Goal: Task Accomplishment & Management: Manage account settings

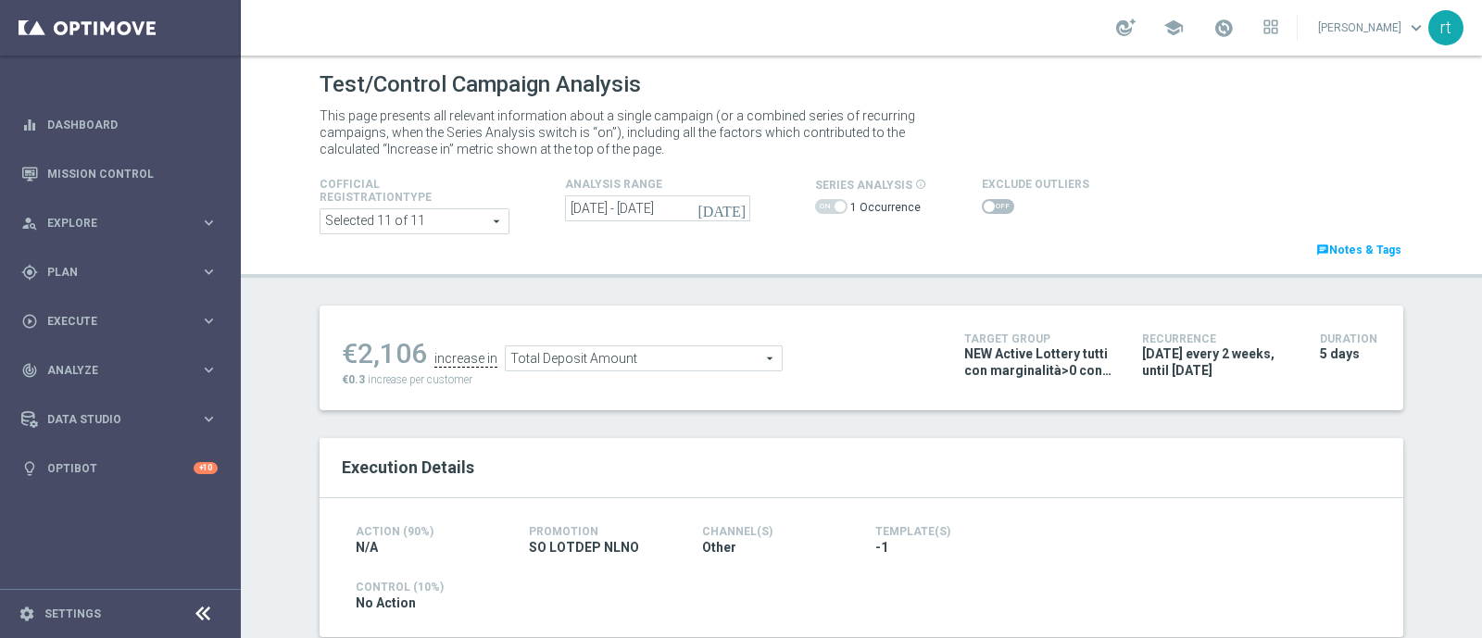
click at [728, 201] on icon "[DATE]" at bounding box center [722, 208] width 50 height 17
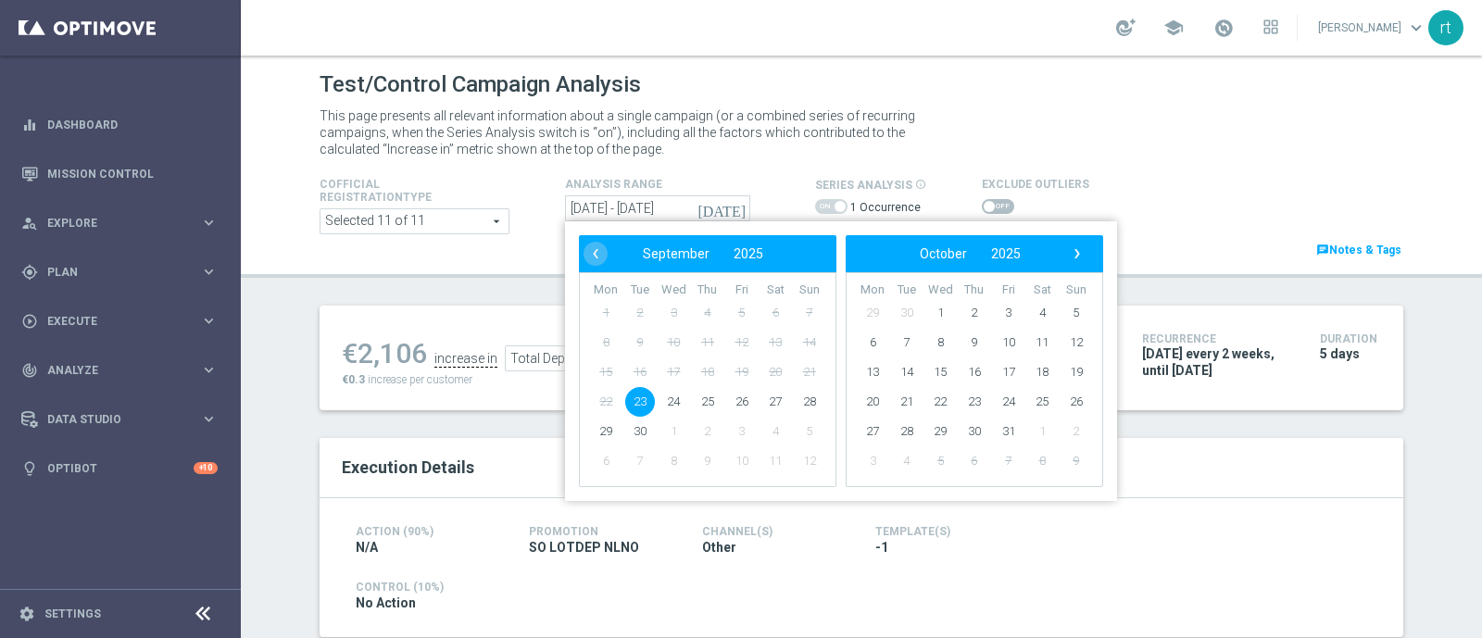
click at [632, 399] on span "23" at bounding box center [640, 402] width 30 height 30
click at [764, 399] on span "27" at bounding box center [775, 402] width 30 height 30
type input "23 Sep 2025 - 27 Sep 2025"
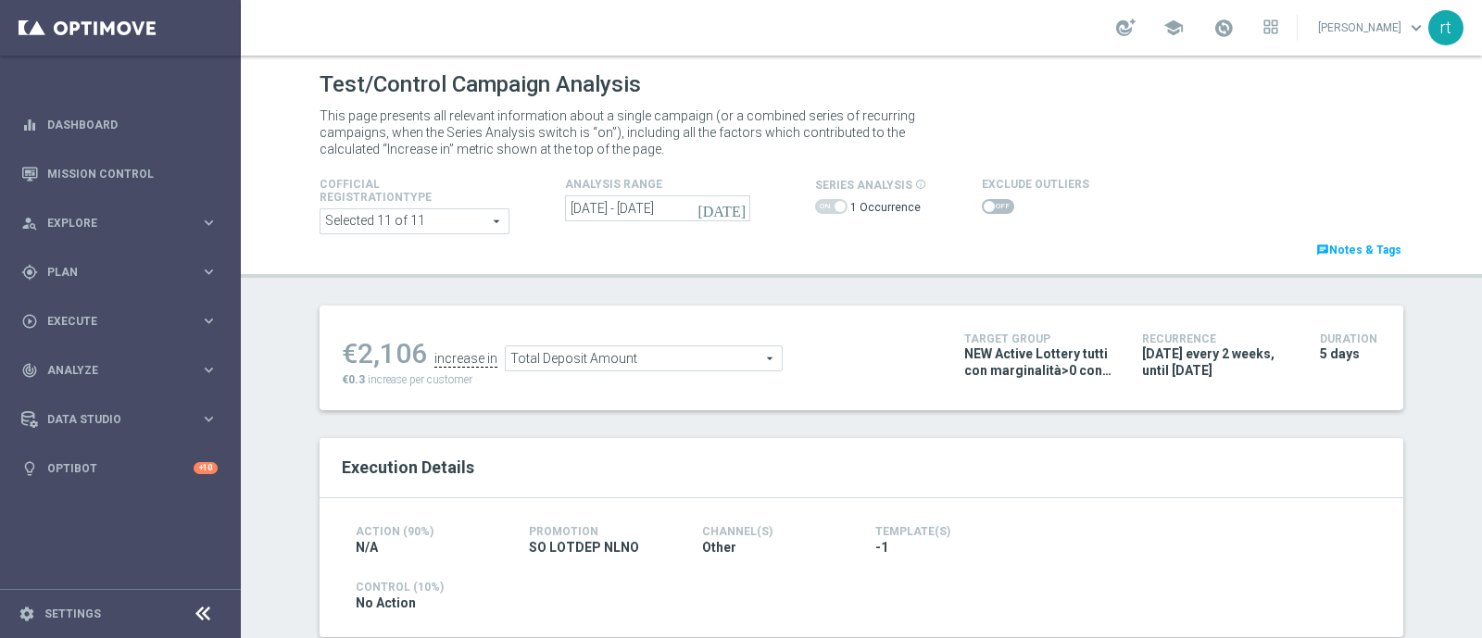
click at [984, 209] on span at bounding box center [989, 206] width 11 height 11
click at [982, 209] on input "checkbox" at bounding box center [998, 206] width 32 height 15
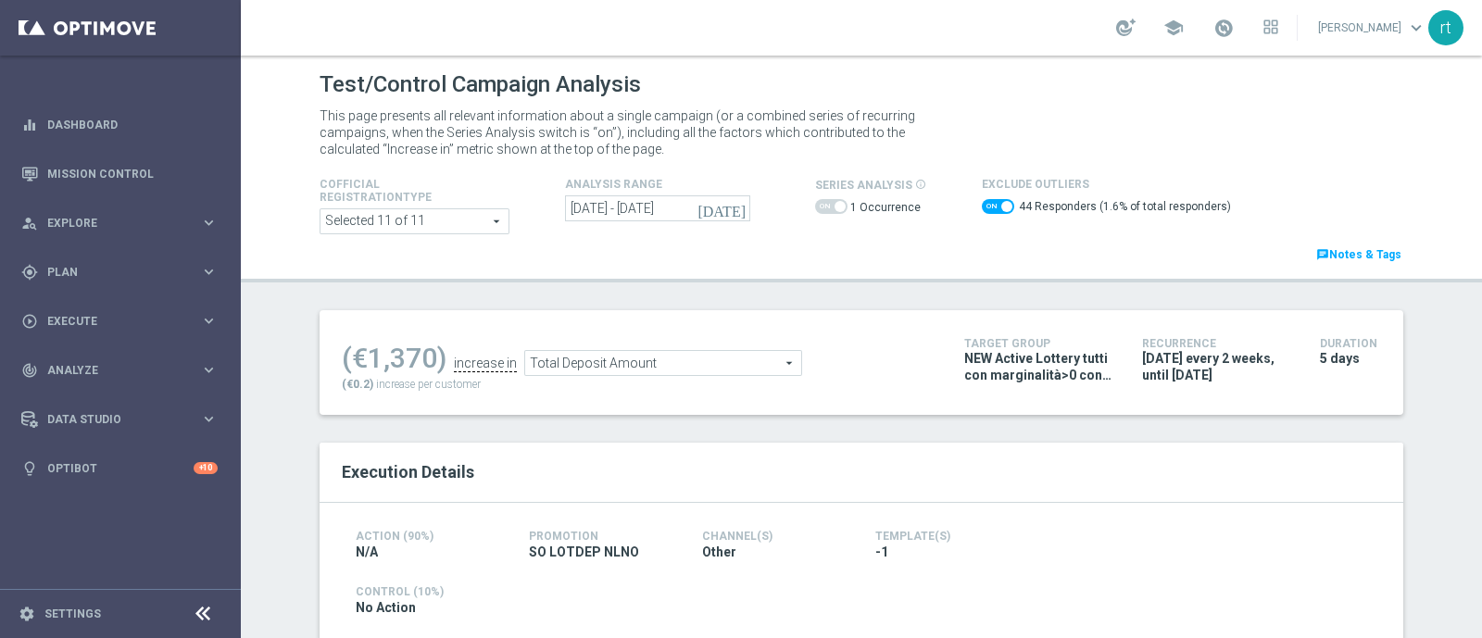
click at [686, 367] on span "Total Deposit Amount" at bounding box center [663, 363] width 276 height 24
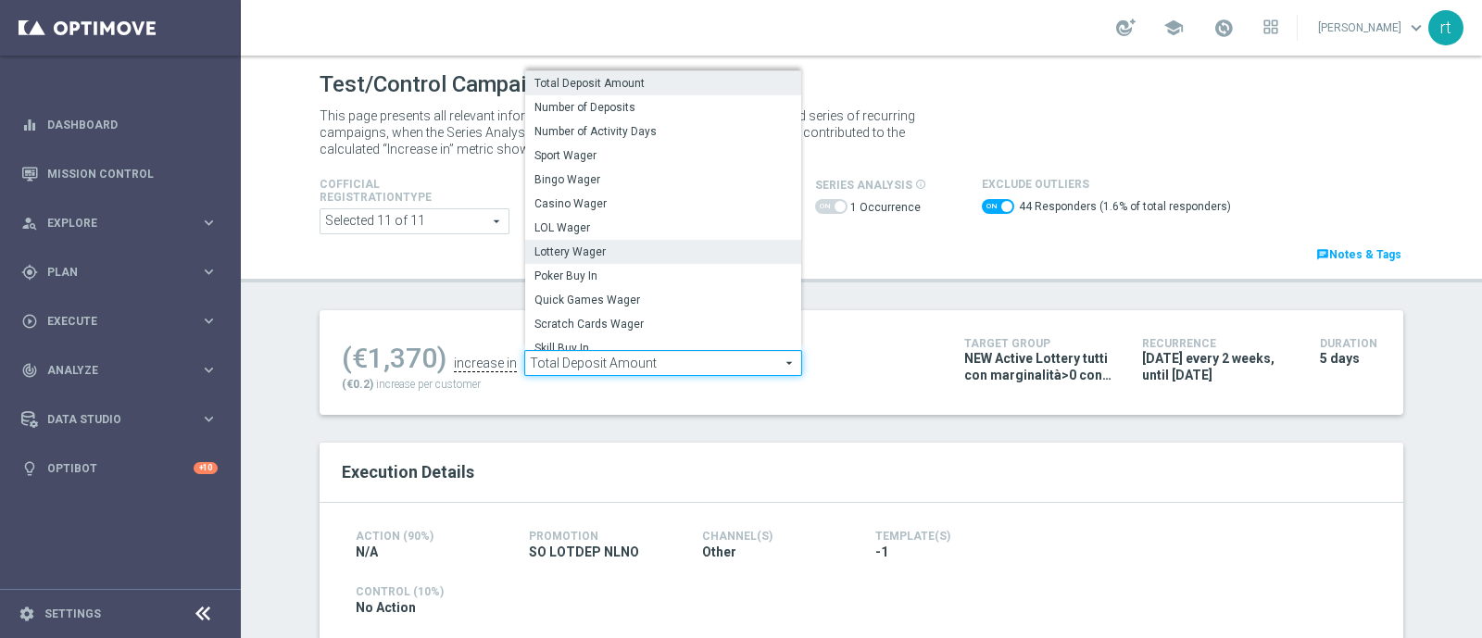
click at [572, 257] on span "Lottery Wager" at bounding box center [662, 252] width 257 height 15
checkbox input "false"
type input "Lottery Wager"
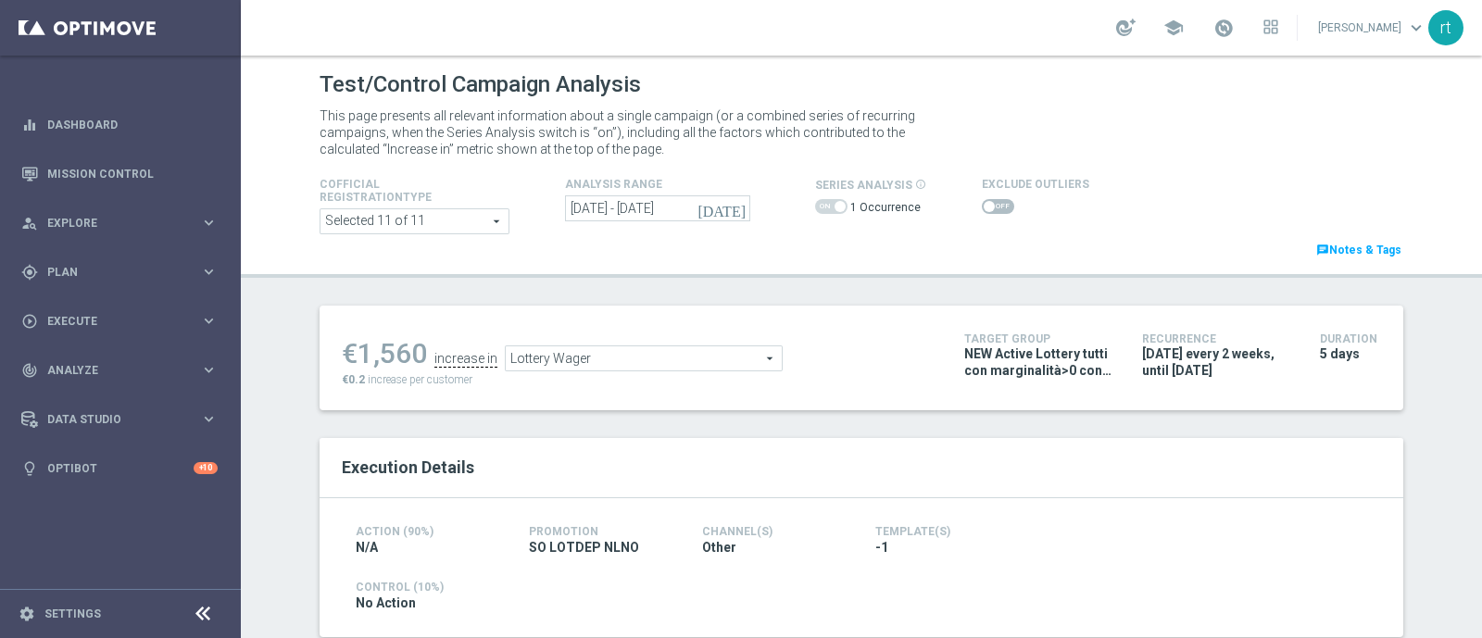
click at [982, 207] on span at bounding box center [998, 206] width 32 height 15
click at [982, 207] on input "checkbox" at bounding box center [998, 206] width 32 height 15
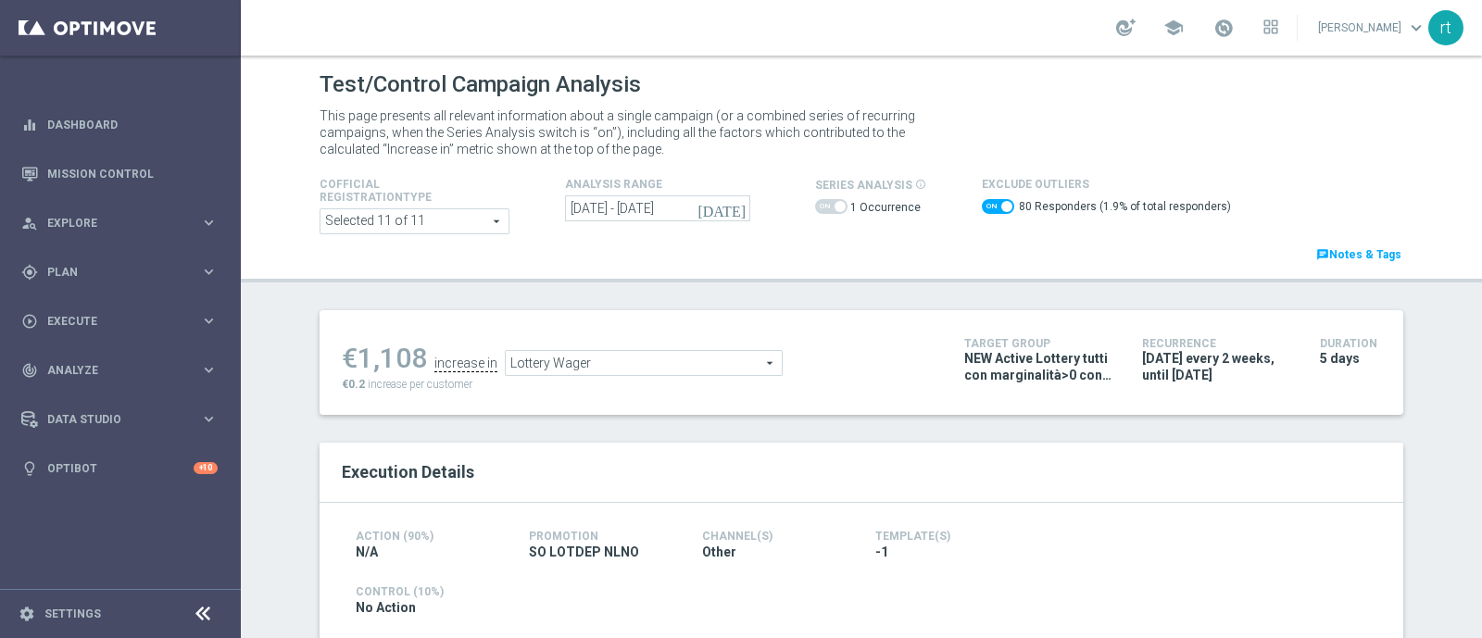
click at [709, 351] on span "Lottery Wager" at bounding box center [644, 363] width 276 height 24
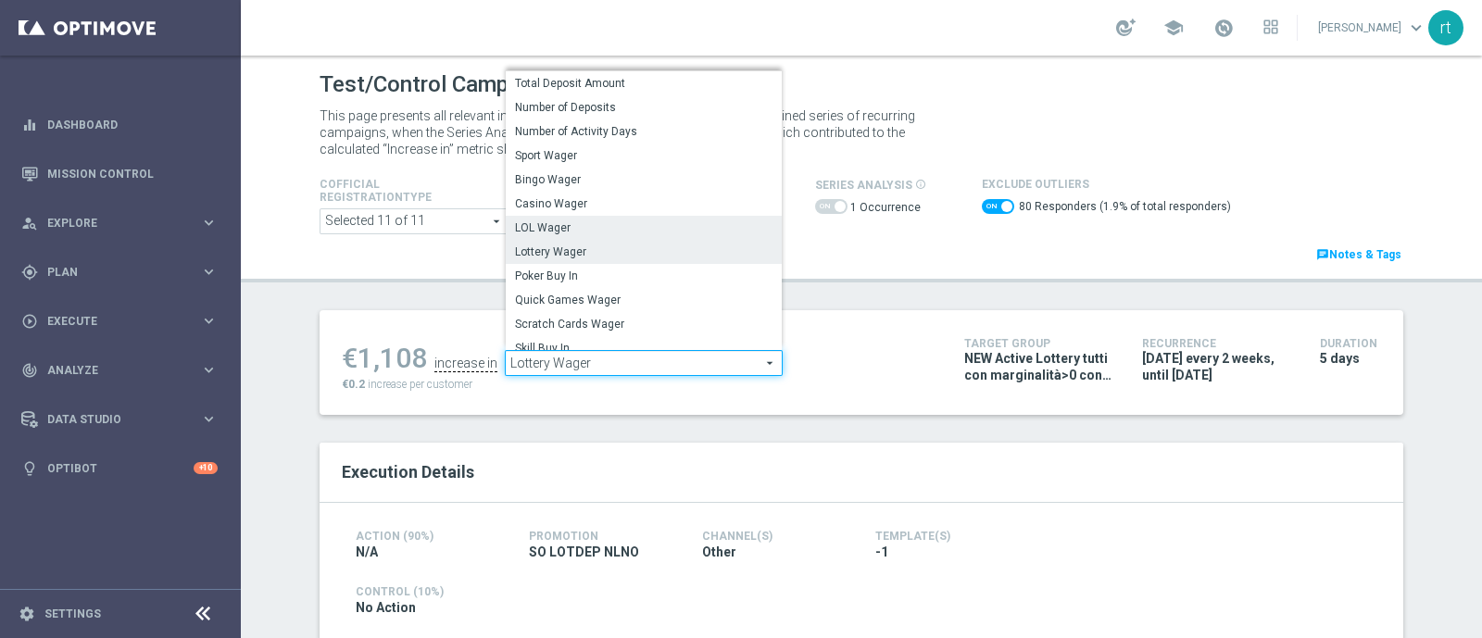
click at [576, 223] on span "LOL Wager" at bounding box center [643, 227] width 257 height 15
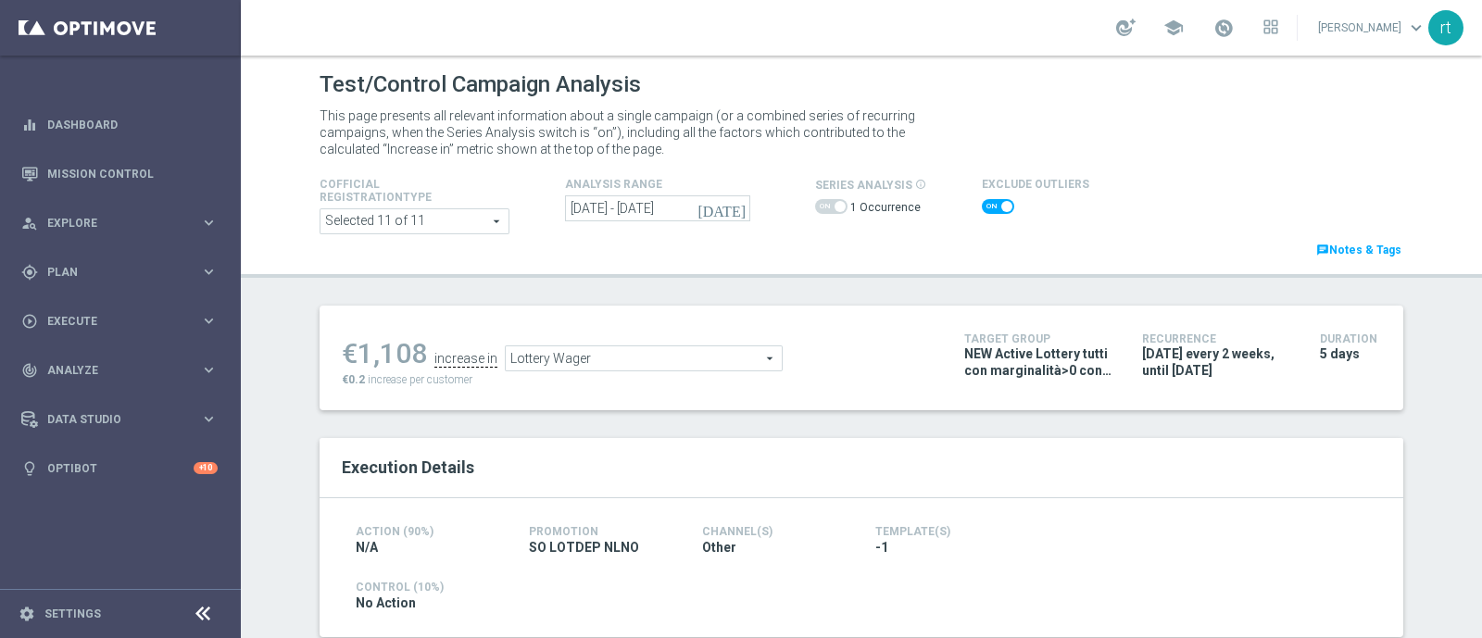
checkbox input "false"
type input "LOL Wager"
click at [991, 204] on span at bounding box center [998, 206] width 32 height 15
click at [991, 204] on input "checkbox" at bounding box center [998, 206] width 32 height 15
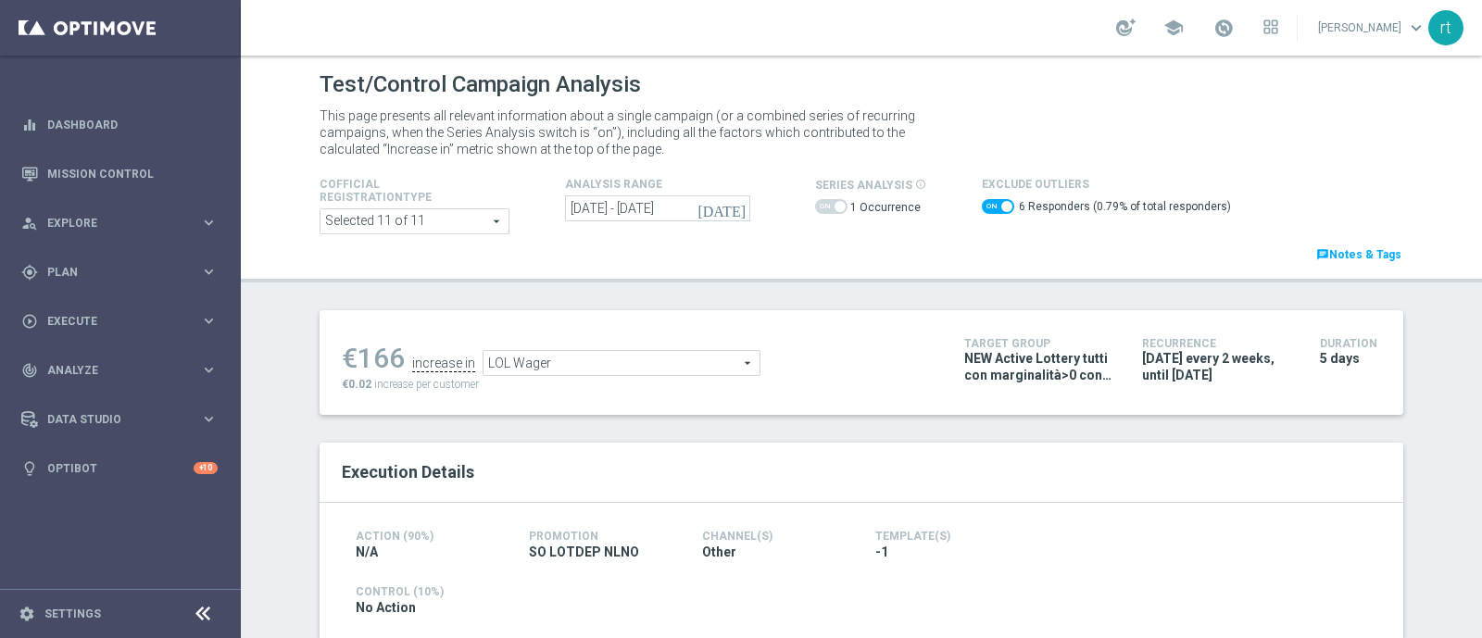
click at [655, 361] on span "LOL Wager" at bounding box center [621, 363] width 276 height 24
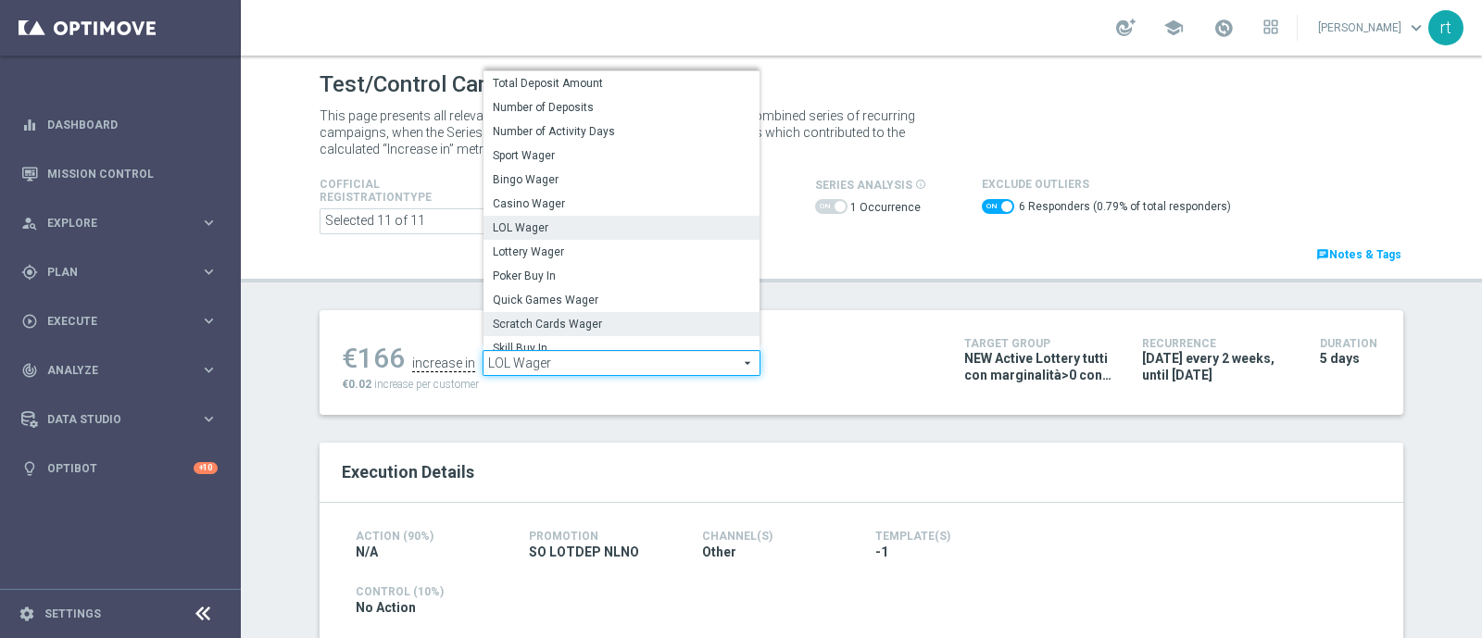
click at [602, 328] on span "Scratch Cards Wager" at bounding box center [621, 324] width 257 height 15
checkbox input "false"
type input "Scratch Cards Wager"
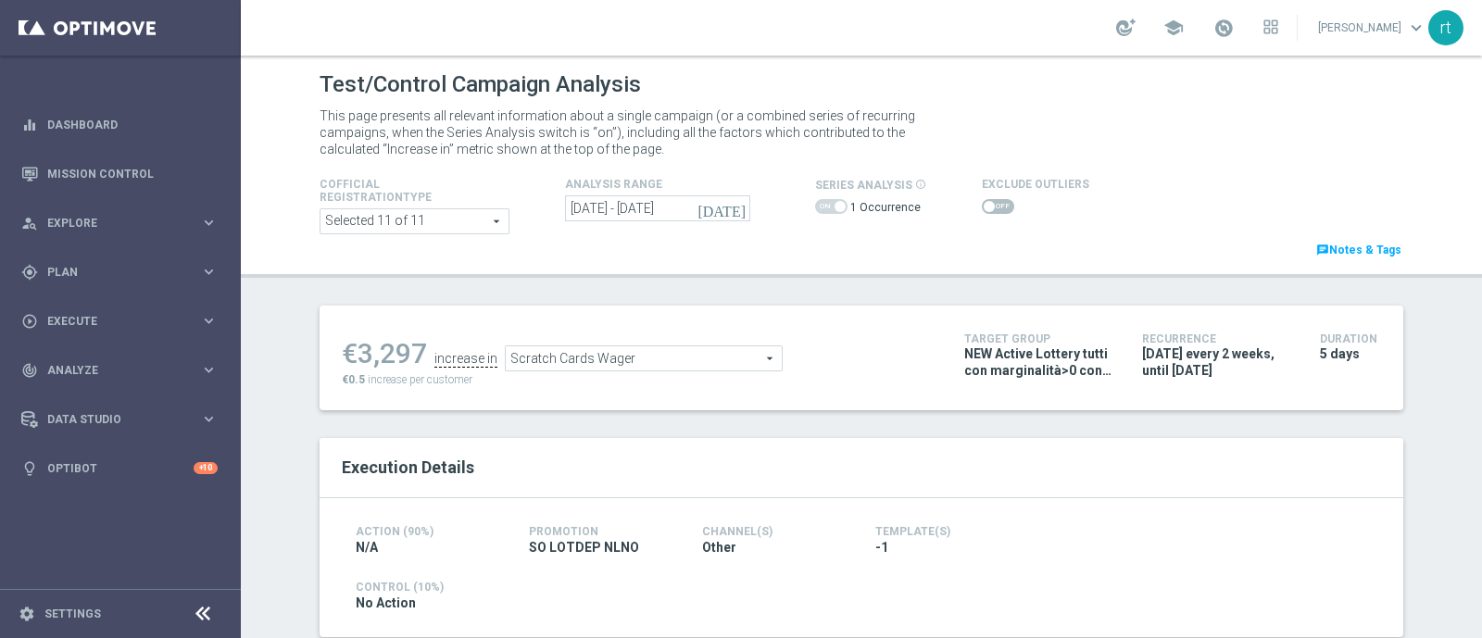
click at [992, 201] on span at bounding box center [998, 206] width 32 height 15
click at [992, 201] on input "checkbox" at bounding box center [998, 206] width 32 height 15
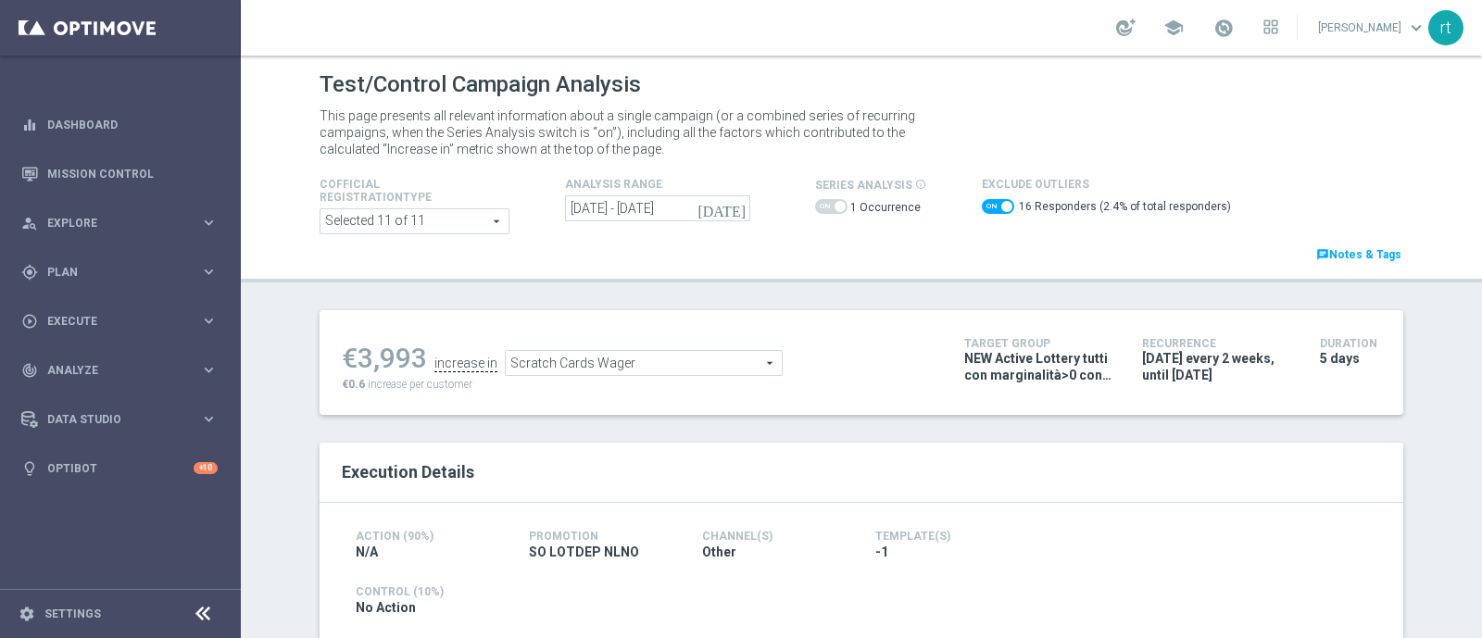
click at [598, 355] on span "Scratch Cards Wager" at bounding box center [644, 363] width 276 height 24
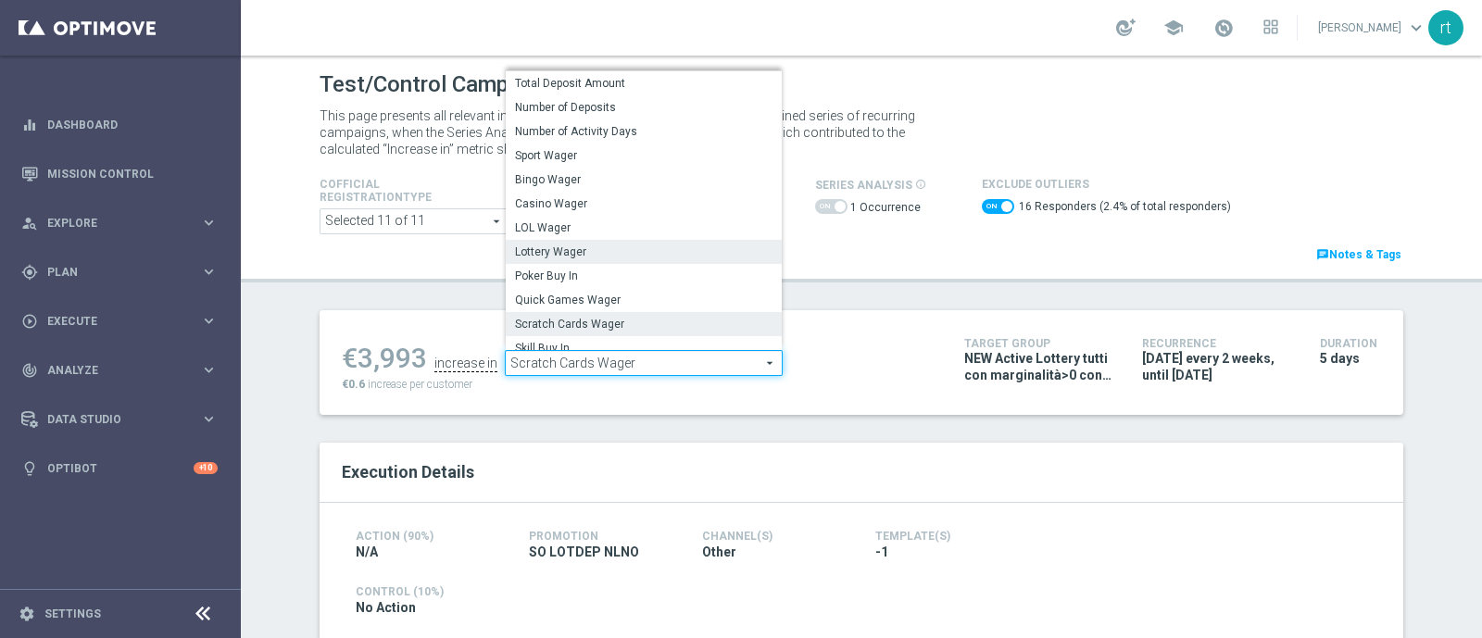
scroll to position [288, 0]
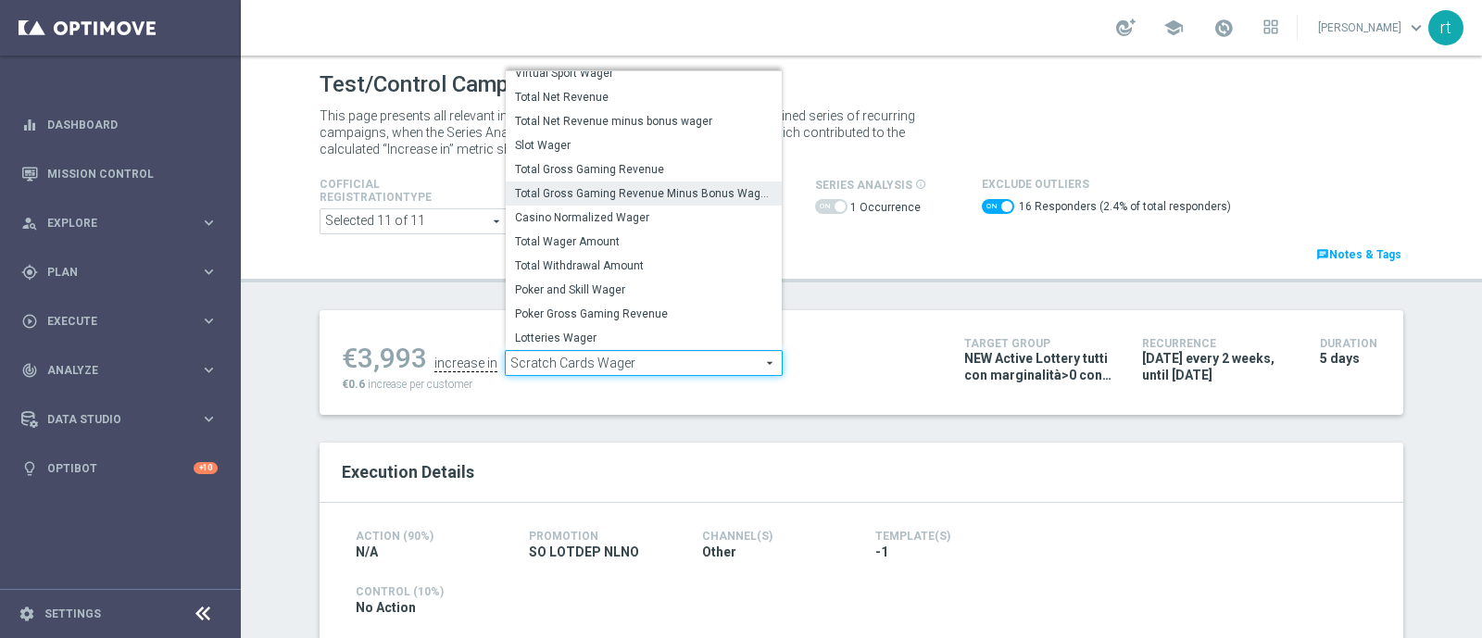
click at [570, 196] on span "Total Gross Gaming Revenue Minus Bonus Wagared" at bounding box center [643, 193] width 257 height 15
checkbox input "false"
type input "Total Gross Gaming Revenue Minus Bonus Wagared"
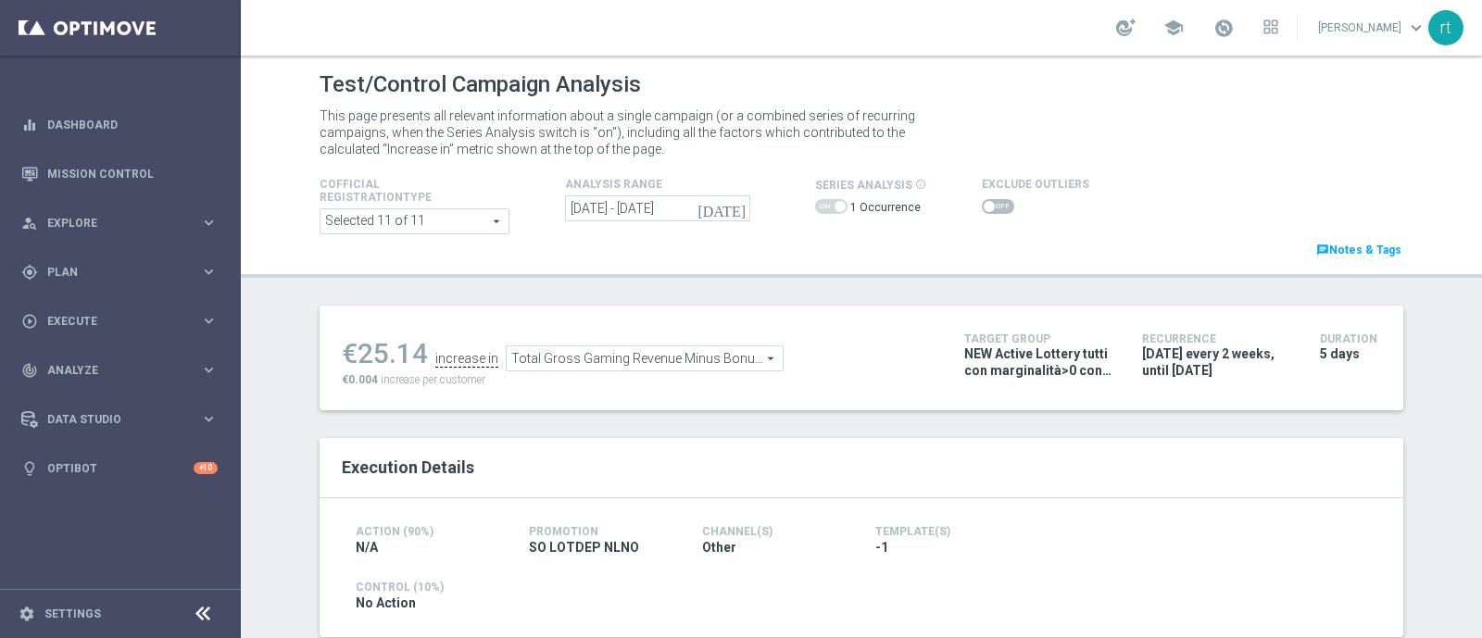
click at [987, 206] on span at bounding box center [998, 206] width 32 height 15
click at [987, 206] on input "checkbox" at bounding box center [998, 206] width 32 height 15
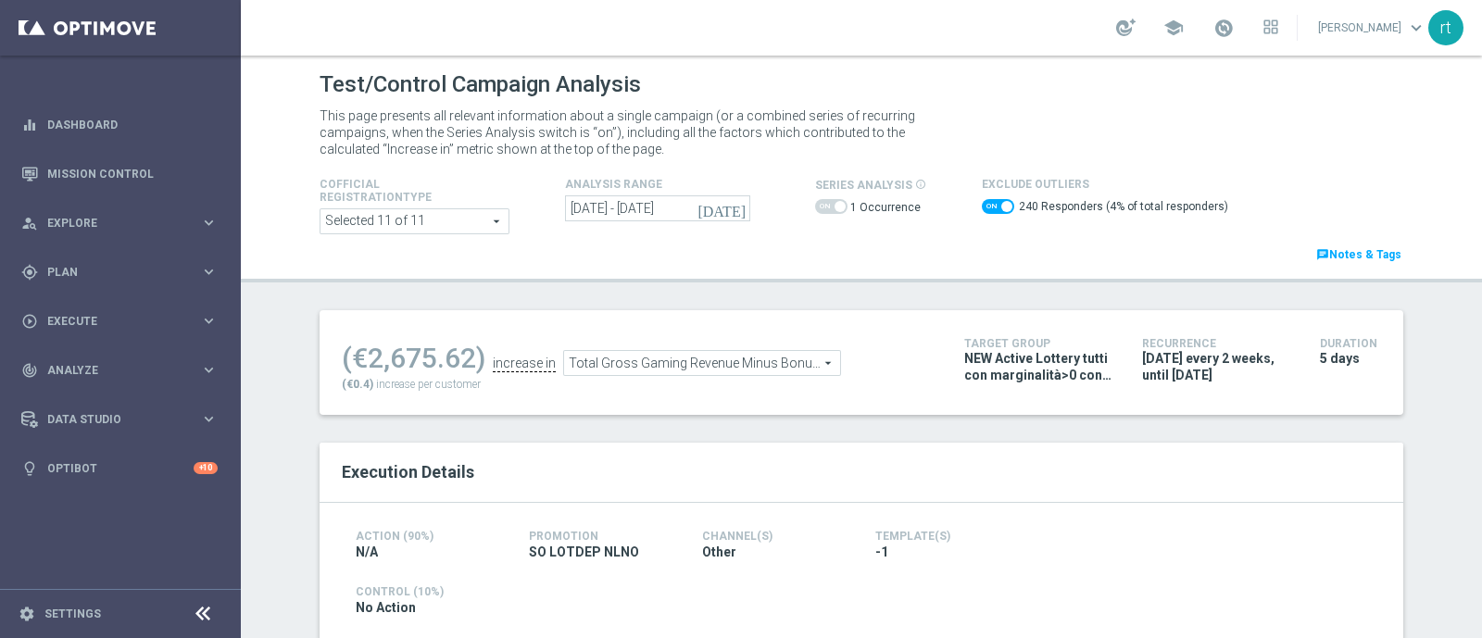
click at [658, 280] on header "Test/Control Campaign Analysis This page presents all relevant information abou…" at bounding box center [861, 169] width 1241 height 227
click at [647, 363] on span "Total Gross Gaming Revenue Minus Bonus Wagared" at bounding box center [702, 363] width 276 height 24
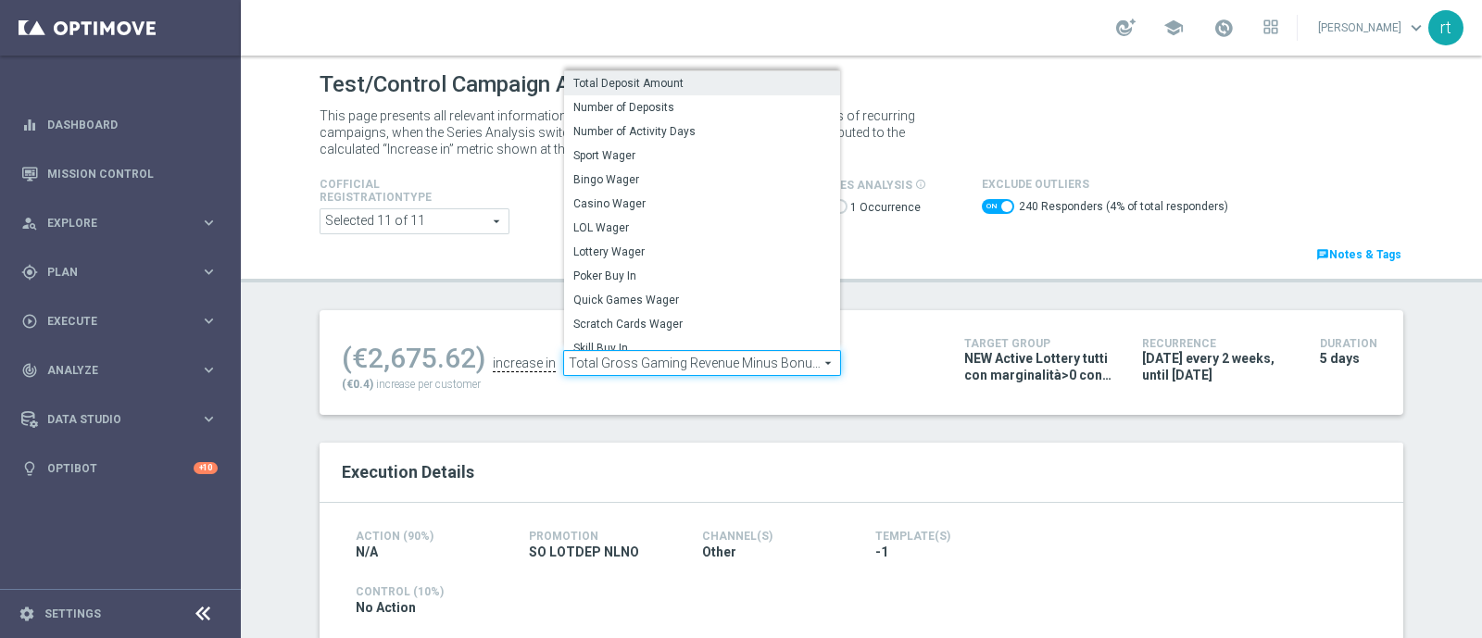
click at [643, 87] on span "Total Deposit Amount" at bounding box center [701, 83] width 257 height 15
checkbox input "false"
type input "Total Deposit Amount"
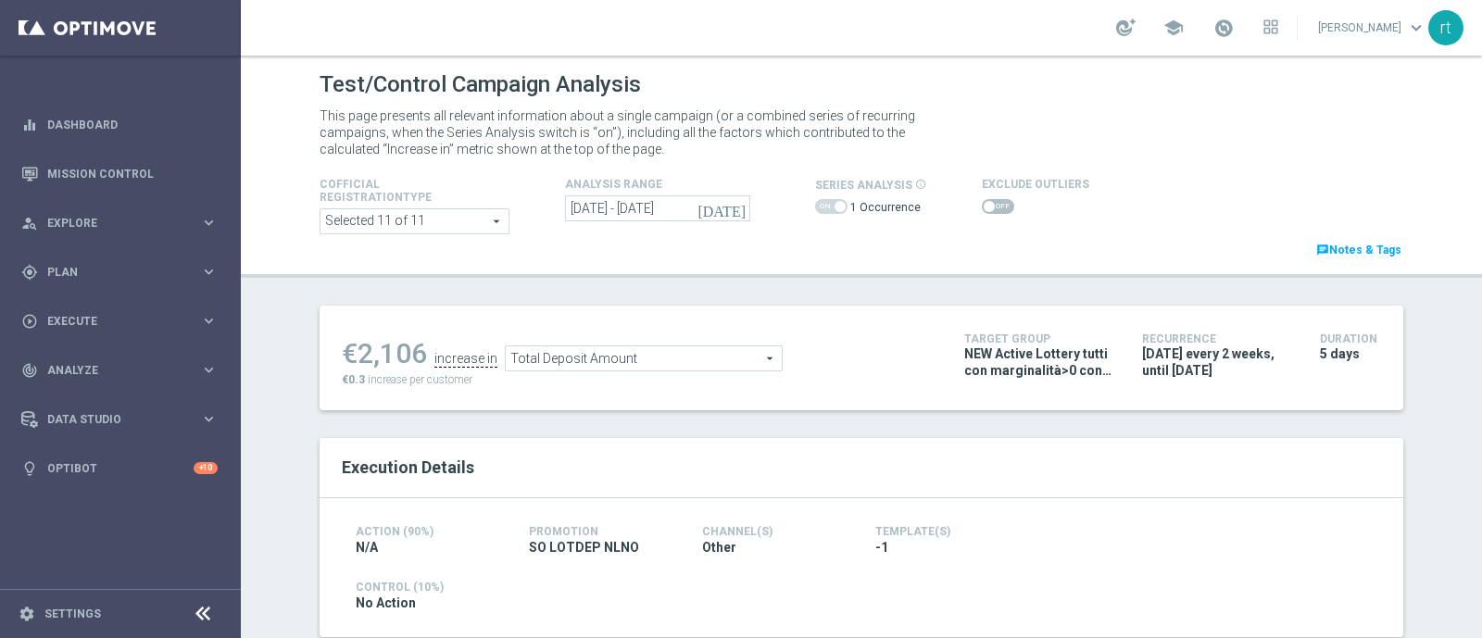
click at [996, 201] on span at bounding box center [998, 206] width 32 height 15
click at [996, 201] on input "checkbox" at bounding box center [998, 206] width 32 height 15
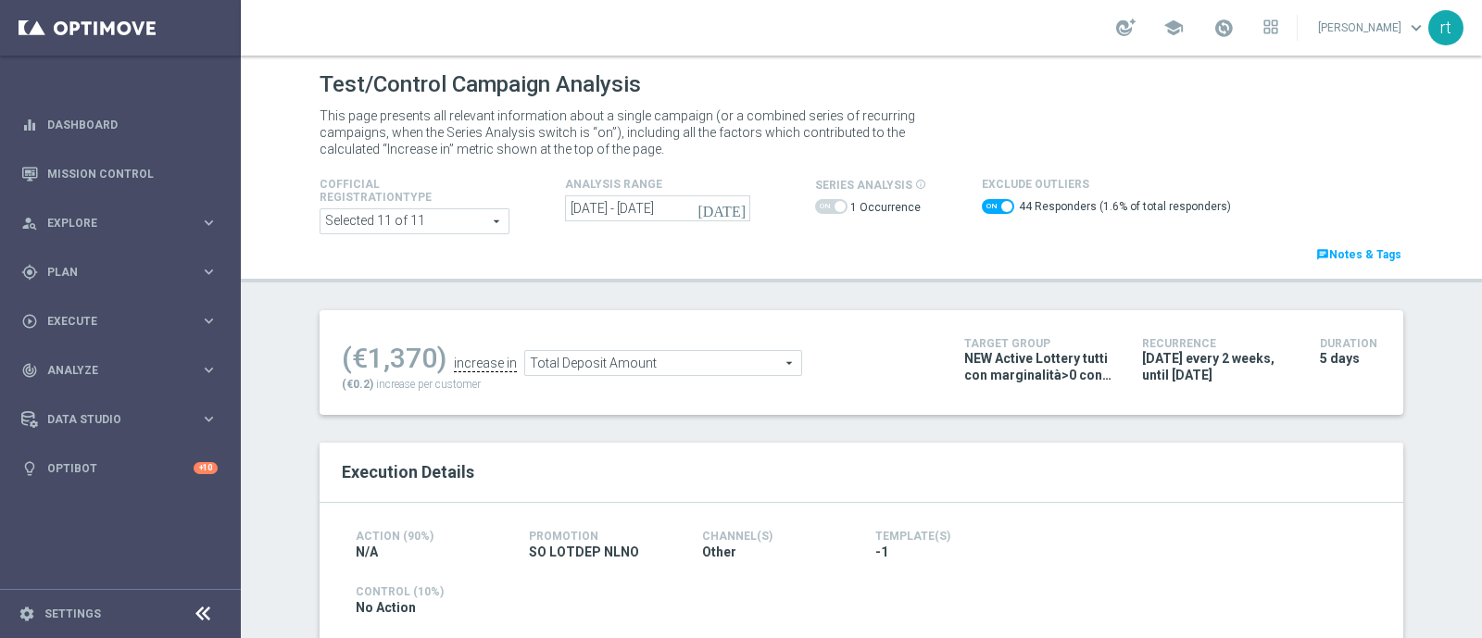
click at [982, 219] on switch at bounding box center [998, 209] width 32 height 20
click at [982, 214] on switch at bounding box center [998, 209] width 32 height 20
click at [982, 207] on span at bounding box center [998, 206] width 32 height 15
click at [982, 207] on input "checkbox" at bounding box center [998, 206] width 32 height 15
checkbox input "false"
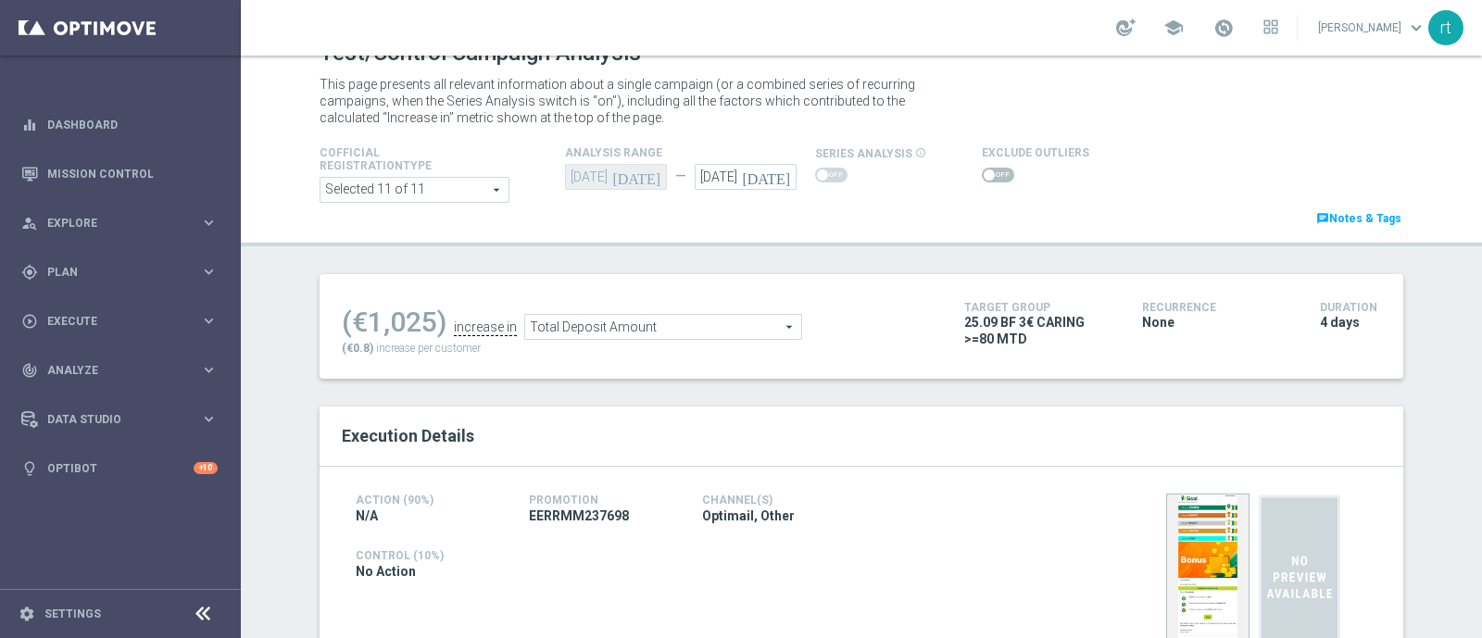
scroll to position [22, 0]
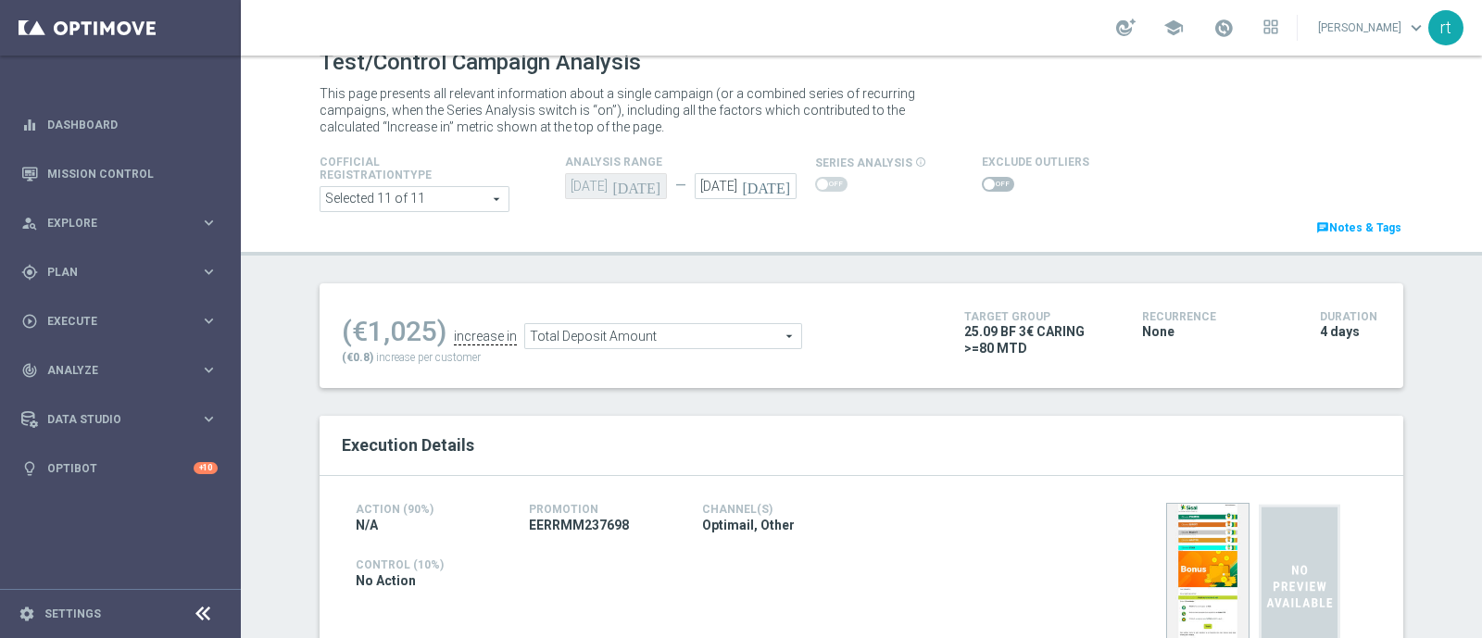
click at [984, 182] on span at bounding box center [989, 184] width 11 height 11
click at [982, 182] on input "checkbox" at bounding box center [998, 184] width 32 height 15
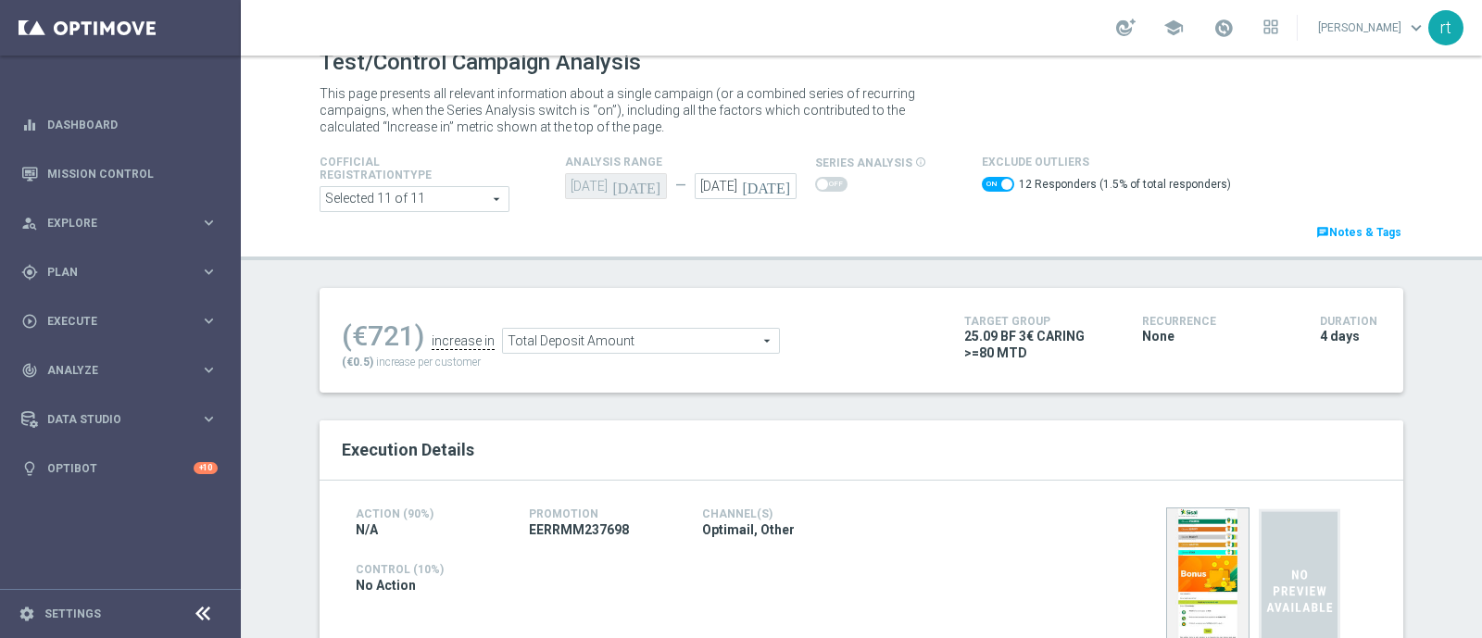
click at [982, 182] on span at bounding box center [998, 184] width 32 height 15
click at [982, 182] on input "checkbox" at bounding box center [998, 184] width 32 height 15
checkbox input "false"
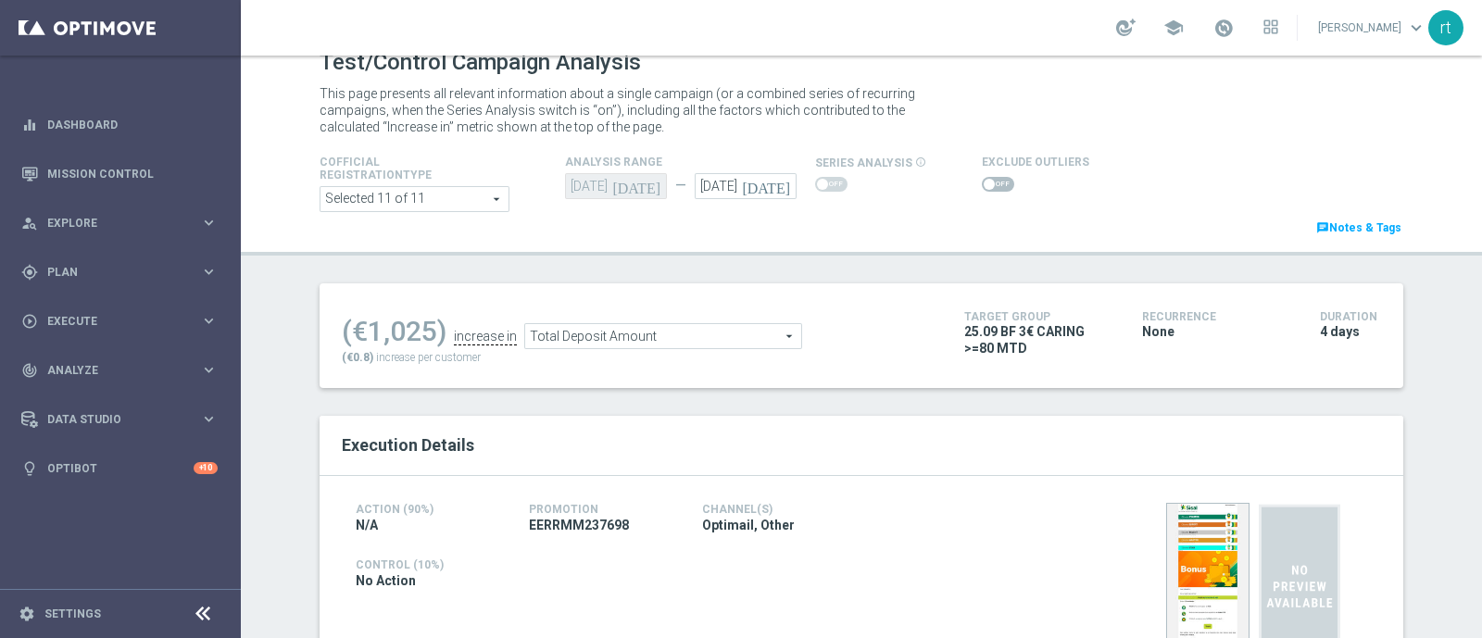
click at [636, 329] on span "Total Deposit Amount" at bounding box center [663, 336] width 276 height 24
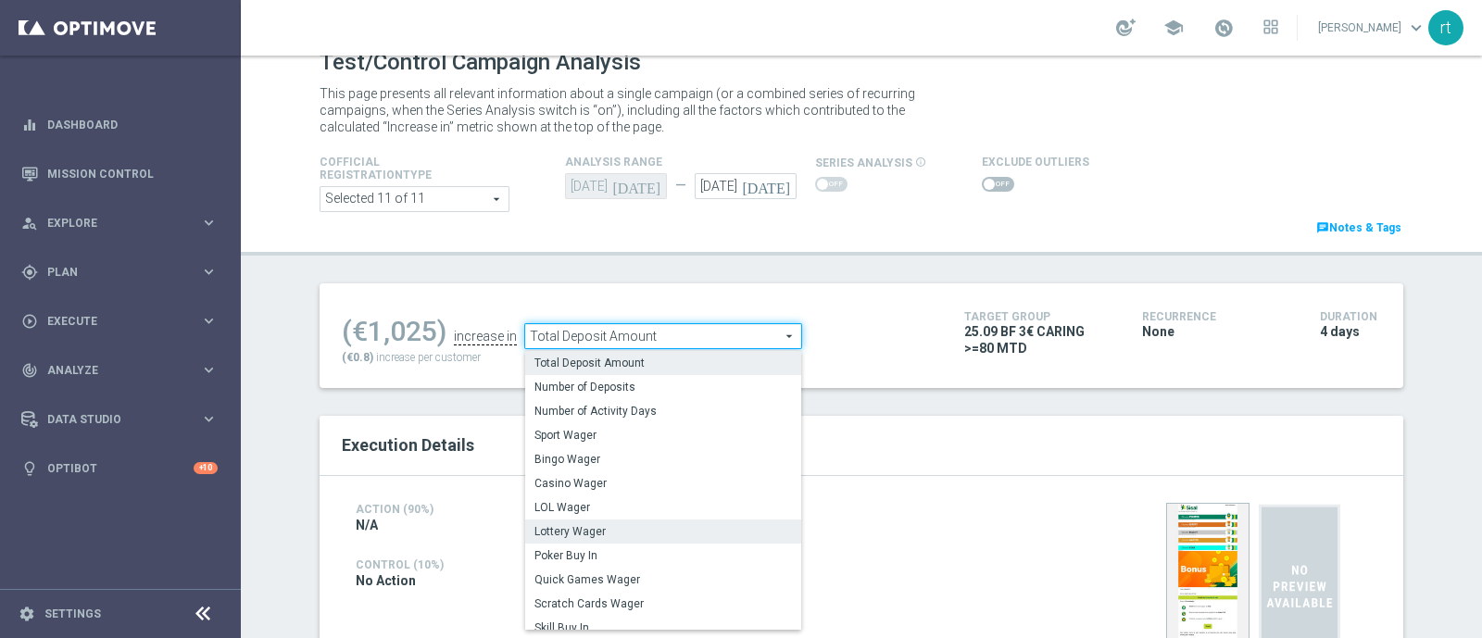
click at [581, 525] on span "Lottery Wager" at bounding box center [662, 531] width 257 height 15
type input "Lottery Wager"
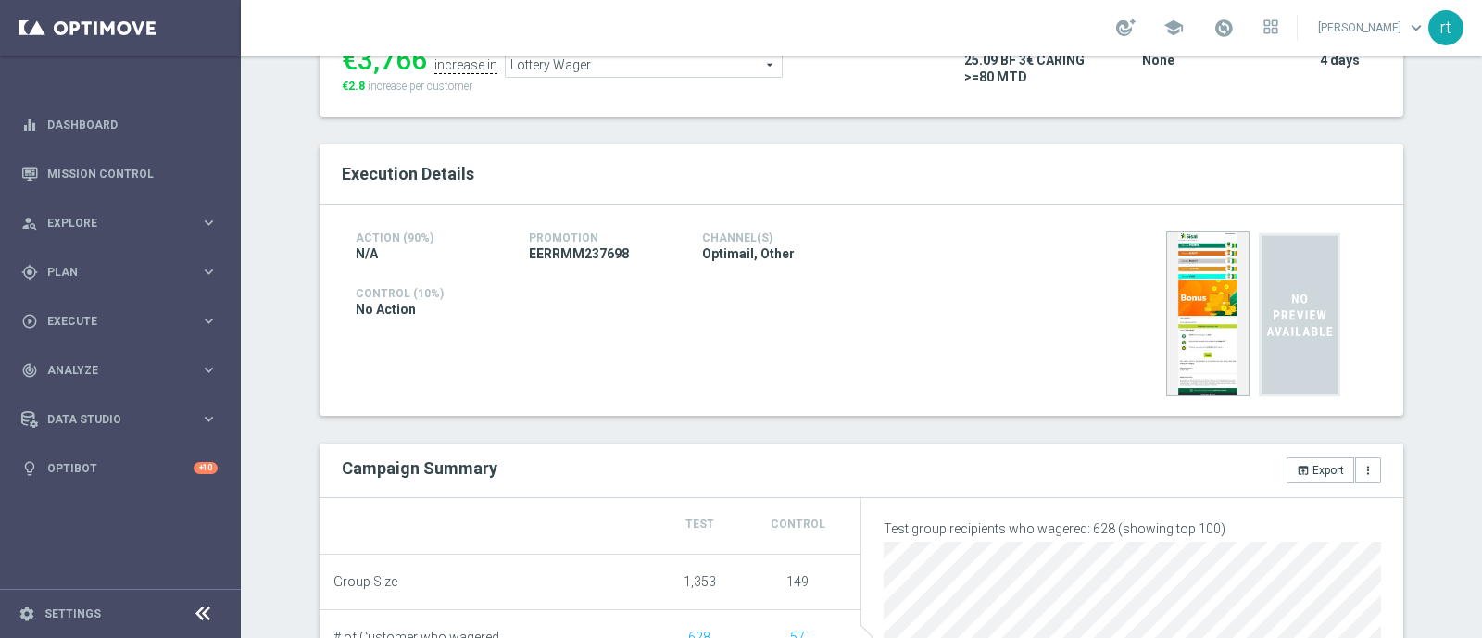
scroll to position [94, 0]
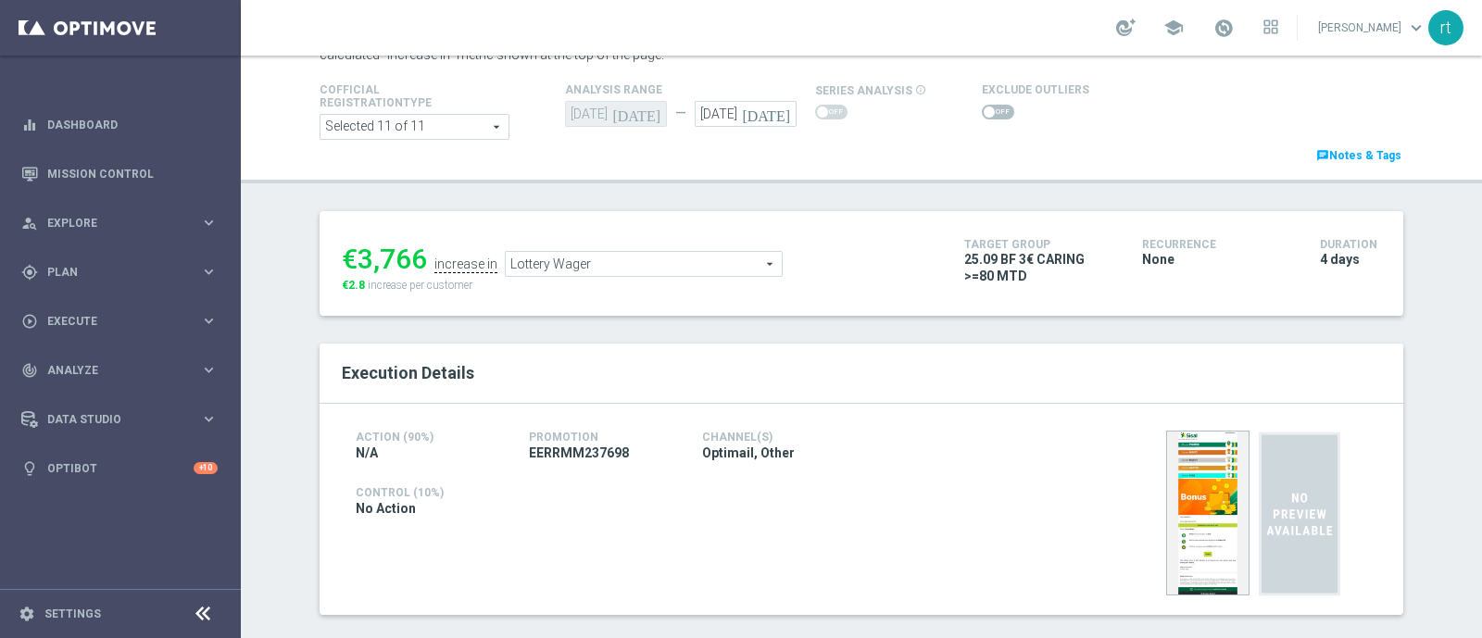
click at [982, 115] on span at bounding box center [998, 112] width 32 height 15
click at [982, 115] on input "checkbox" at bounding box center [998, 112] width 32 height 15
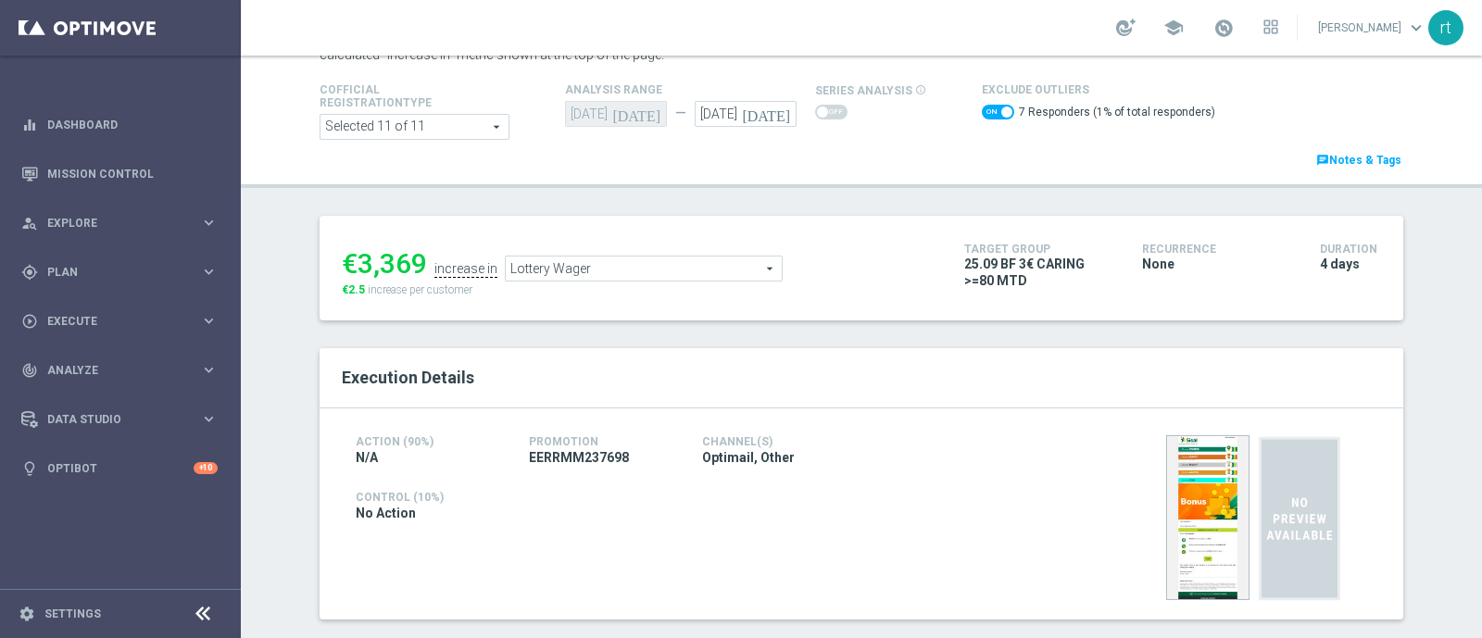
click at [982, 110] on span at bounding box center [998, 112] width 32 height 15
click at [982, 110] on input "checkbox" at bounding box center [998, 112] width 32 height 15
checkbox input "false"
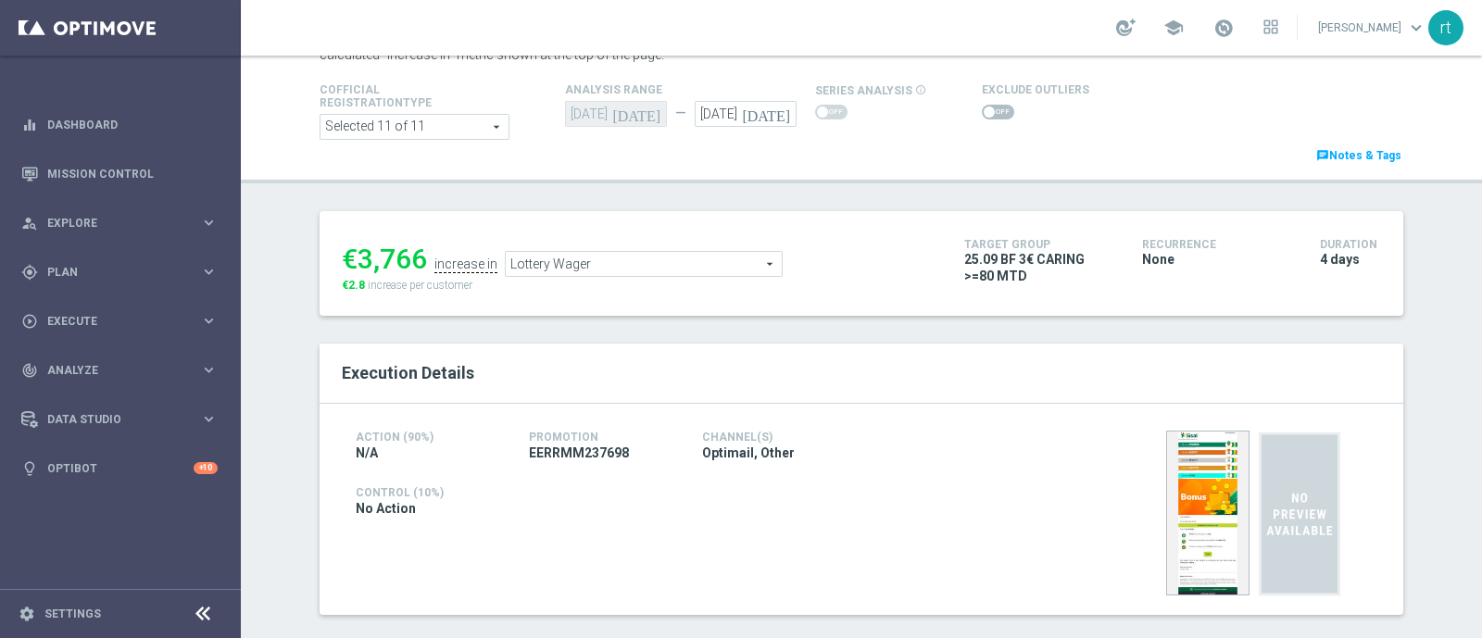
click at [603, 266] on span "Lottery Wager" at bounding box center [644, 264] width 276 height 24
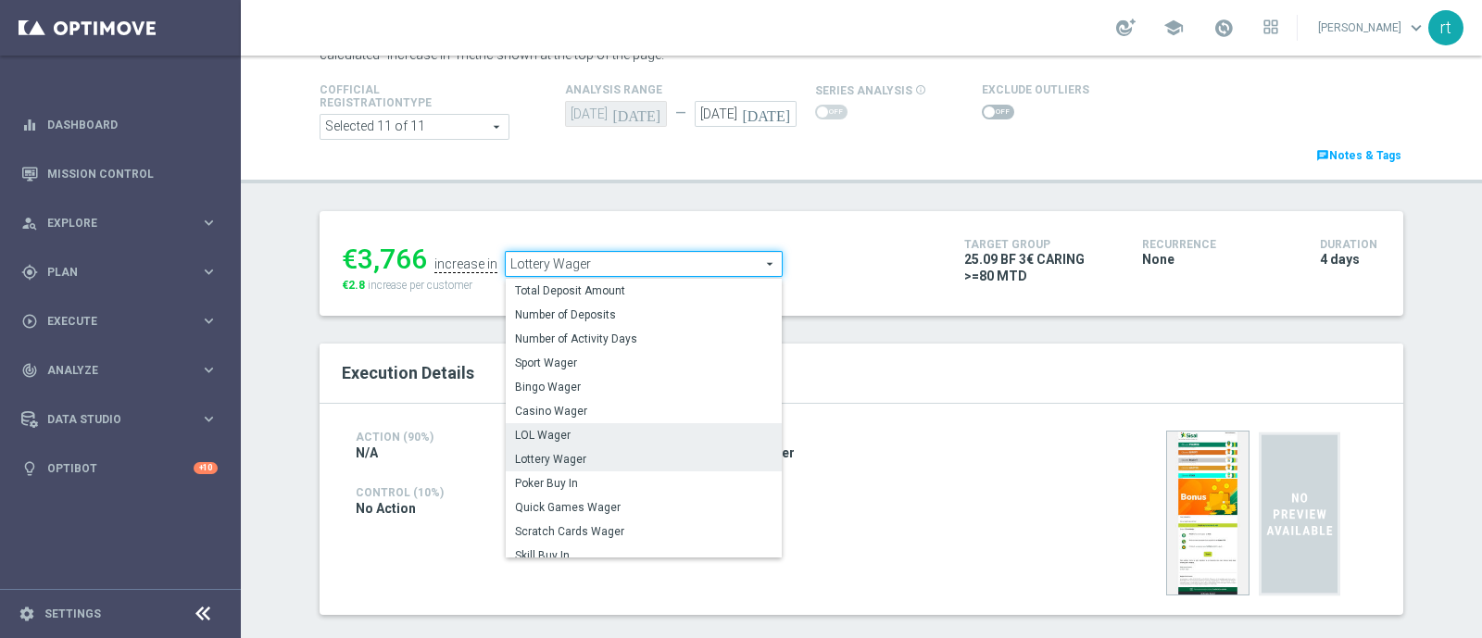
click at [548, 443] on label "LOL Wager" at bounding box center [644, 435] width 276 height 24
type input "LOL Wager"
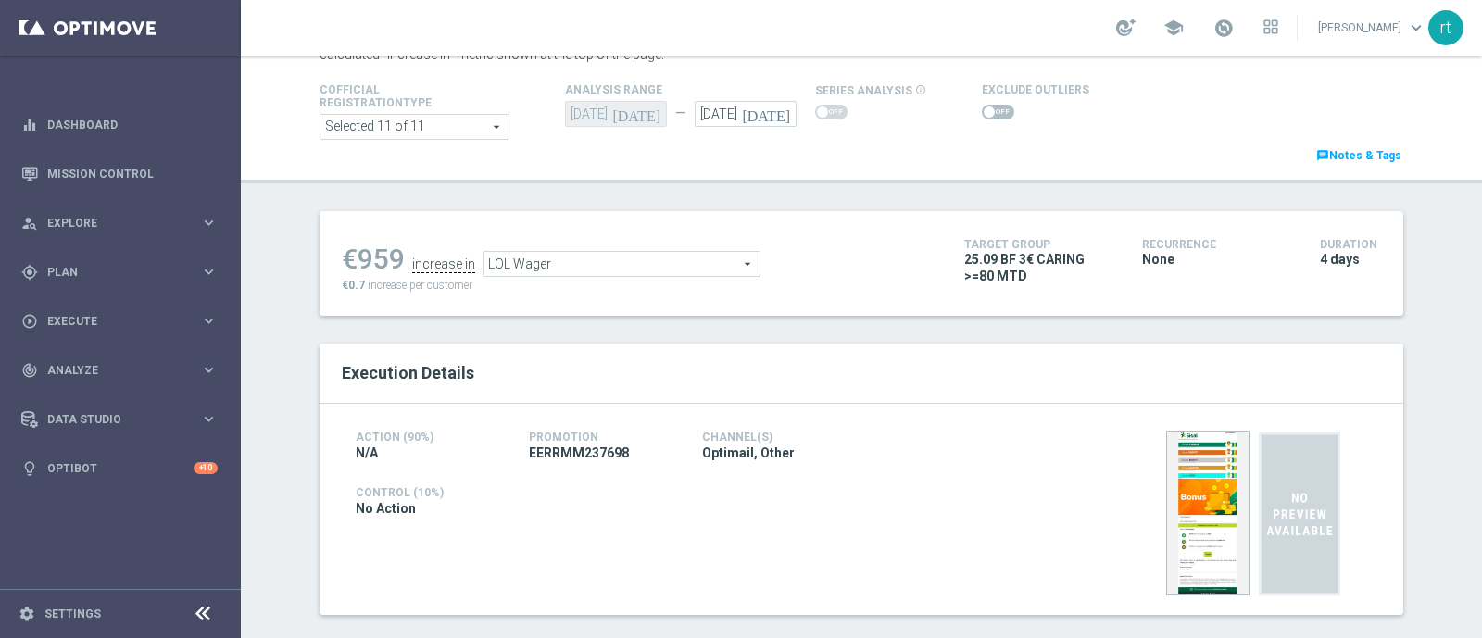
click at [987, 111] on span at bounding box center [998, 112] width 32 height 15
click at [987, 111] on input "checkbox" at bounding box center [998, 112] width 32 height 15
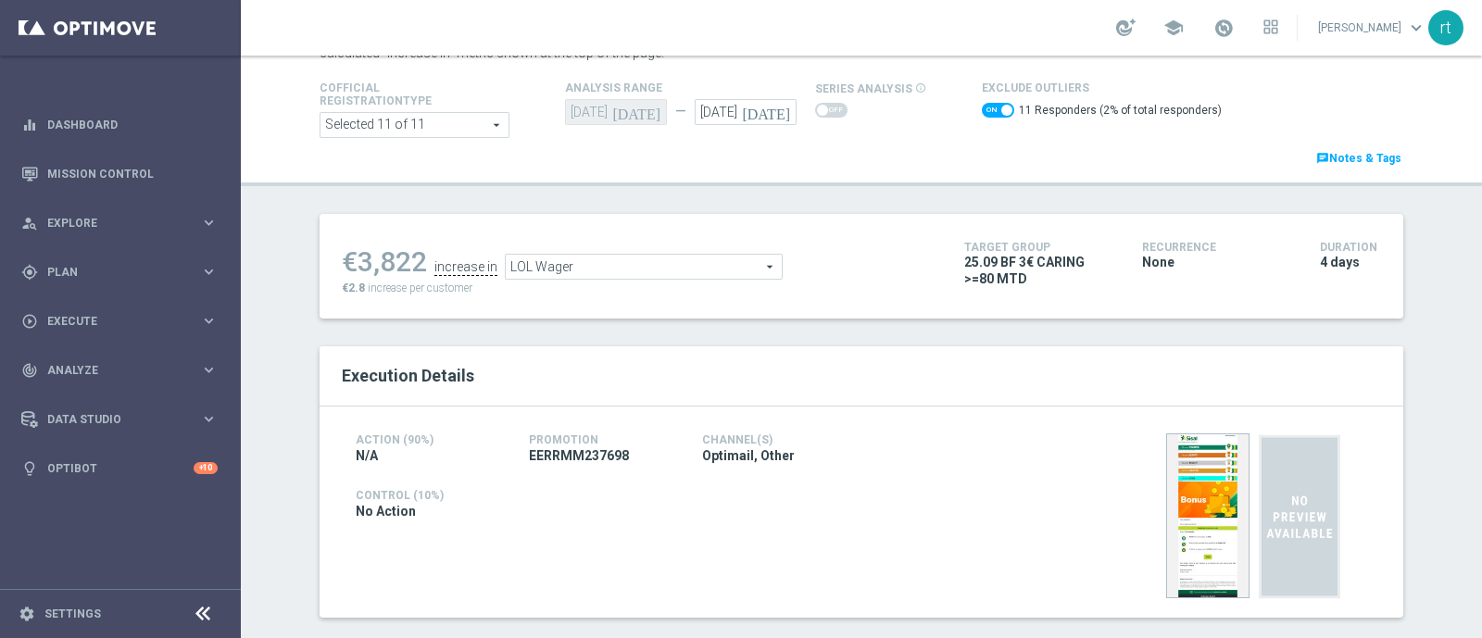
click at [982, 103] on span at bounding box center [998, 110] width 32 height 15
click at [982, 103] on input "checkbox" at bounding box center [998, 110] width 32 height 15
checkbox input "false"
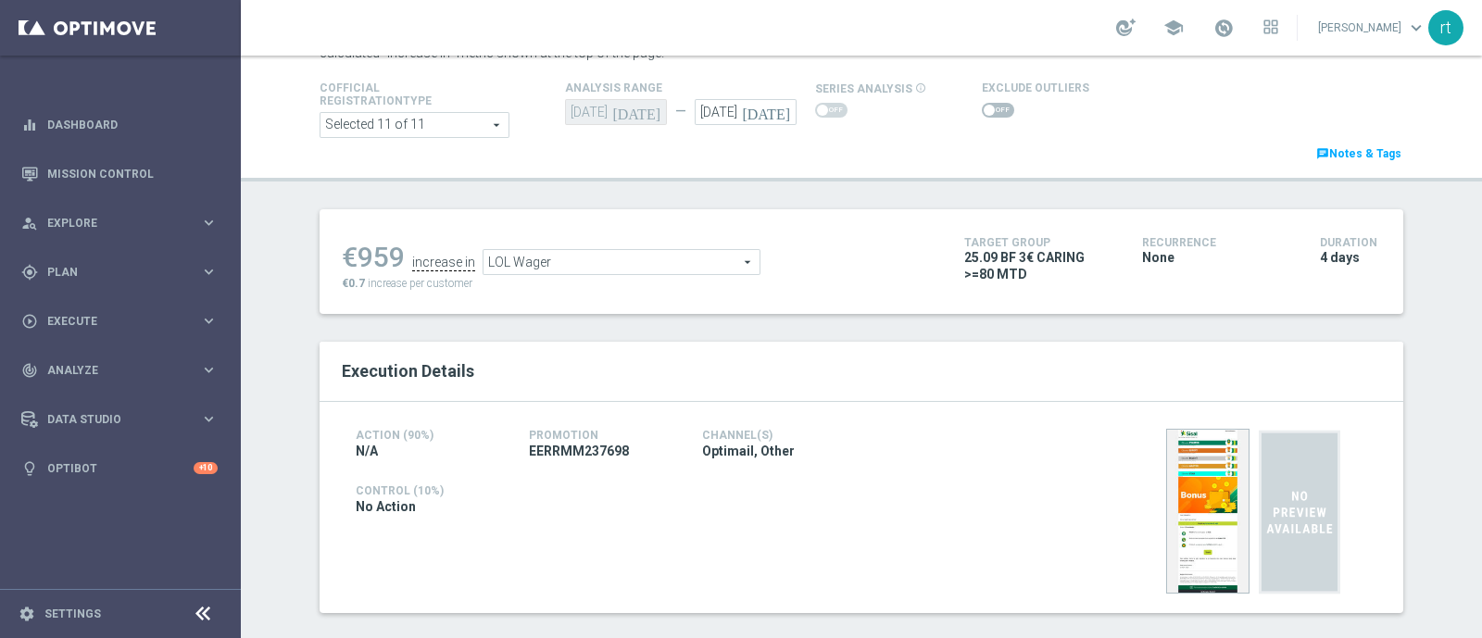
click at [606, 262] on span "LOL Wager" at bounding box center [621, 262] width 276 height 24
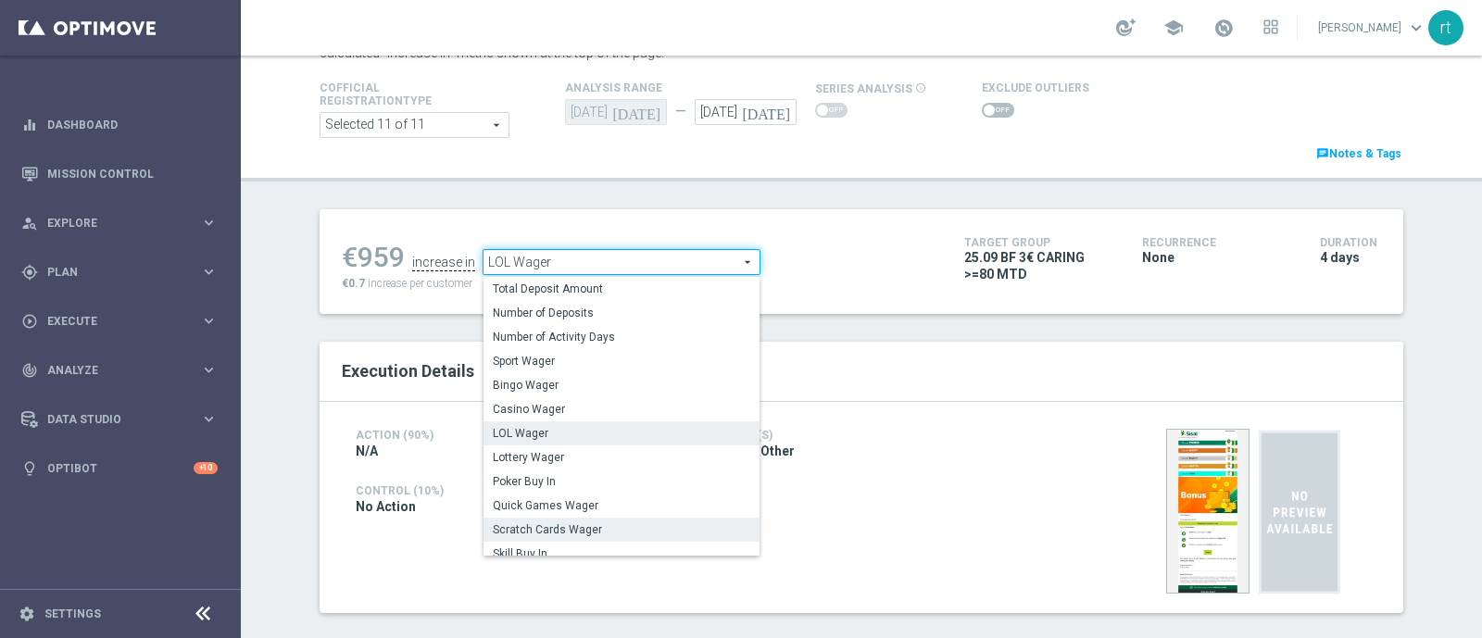
click at [559, 524] on span "Scratch Cards Wager" at bounding box center [621, 529] width 257 height 15
type input "Scratch Cards Wager"
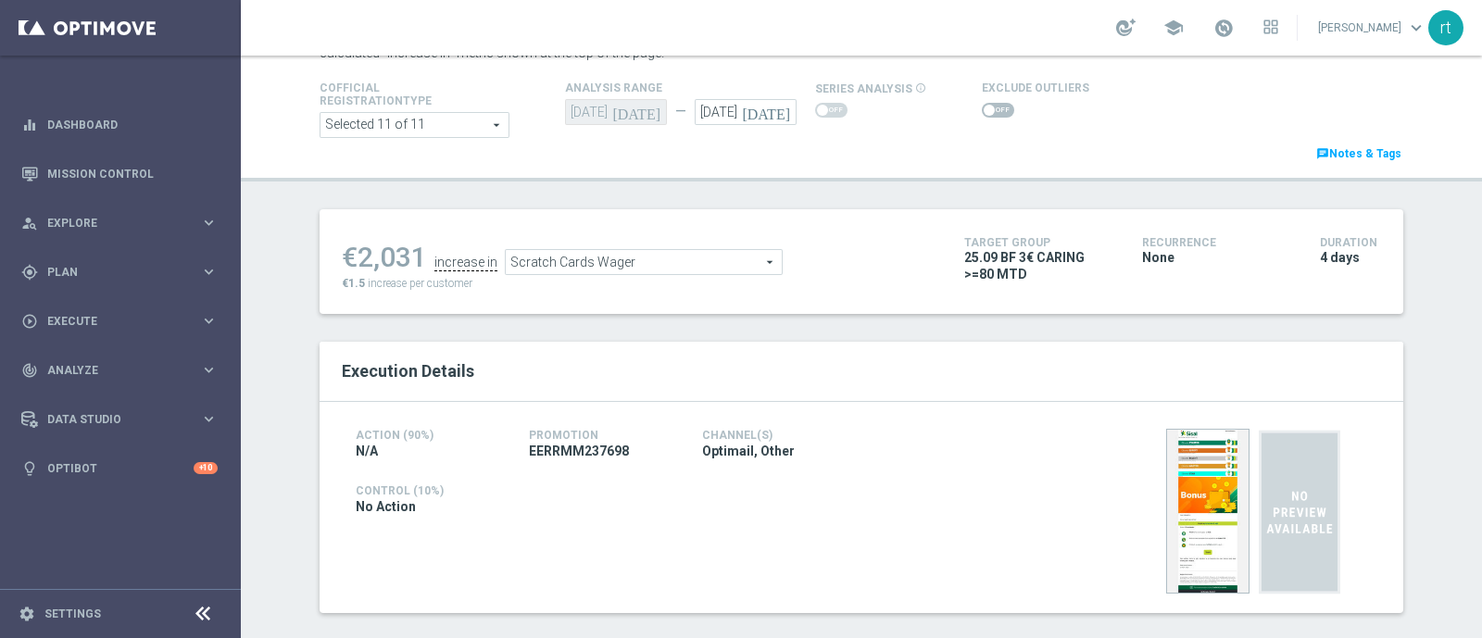
click at [992, 110] on span at bounding box center [998, 110] width 32 height 15
click at [992, 110] on input "checkbox" at bounding box center [998, 110] width 32 height 15
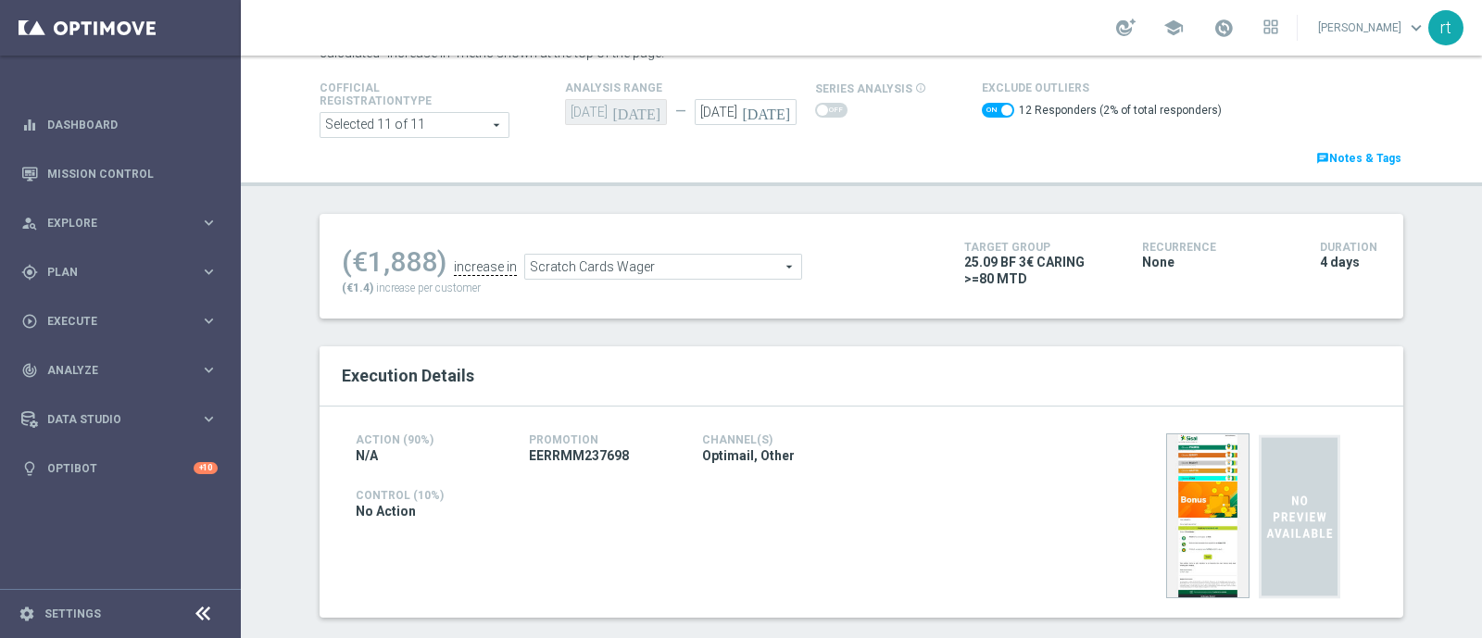
click at [982, 111] on span at bounding box center [998, 110] width 32 height 15
click at [982, 111] on input "checkbox" at bounding box center [998, 110] width 32 height 15
checkbox input "false"
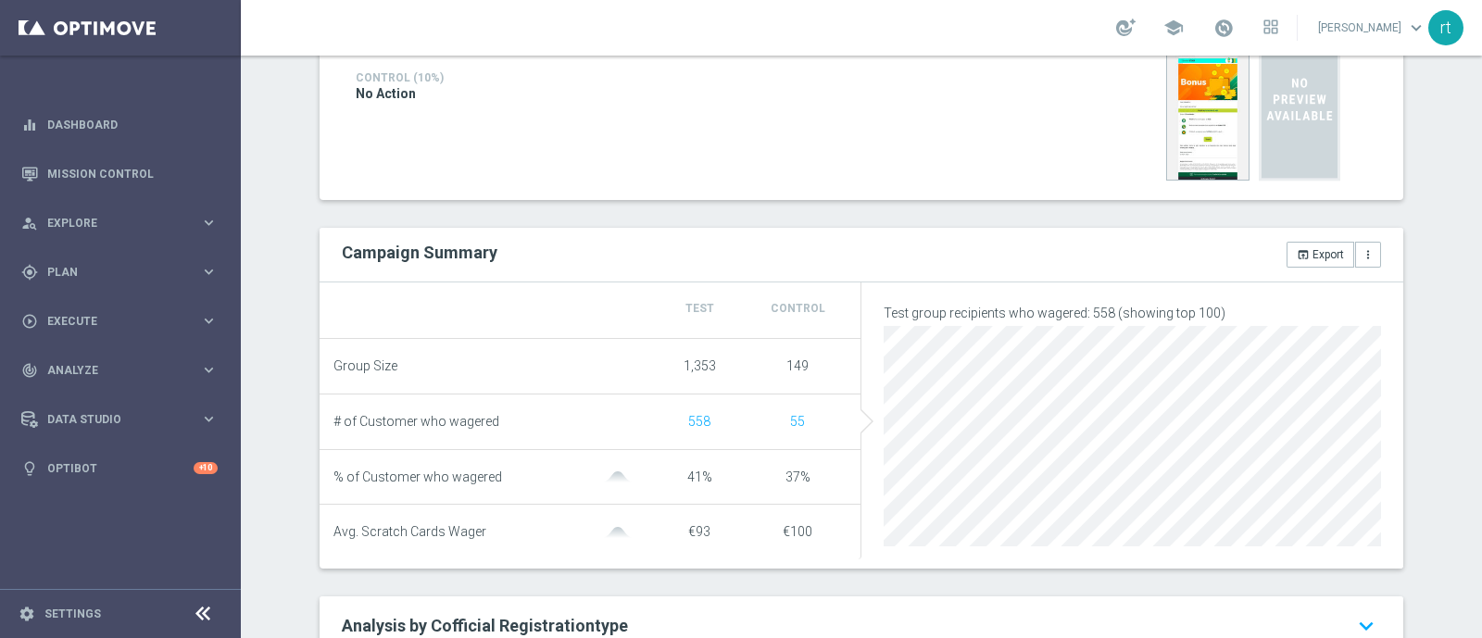
scroll to position [89, 0]
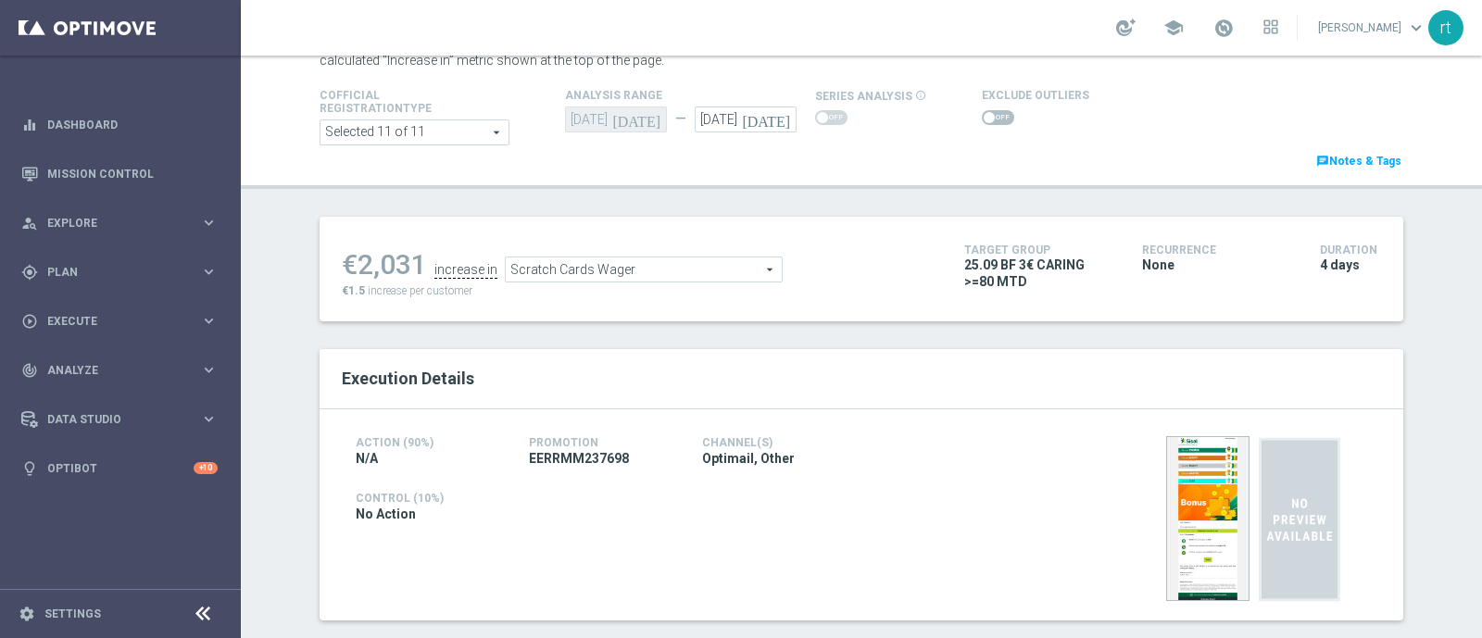
click at [644, 275] on span "Scratch Cards Wager" at bounding box center [644, 269] width 276 height 24
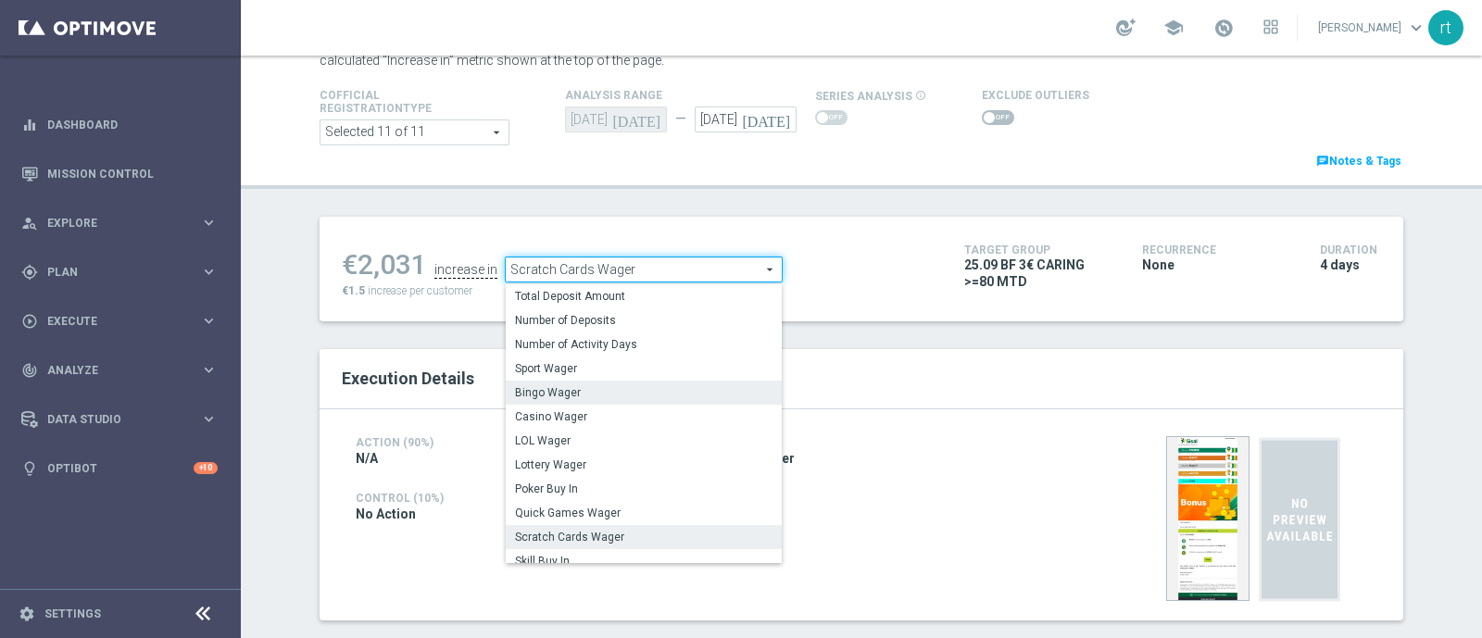
scroll to position [288, 0]
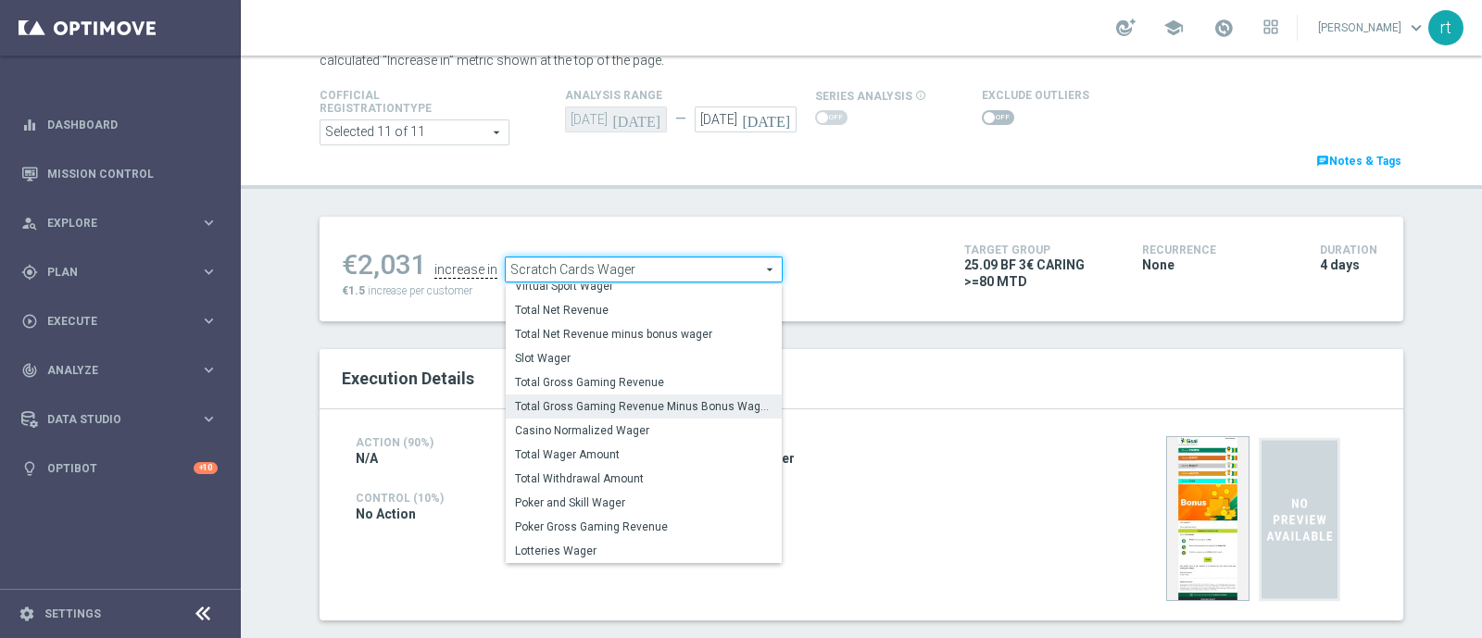
click at [579, 400] on span "Total Gross Gaming Revenue Minus Bonus Wagared" at bounding box center [643, 406] width 257 height 15
type input "Total Gross Gaming Revenue Minus Bonus Wagared"
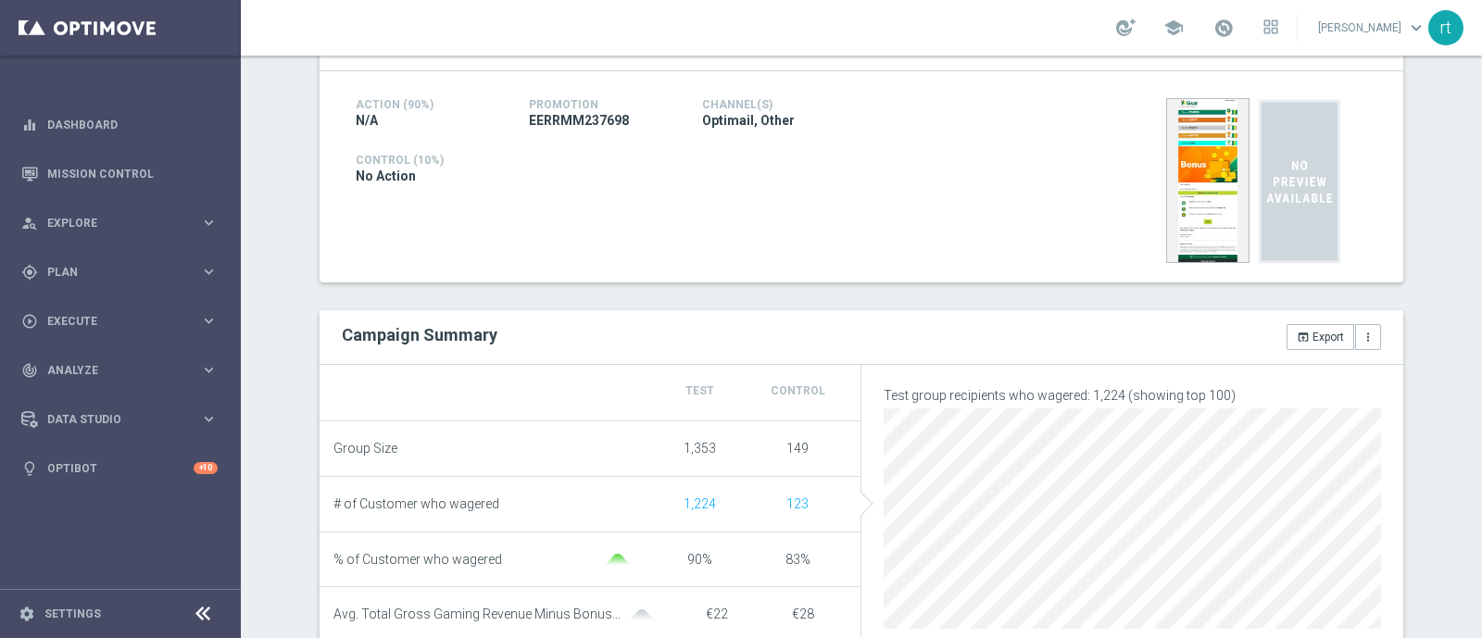
scroll to position [140, 0]
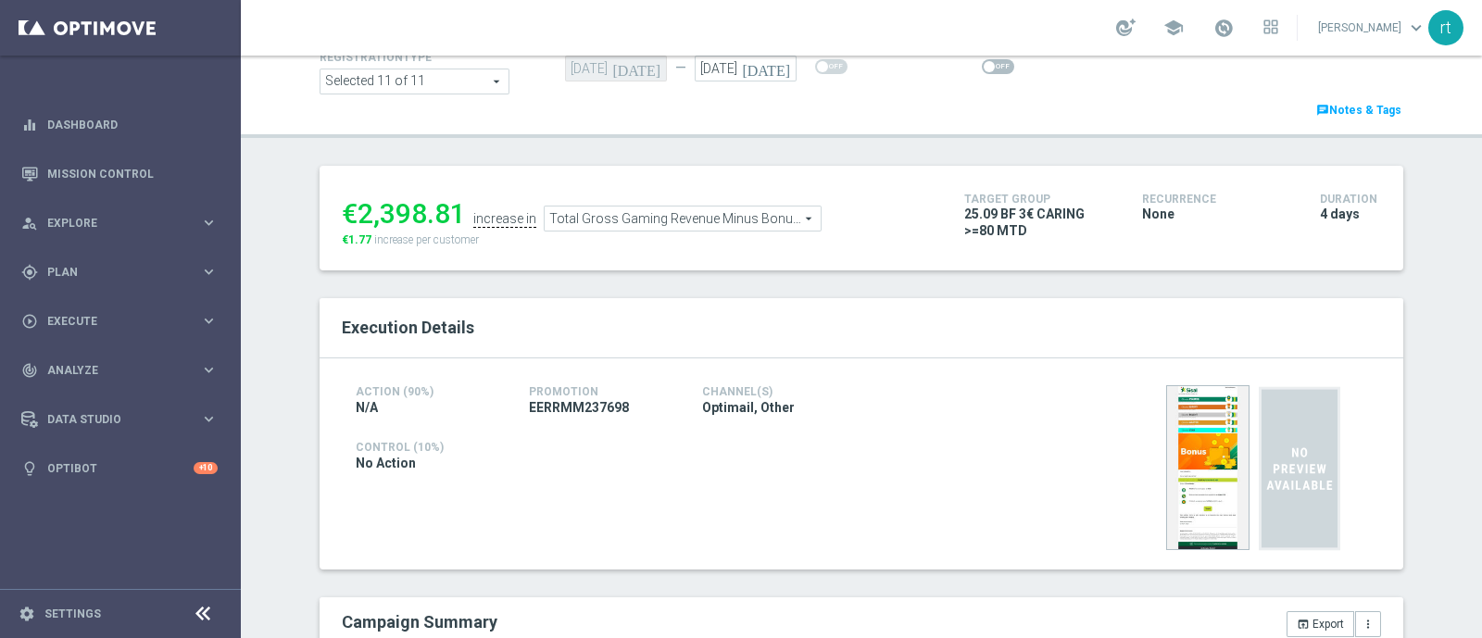
click at [982, 70] on span at bounding box center [998, 66] width 32 height 15
click at [982, 70] on input "checkbox" at bounding box center [998, 66] width 32 height 15
checkbox input "true"
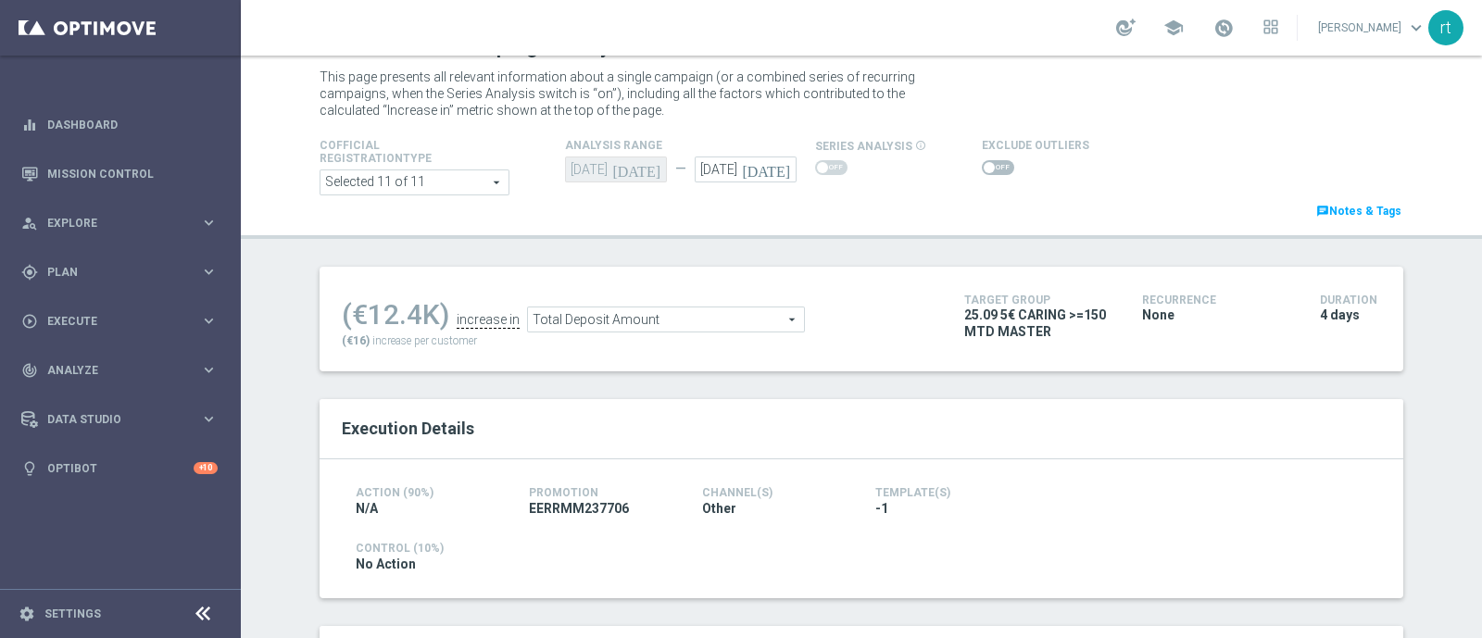
scroll to position [34, 0]
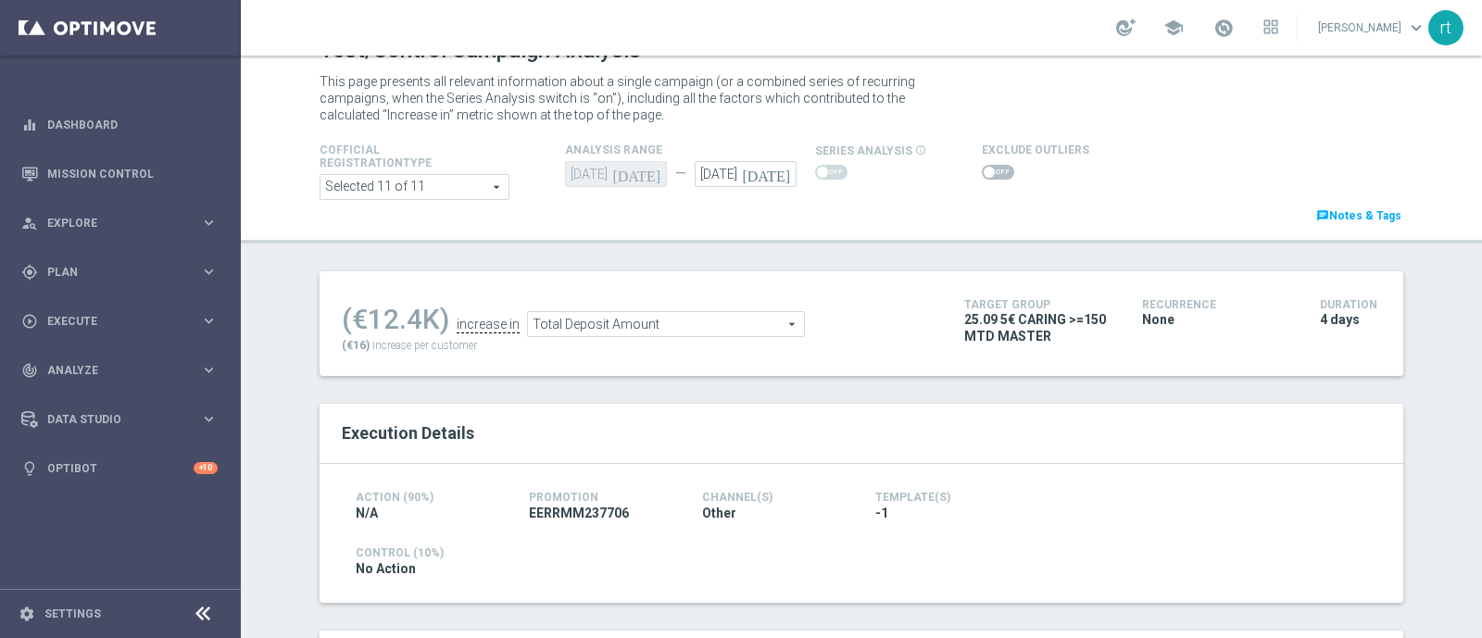
click at [984, 173] on span at bounding box center [989, 172] width 11 height 11
click at [982, 173] on input "checkbox" at bounding box center [998, 172] width 32 height 15
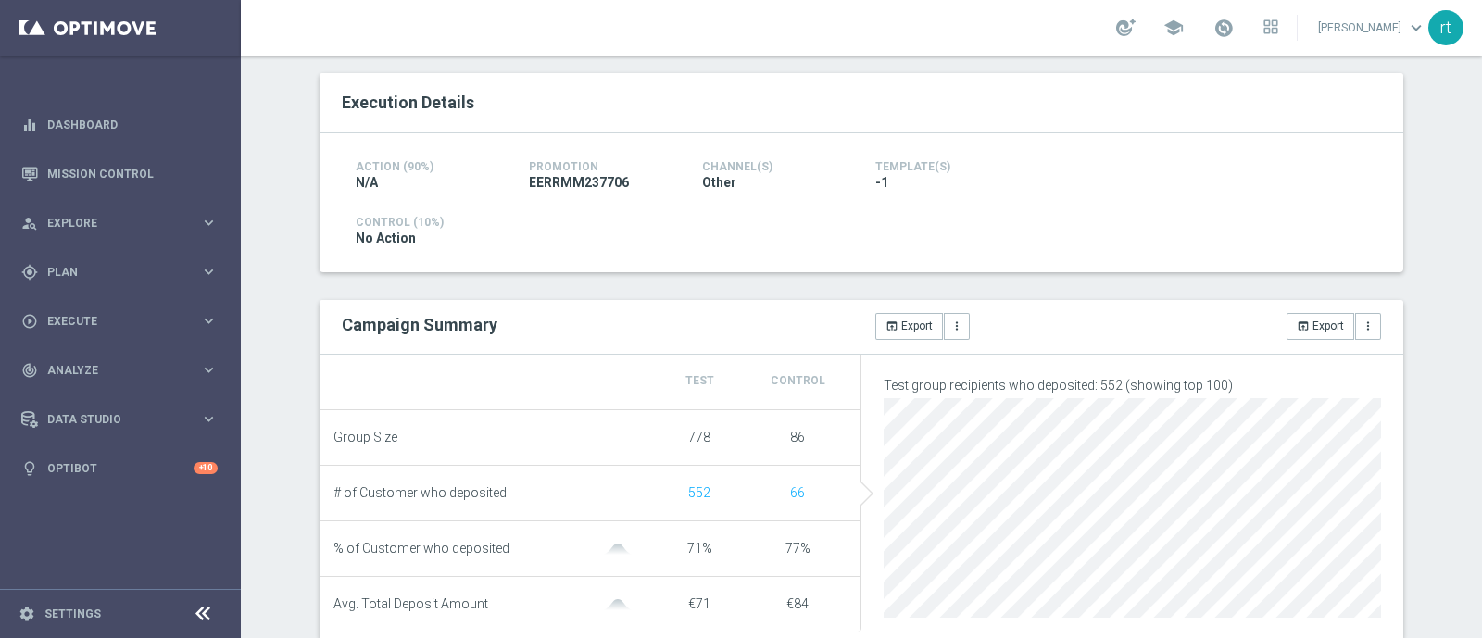
scroll to position [0, 0]
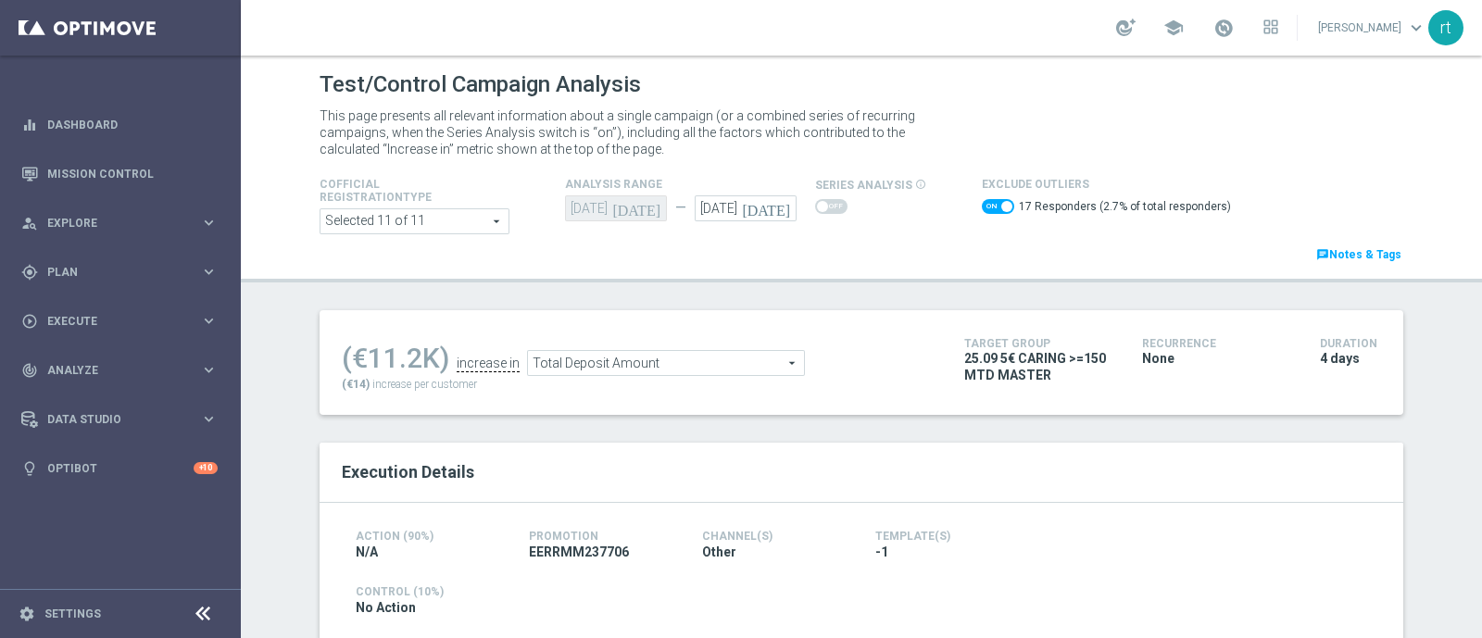
click at [982, 209] on span at bounding box center [998, 206] width 32 height 15
click at [982, 209] on input "checkbox" at bounding box center [998, 206] width 32 height 15
checkbox input "false"
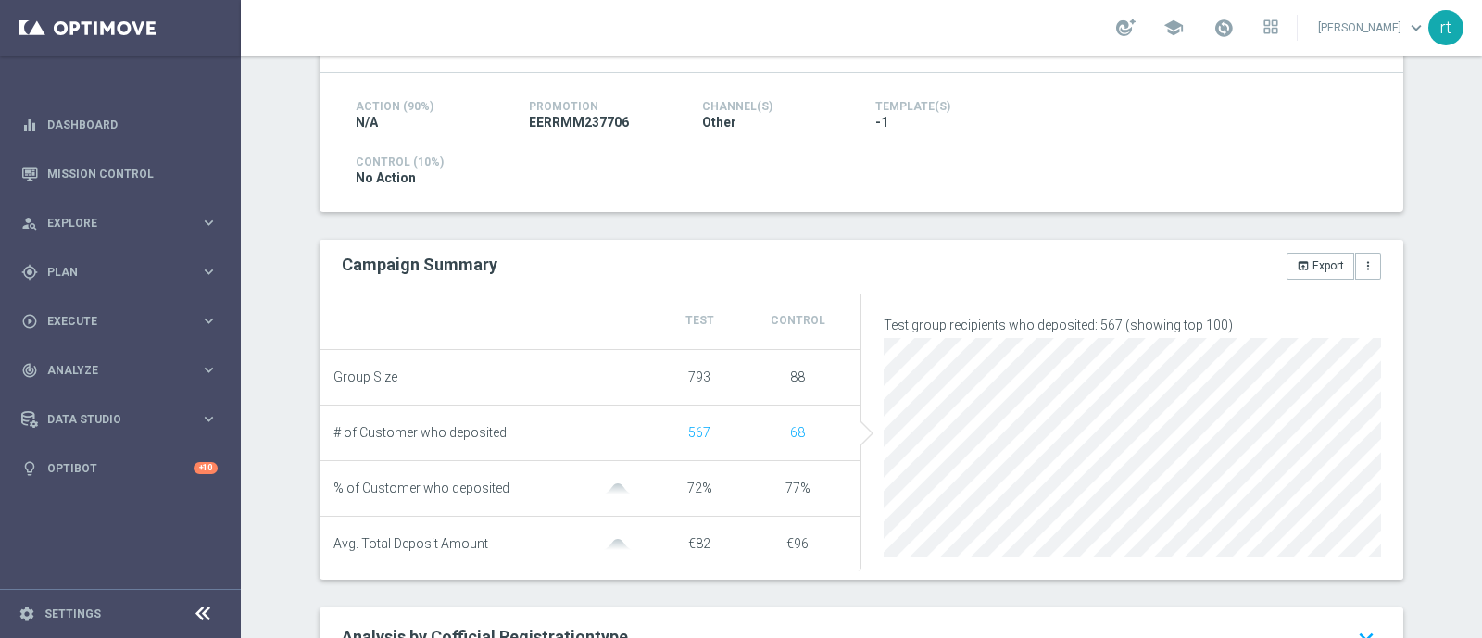
scroll to position [79, 0]
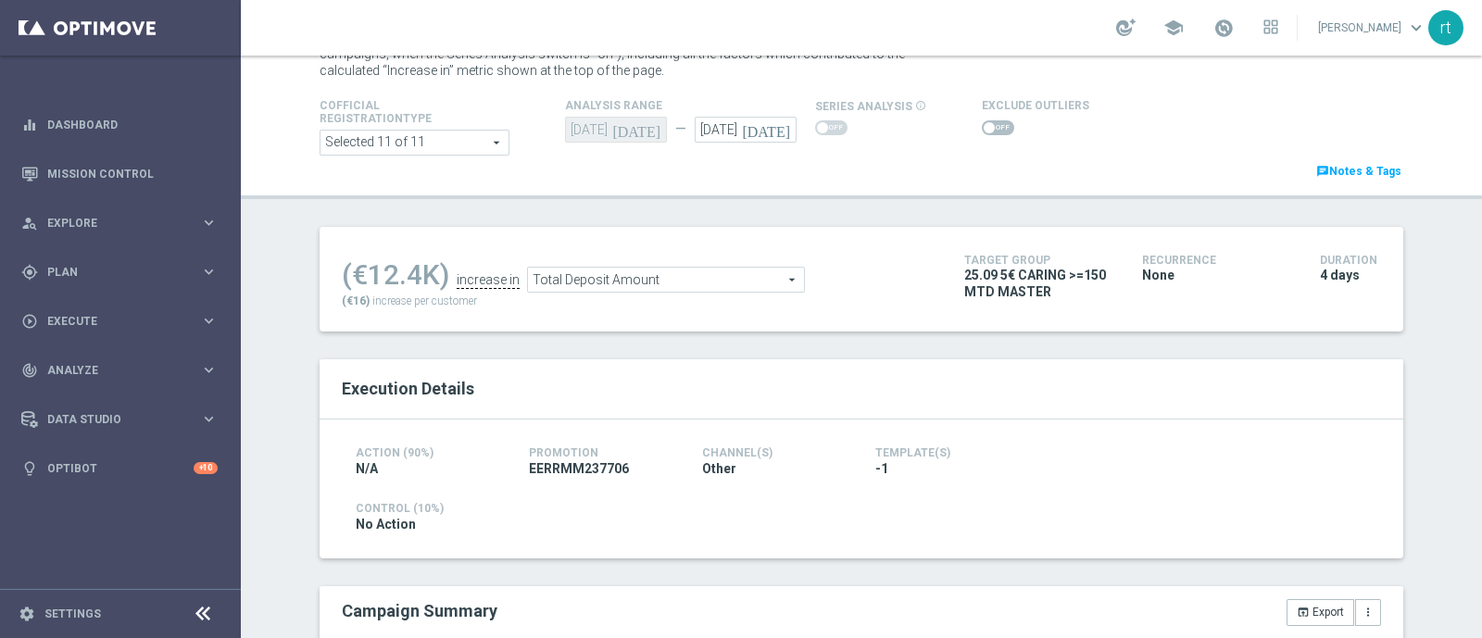
click at [676, 275] on span "Total Deposit Amount" at bounding box center [666, 280] width 276 height 24
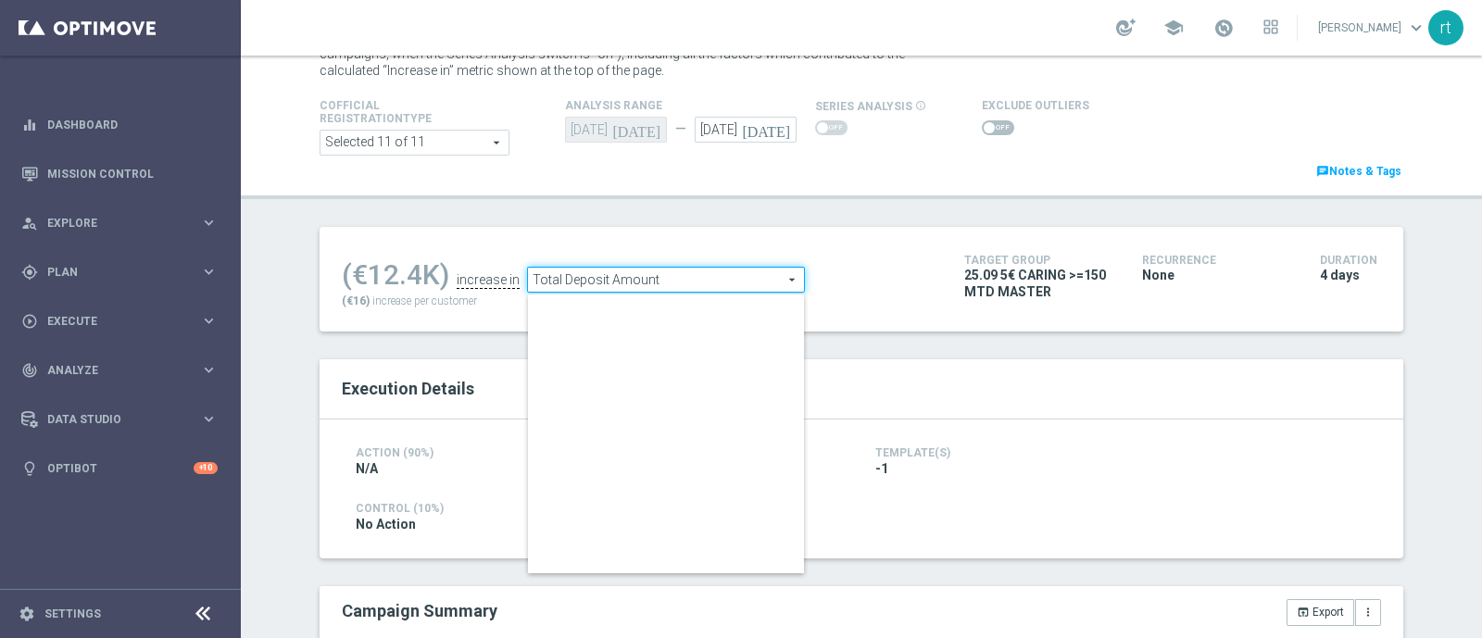
scroll to position [288, 0]
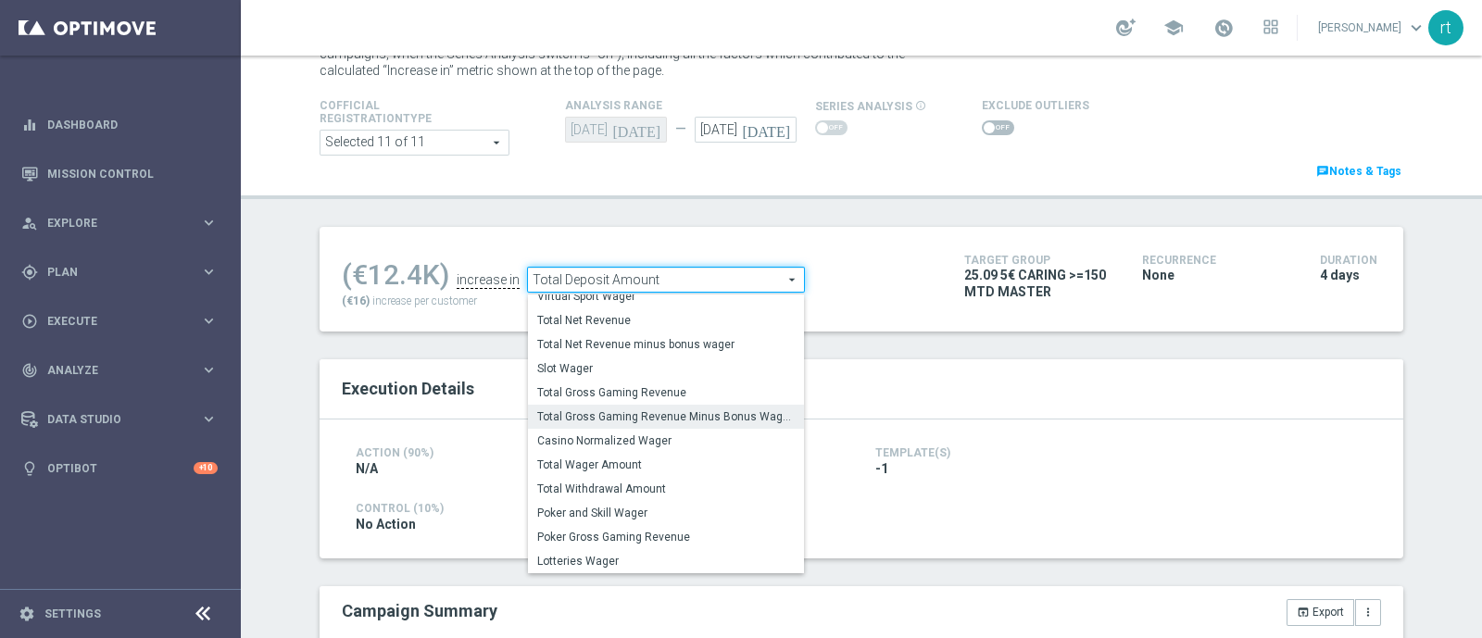
click at [627, 409] on span "Total Gross Gaming Revenue Minus Bonus Wagared" at bounding box center [665, 416] width 257 height 15
type input "Total Gross Gaming Revenue Minus Bonus Wagared"
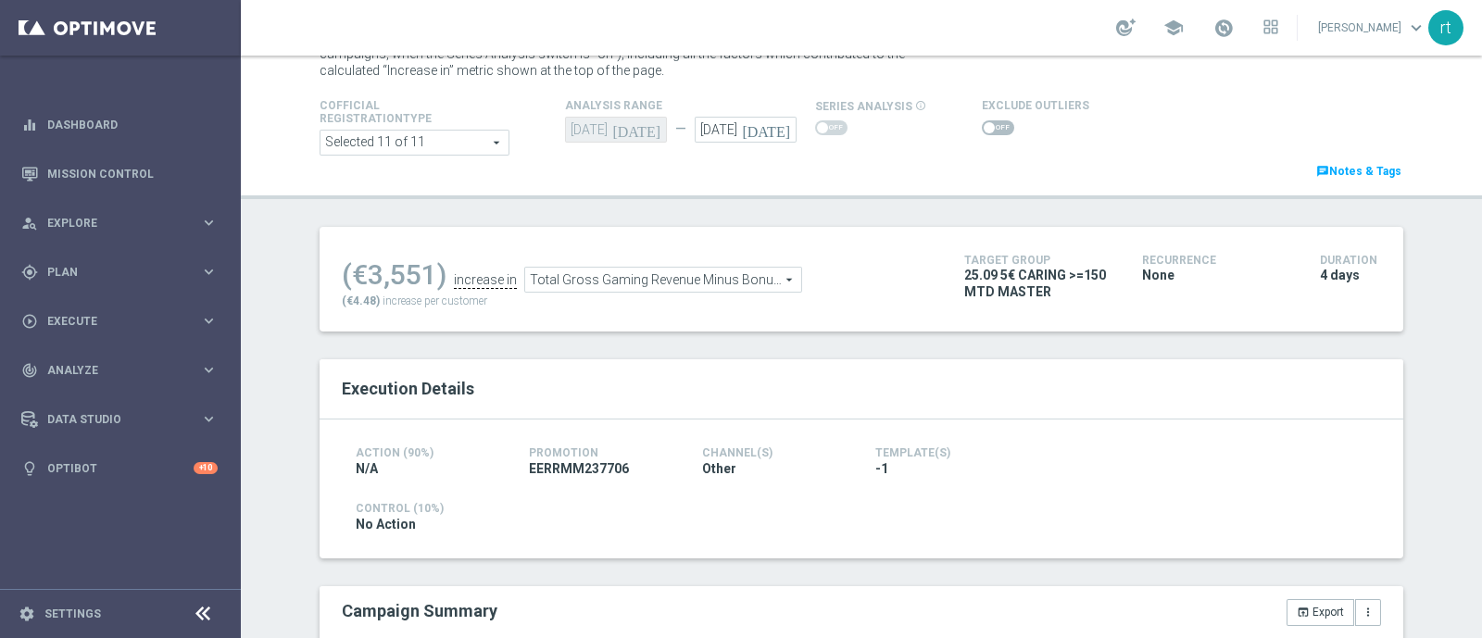
click at [983, 128] on span at bounding box center [998, 127] width 32 height 15
click at [983, 128] on input "checkbox" at bounding box center [998, 127] width 32 height 15
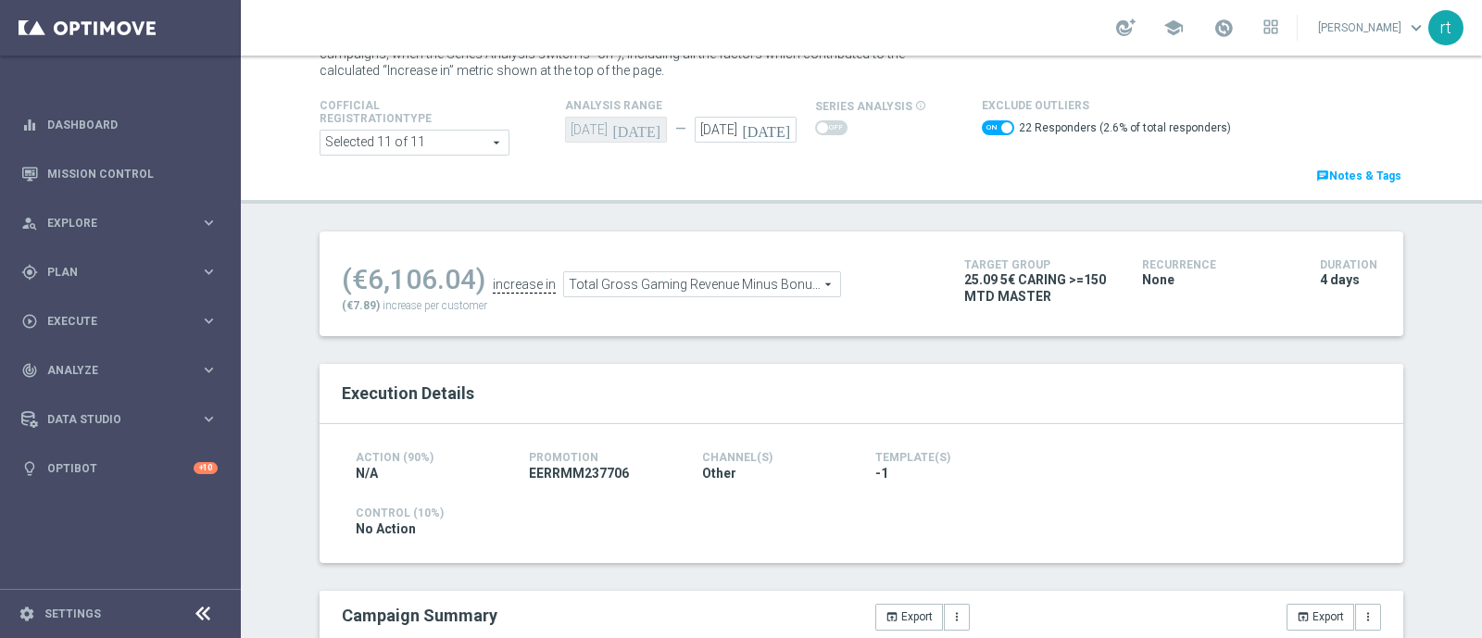
click at [681, 290] on span "Total Gross Gaming Revenue Minus Bonus Wagared" at bounding box center [702, 284] width 276 height 24
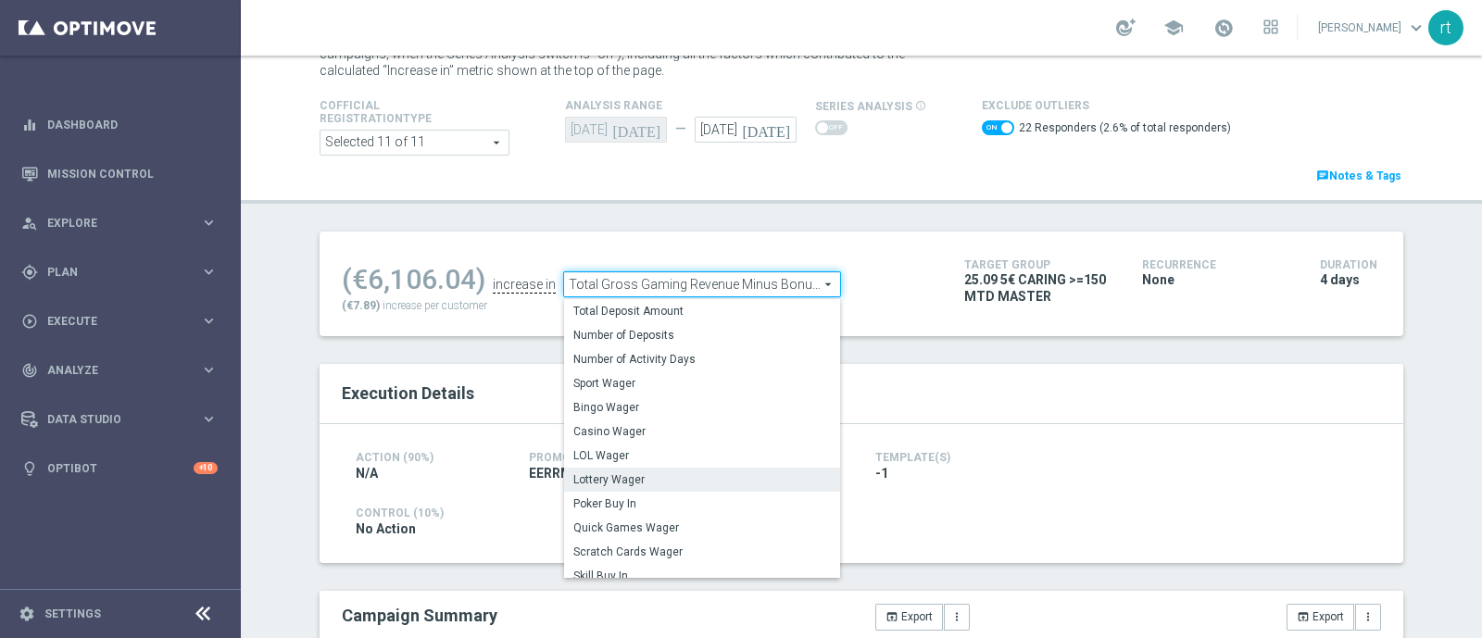
click at [629, 480] on span "Lottery Wager" at bounding box center [701, 479] width 257 height 15
checkbox input "false"
type input "Lottery Wager"
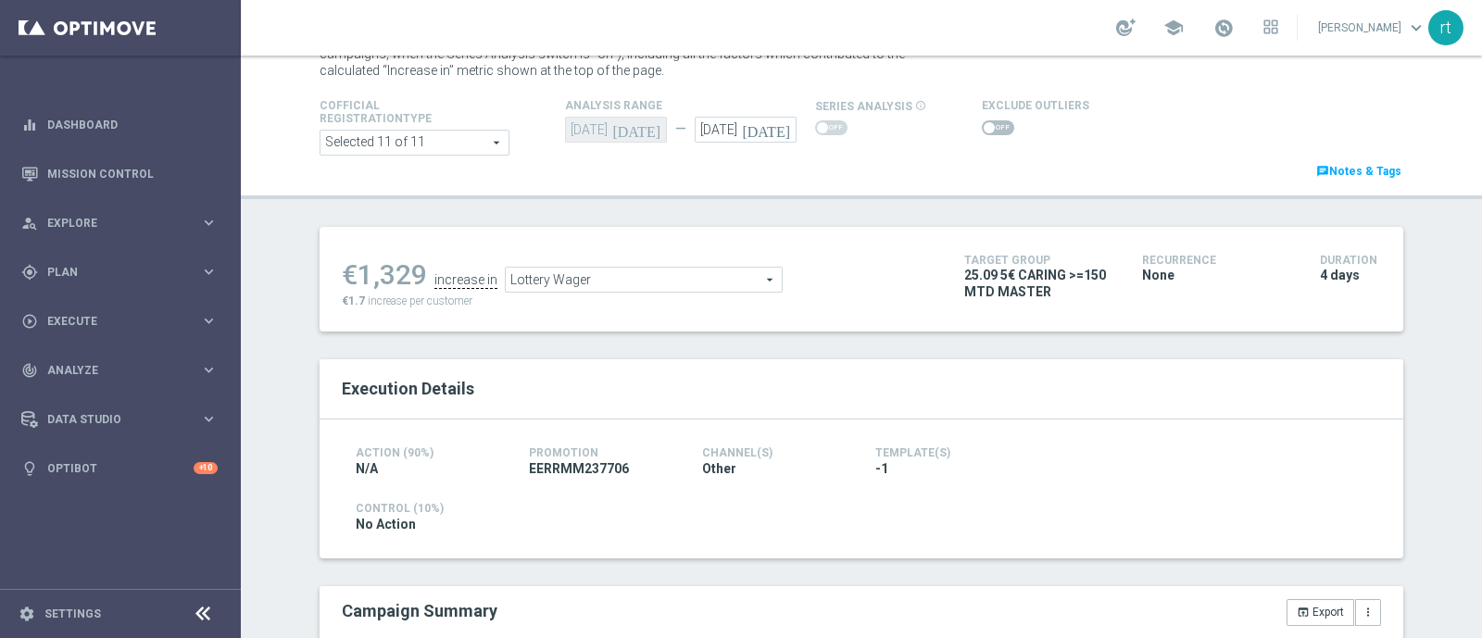
click at [986, 127] on span at bounding box center [998, 127] width 32 height 15
click at [986, 127] on input "checkbox" at bounding box center [998, 127] width 32 height 15
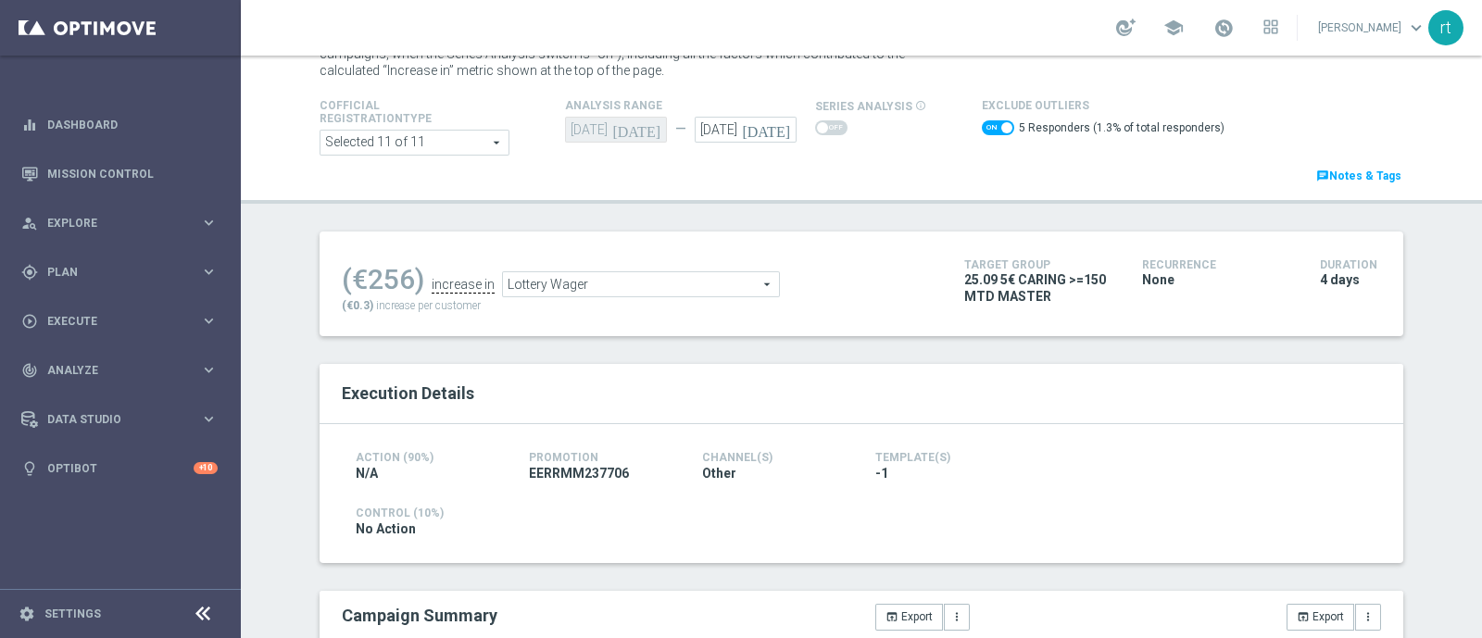
click at [655, 289] on span "Lottery Wager" at bounding box center [641, 284] width 276 height 24
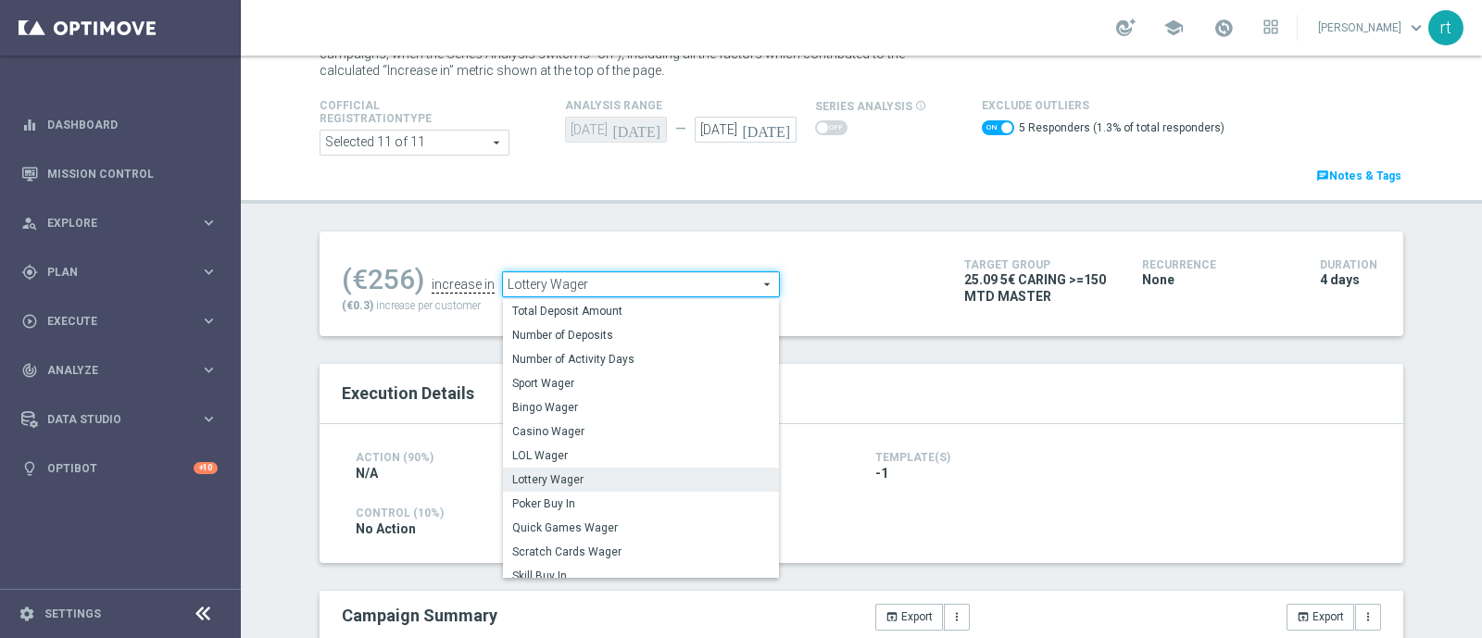
click at [982, 120] on span at bounding box center [998, 127] width 32 height 15
click at [982, 120] on input "checkbox" at bounding box center [998, 127] width 32 height 15
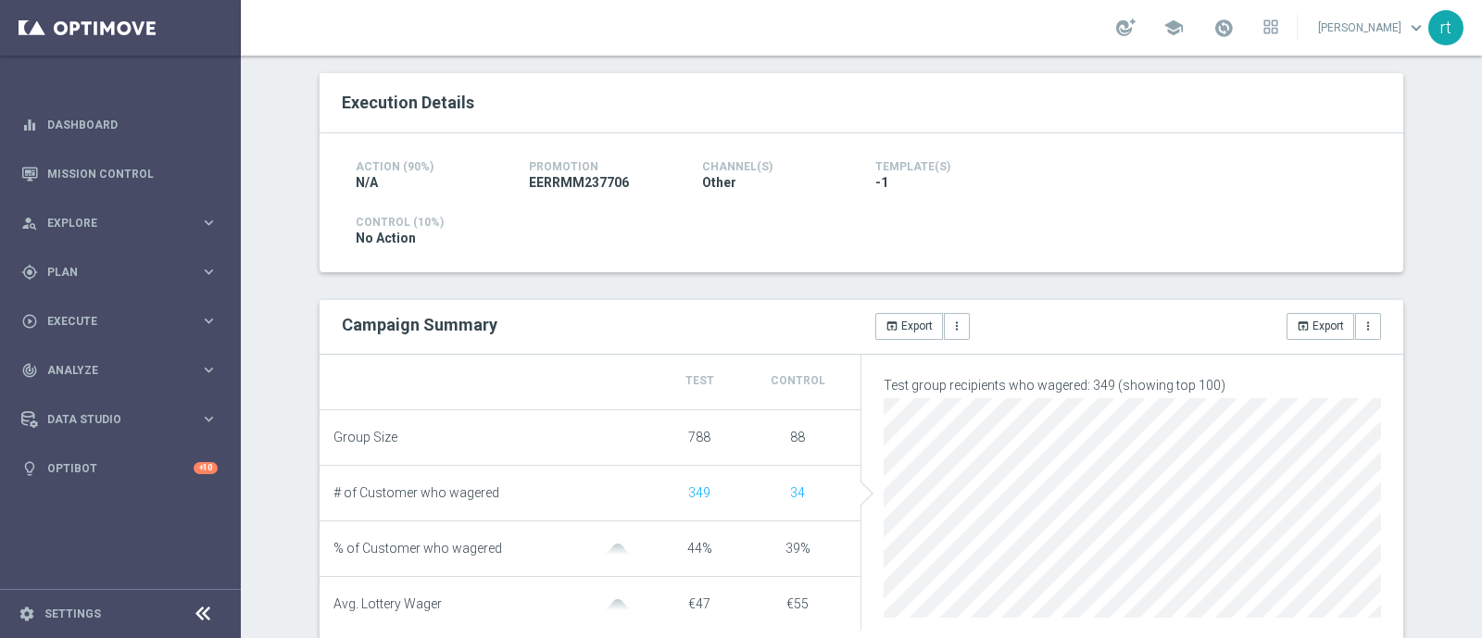
scroll to position [110, 0]
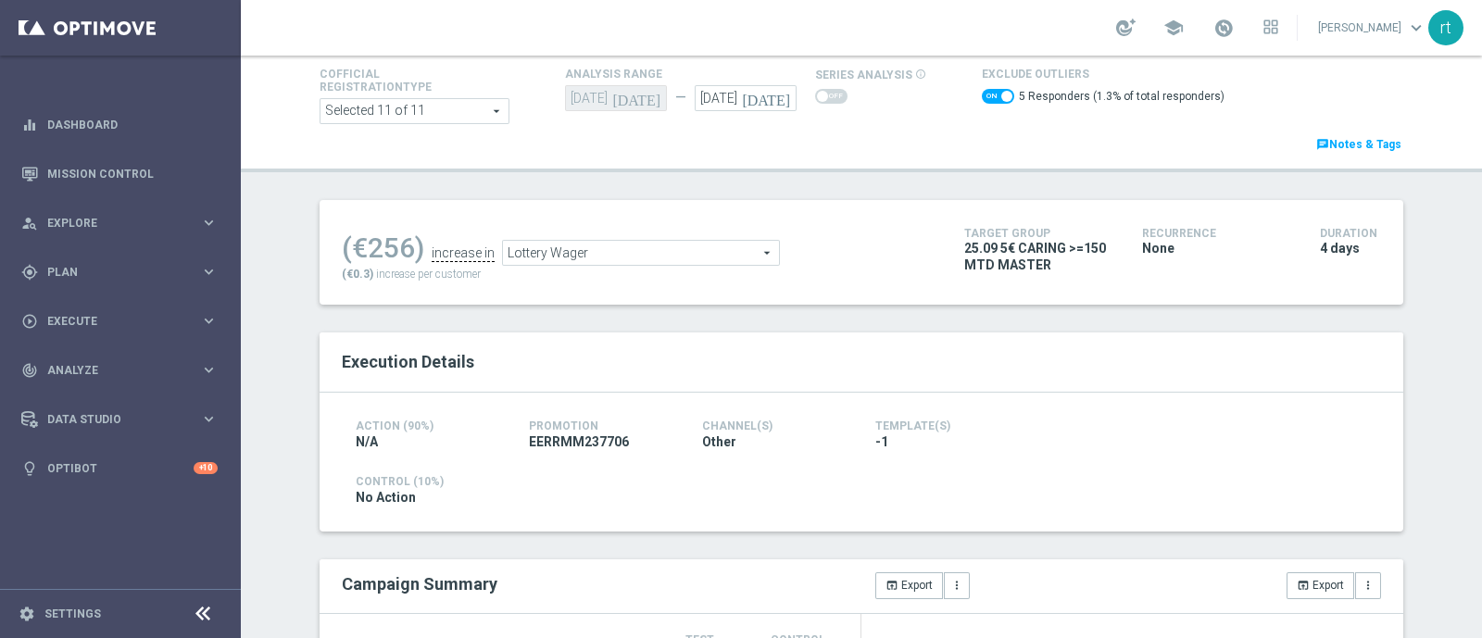
click at [984, 94] on span at bounding box center [998, 96] width 32 height 15
click at [984, 94] on input "checkbox" at bounding box center [998, 96] width 32 height 15
checkbox input "false"
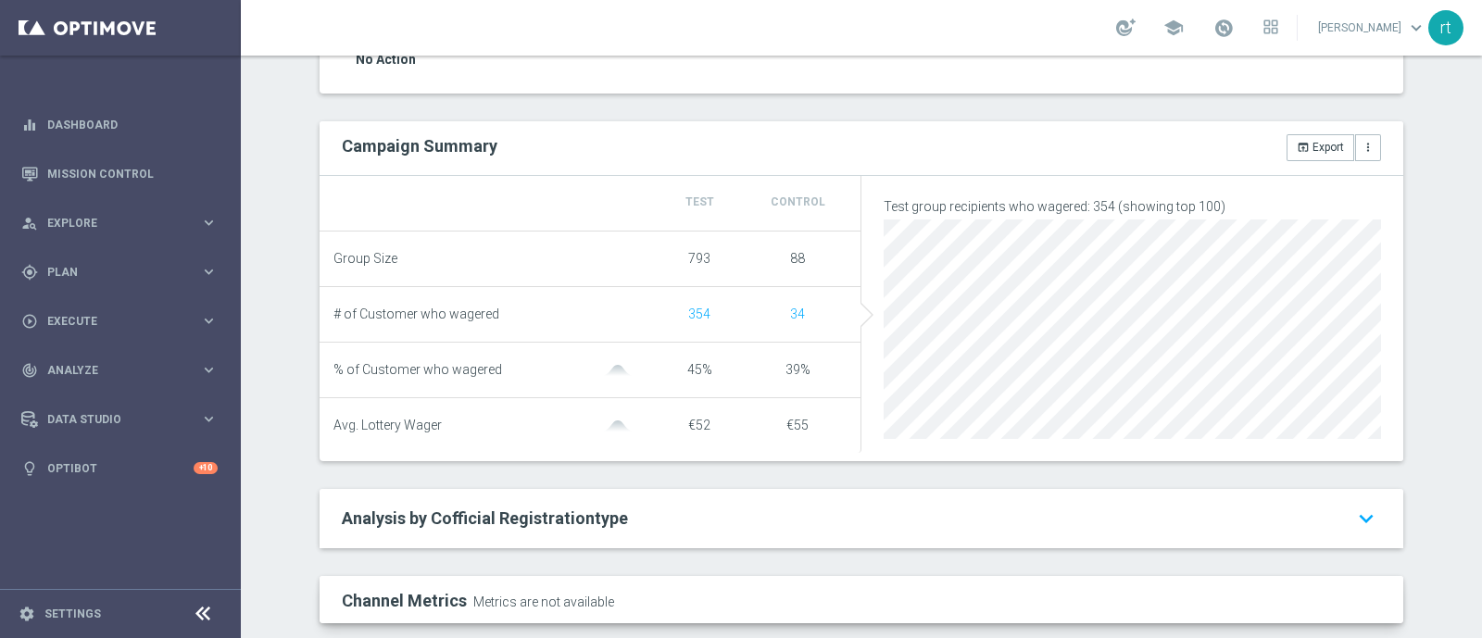
scroll to position [20, 0]
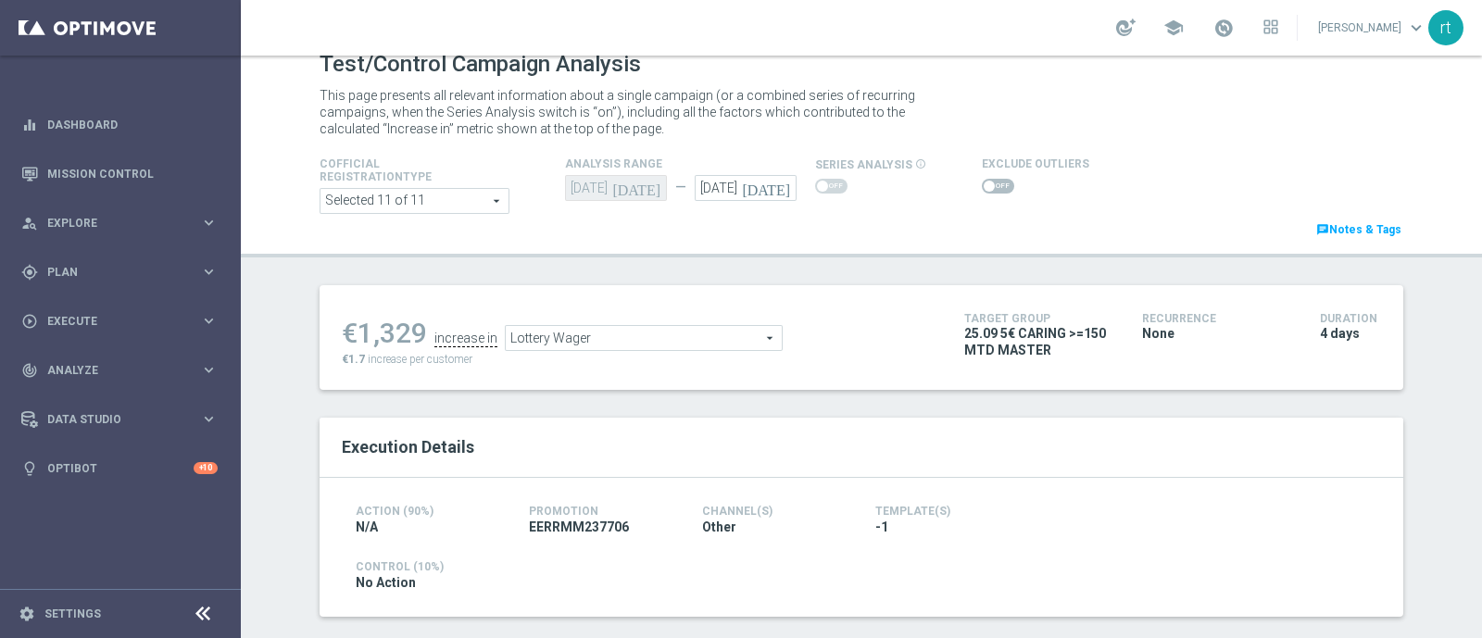
click at [615, 347] on span "Lottery Wager" at bounding box center [644, 338] width 276 height 24
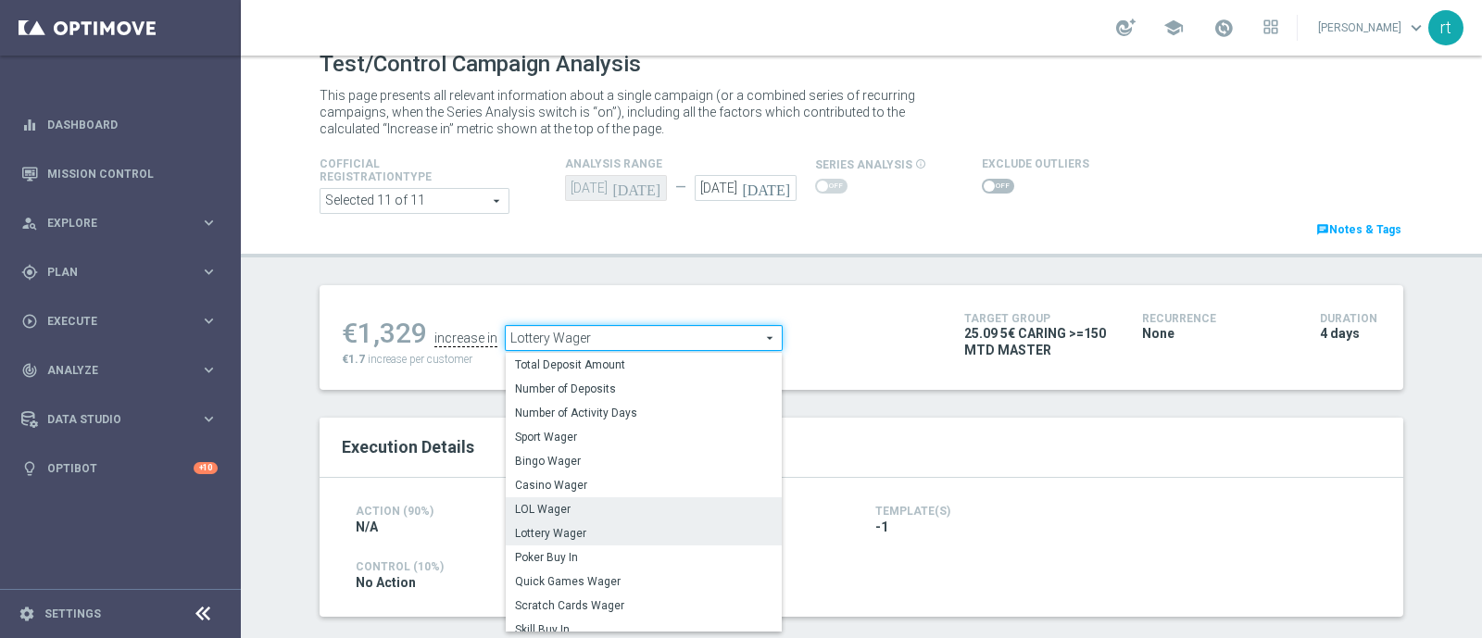
click at [564, 504] on span "LOL Wager" at bounding box center [643, 509] width 257 height 15
type input "LOL Wager"
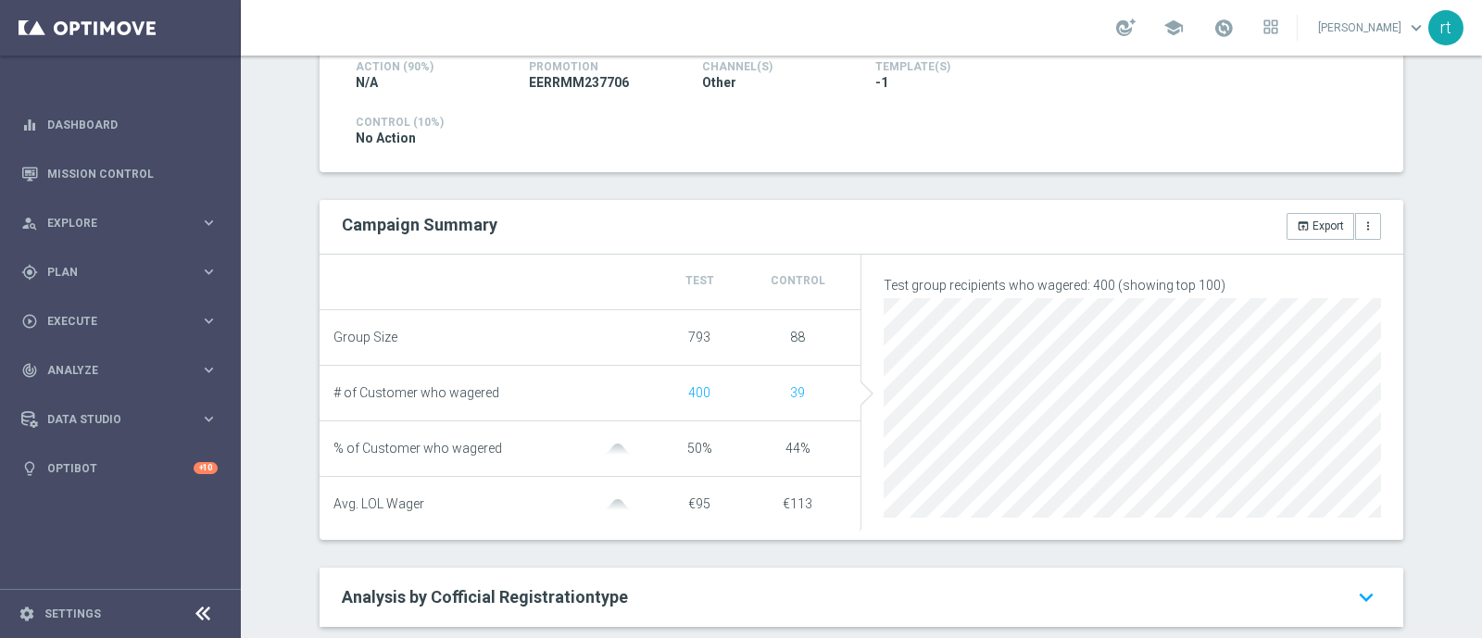
scroll to position [50, 0]
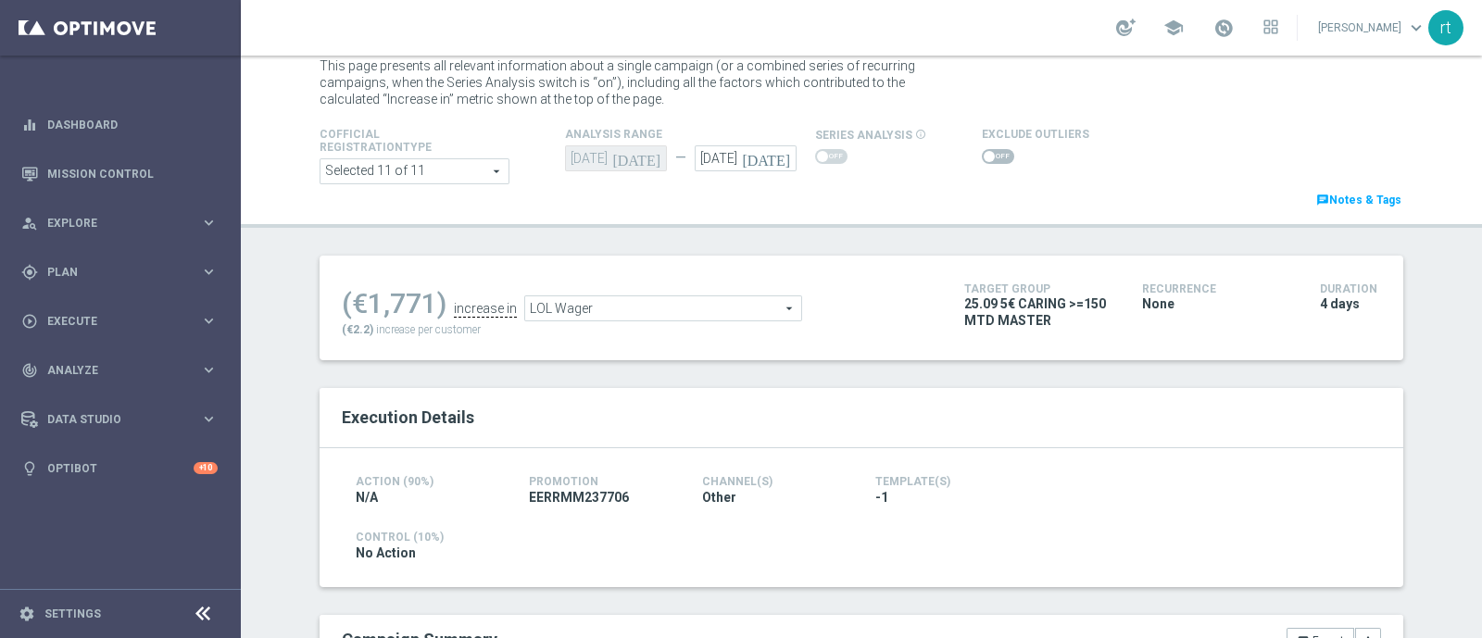
click at [987, 157] on span at bounding box center [998, 156] width 32 height 15
click at [987, 157] on input "checkbox" at bounding box center [998, 156] width 32 height 15
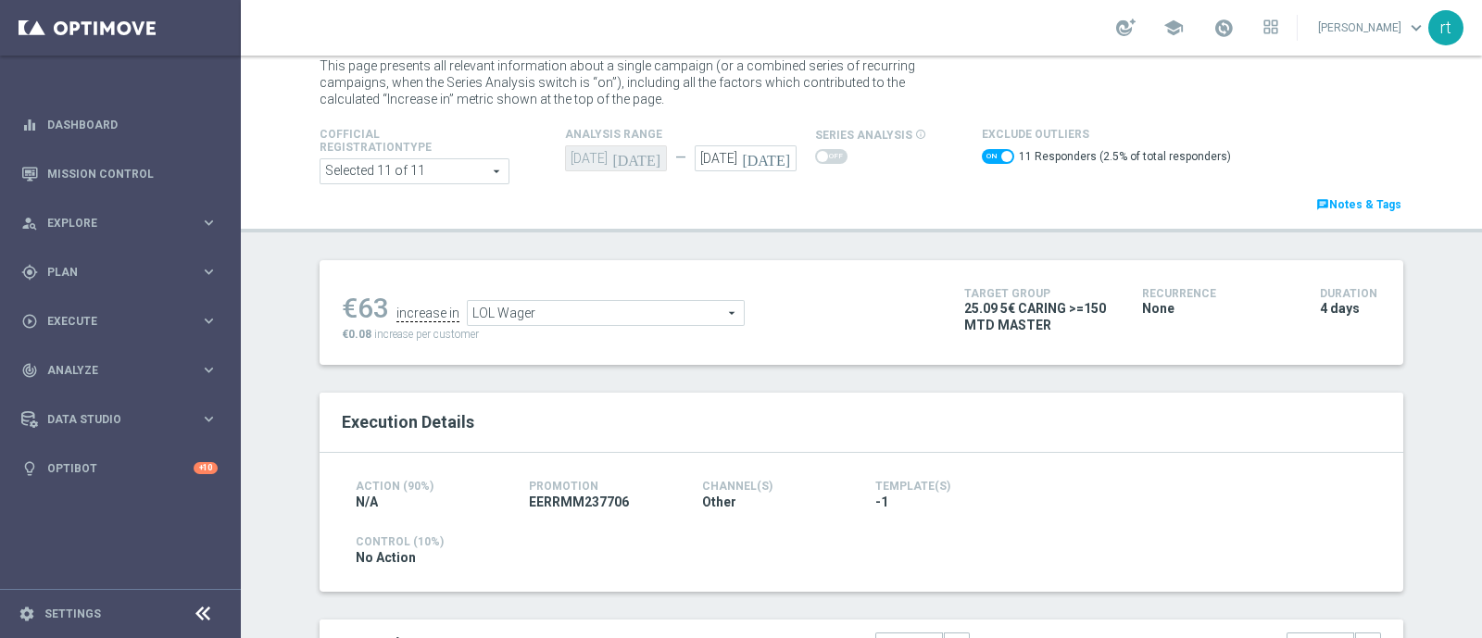
click at [549, 313] on span "LOL Wager" at bounding box center [606, 313] width 276 height 24
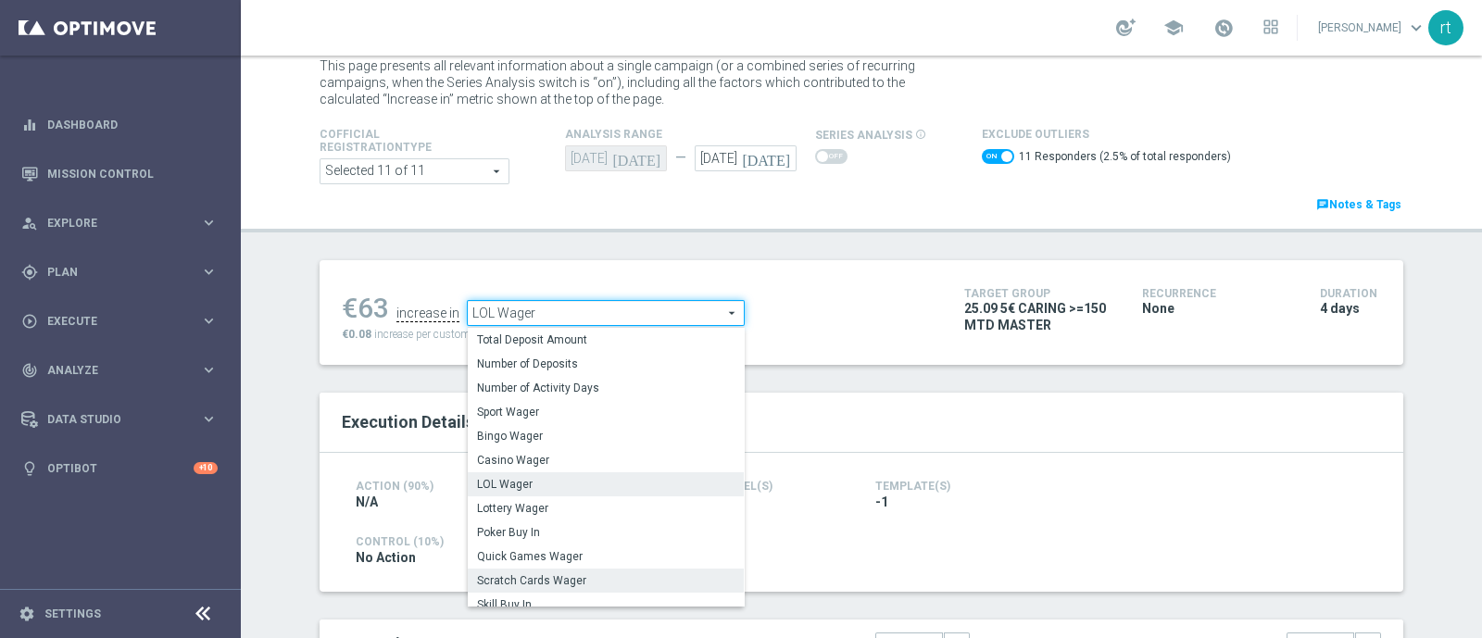
click at [551, 575] on span "Scratch Cards Wager" at bounding box center [605, 580] width 257 height 15
checkbox input "false"
type input "Scratch Cards Wager"
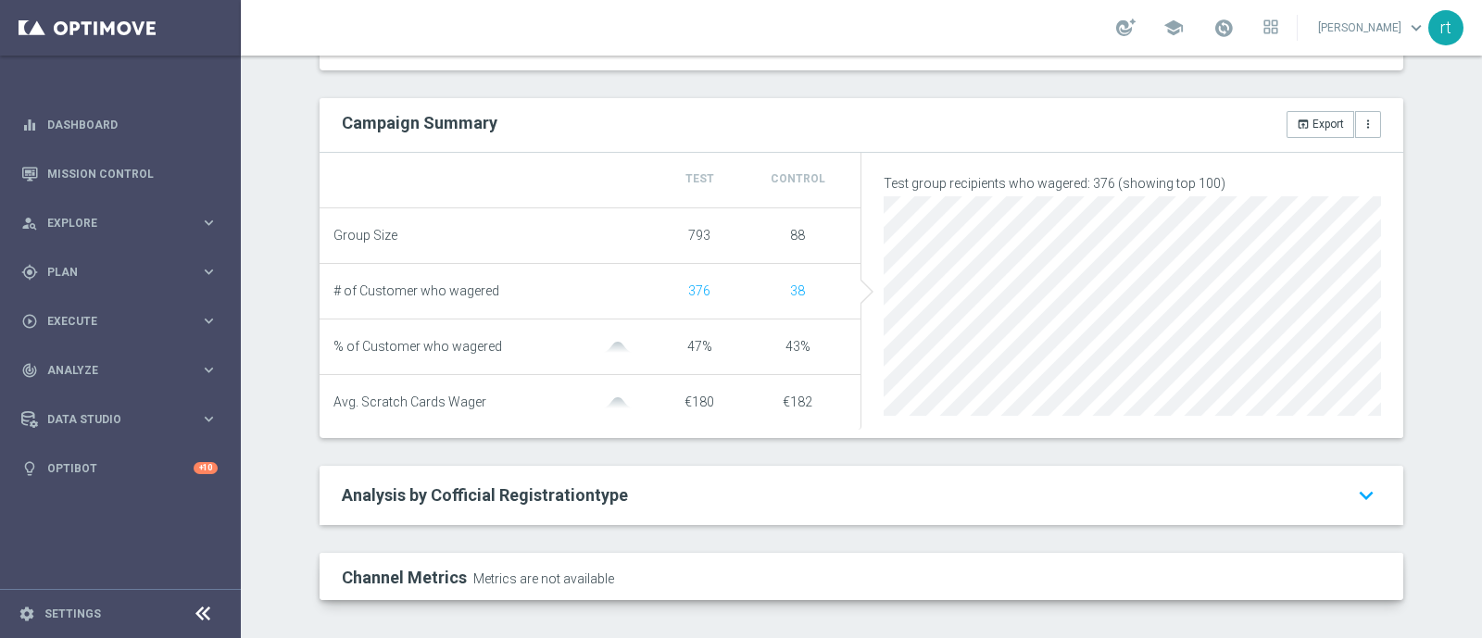
scroll to position [349, 0]
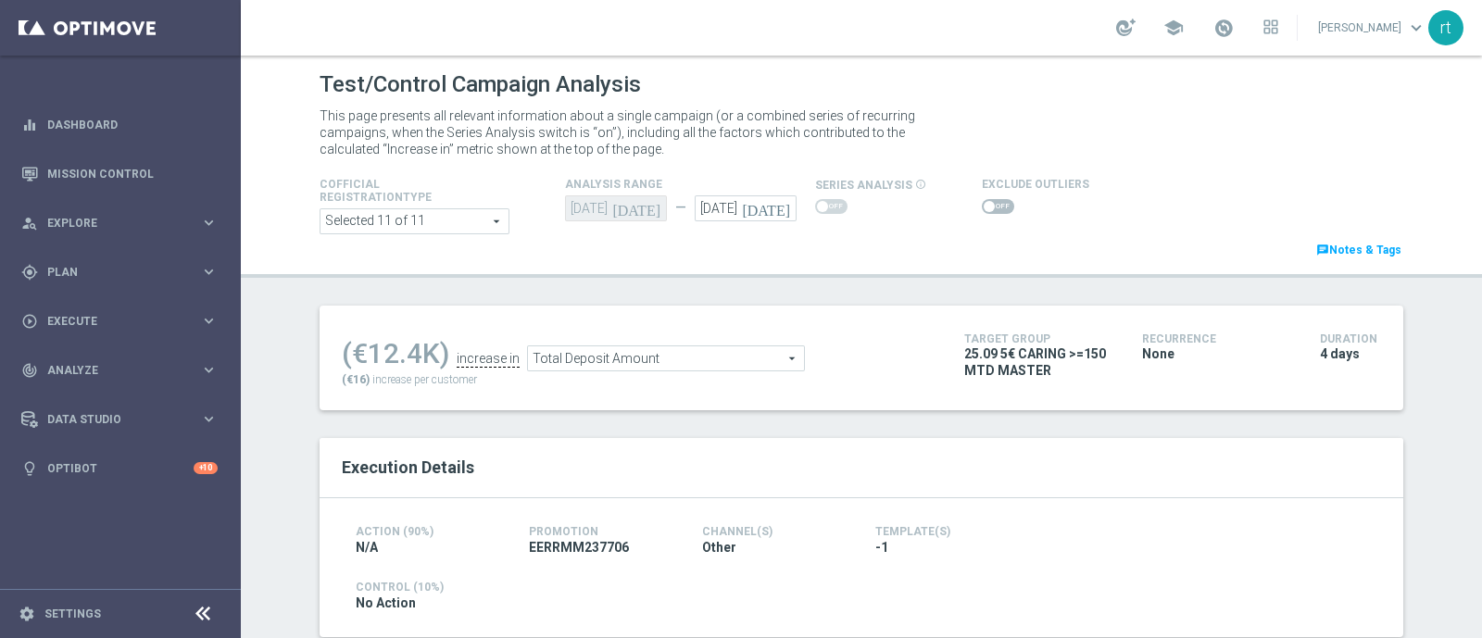
click at [637, 349] on span "Total Deposit Amount" at bounding box center [666, 358] width 276 height 24
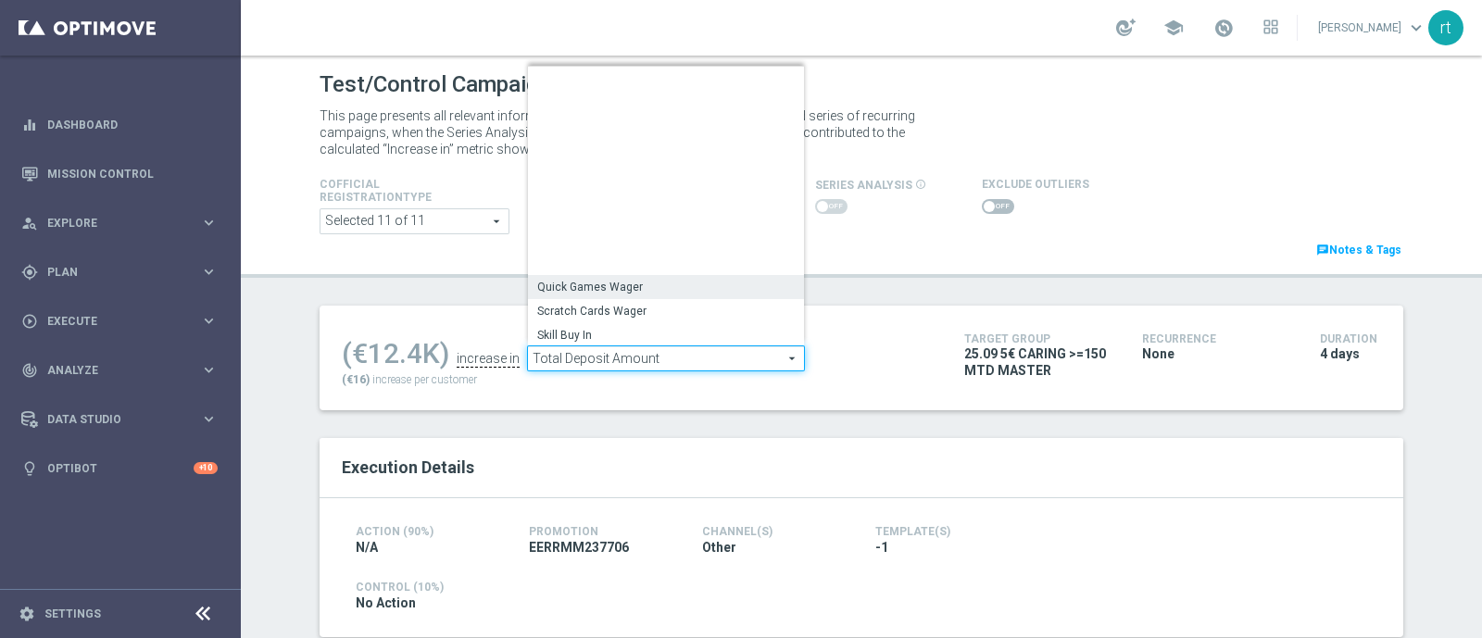
scroll to position [288, 0]
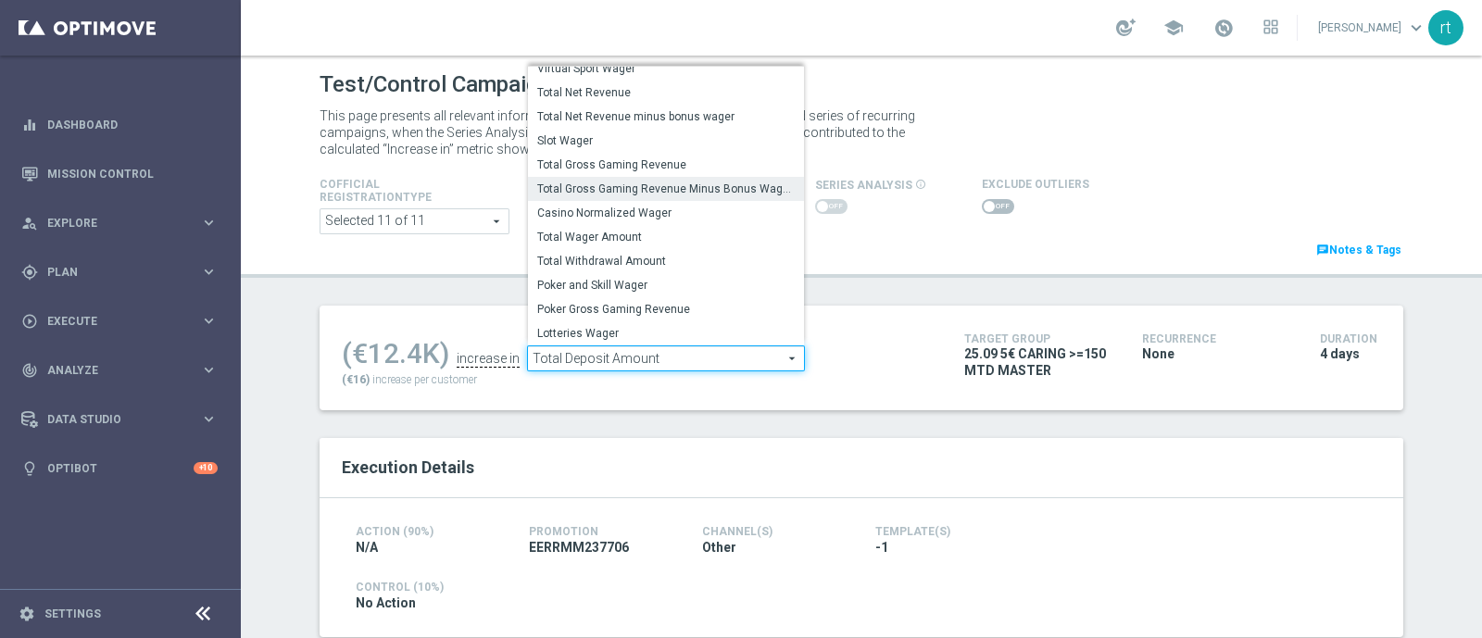
click at [639, 187] on span "Total Gross Gaming Revenue Minus Bonus Wagared" at bounding box center [665, 189] width 257 height 15
type input "Total Gross Gaming Revenue Minus Bonus Wagared"
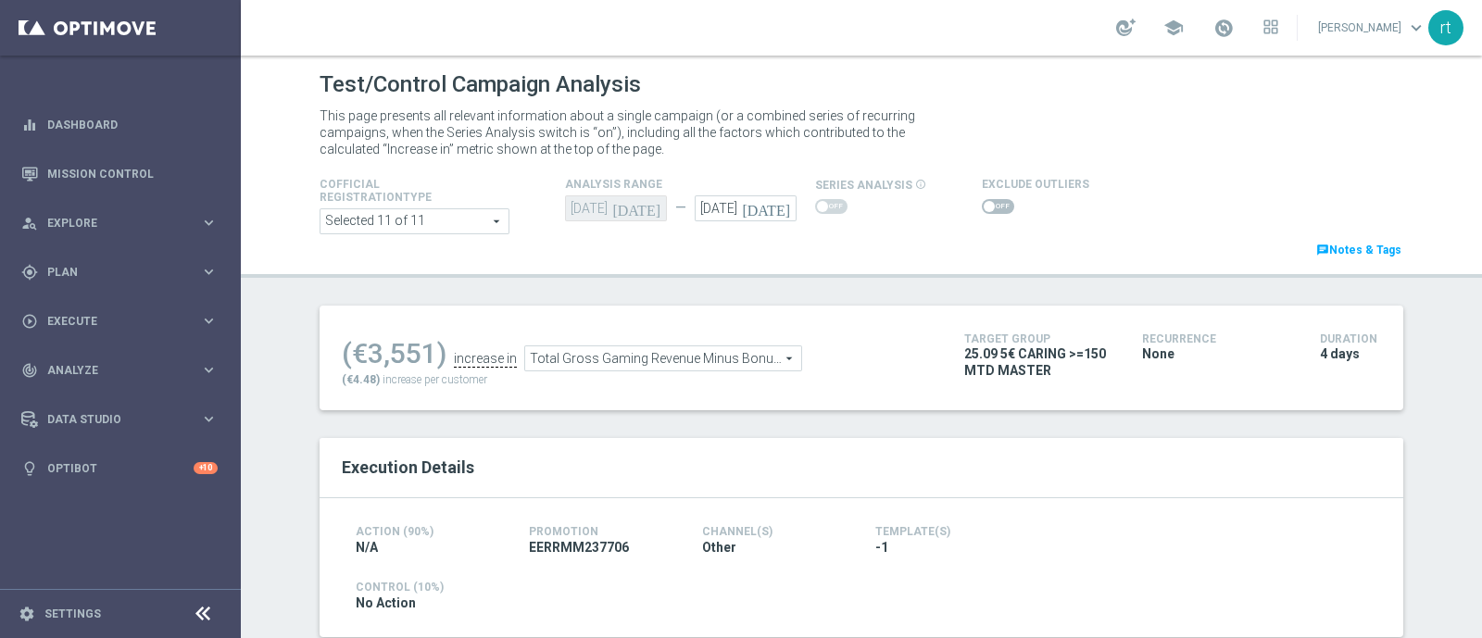
click at [982, 206] on span at bounding box center [998, 206] width 32 height 15
click at [982, 206] on input "checkbox" at bounding box center [998, 206] width 32 height 15
checkbox input "true"
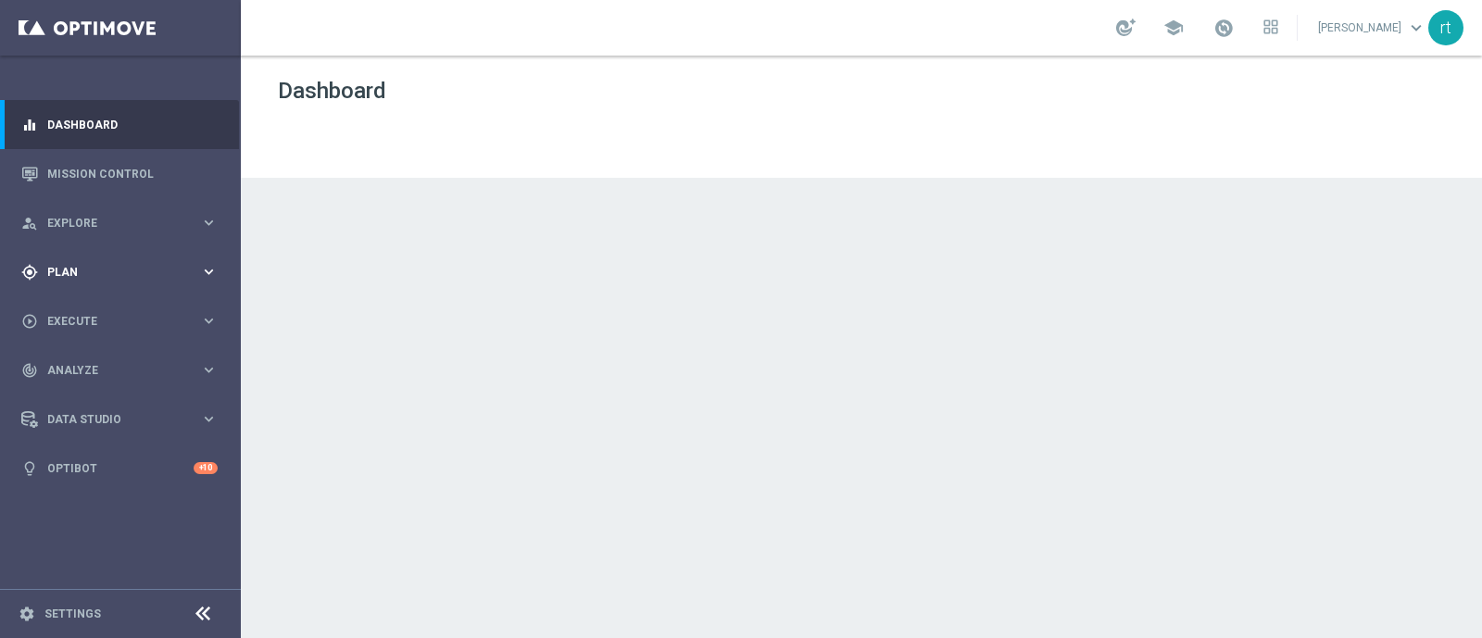
click at [74, 268] on span "Plan" at bounding box center [123, 272] width 153 height 11
click at [86, 309] on link "Target Groups" at bounding box center [120, 310] width 144 height 15
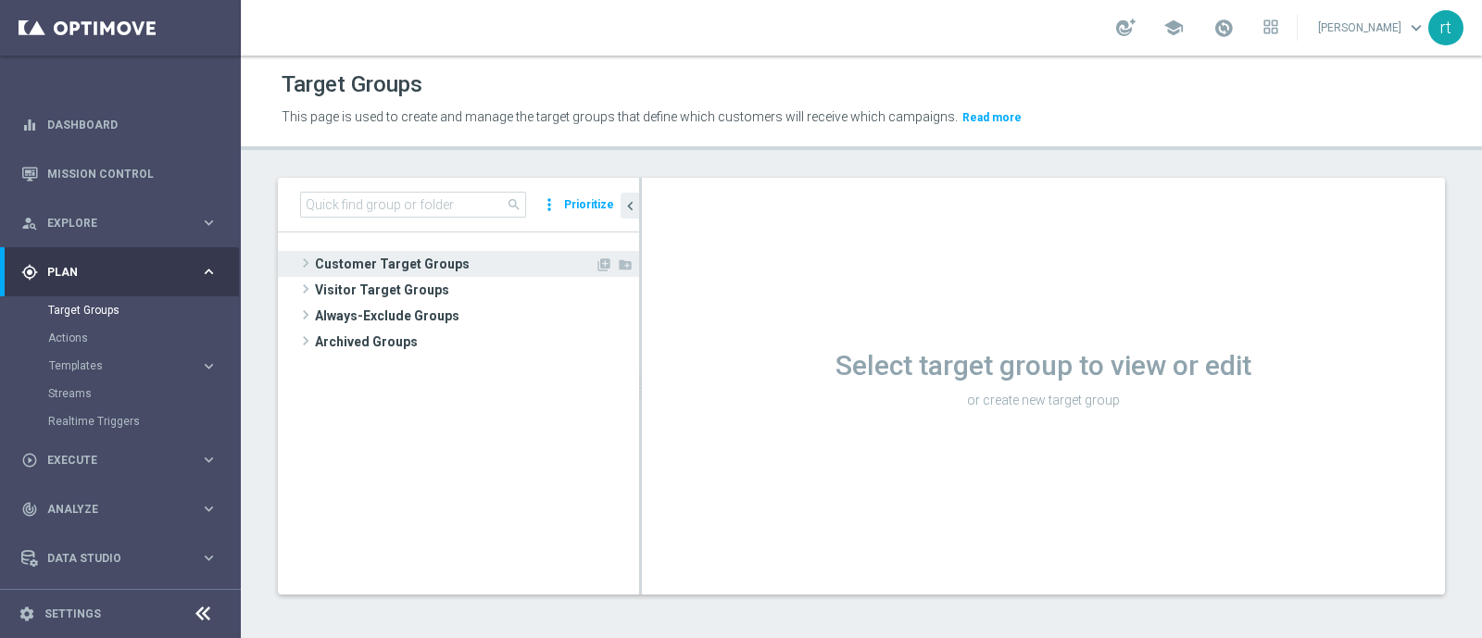
click at [423, 267] on span "Customer Target Groups" at bounding box center [455, 264] width 280 height 26
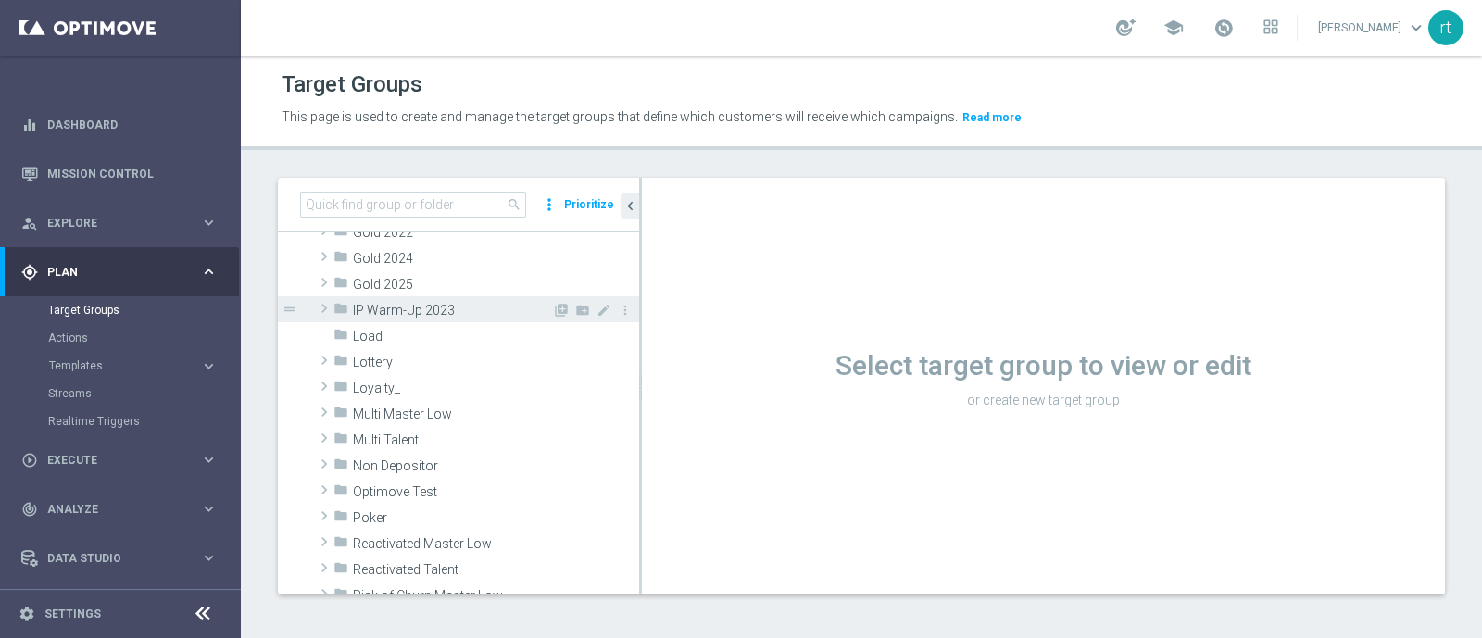
scroll to position [370, 0]
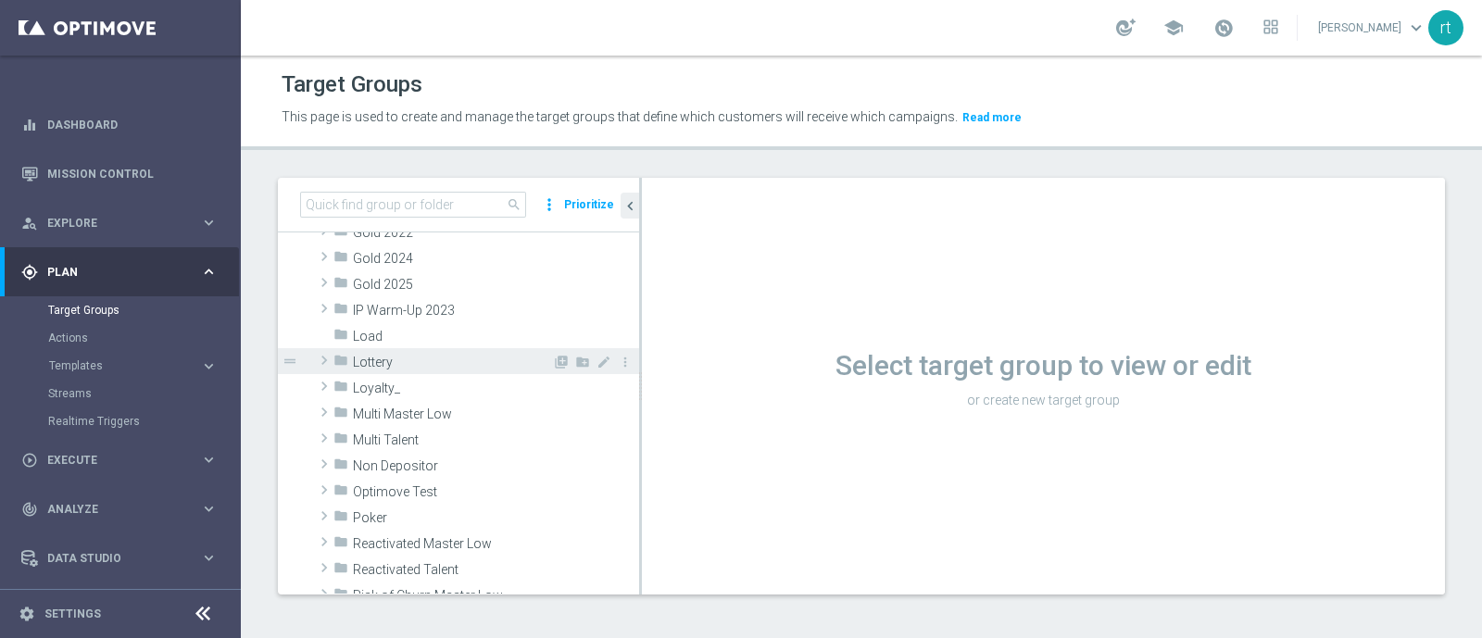
click at [393, 355] on span "Lottery" at bounding box center [452, 363] width 199 height 16
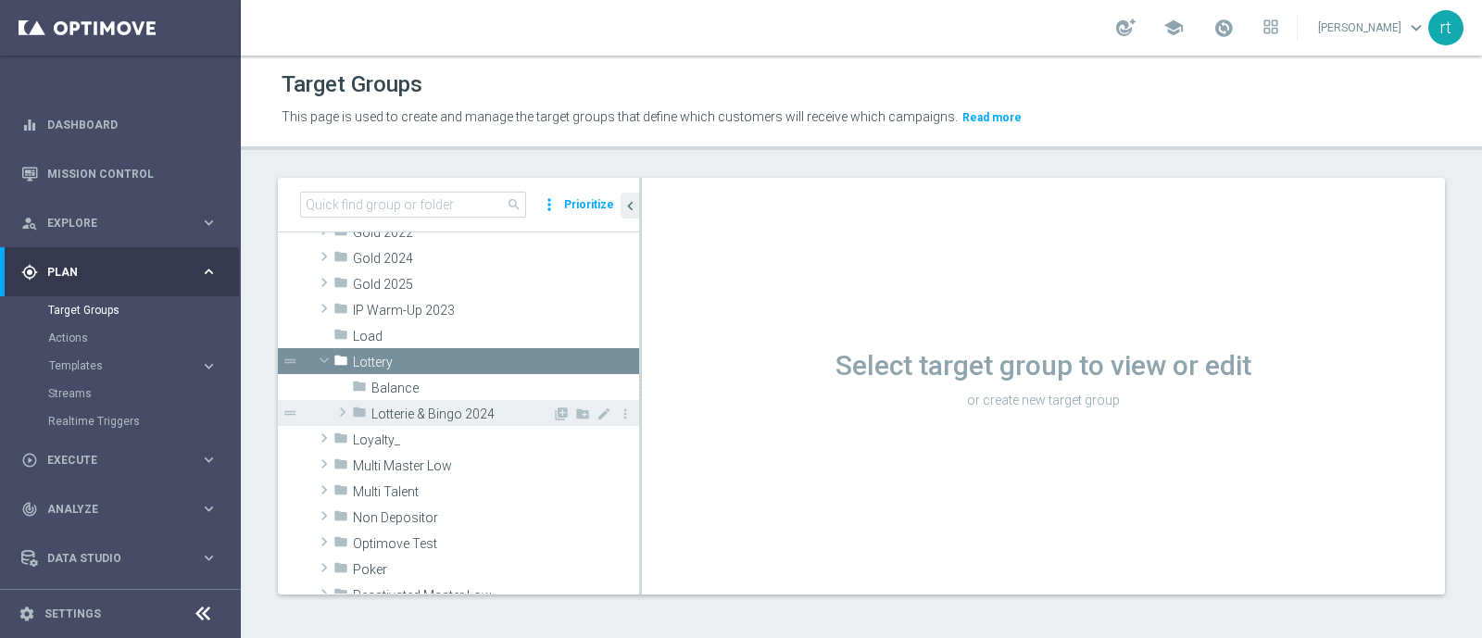
click at [394, 407] on span "Lotterie & Bingo 2024" at bounding box center [461, 415] width 181 height 16
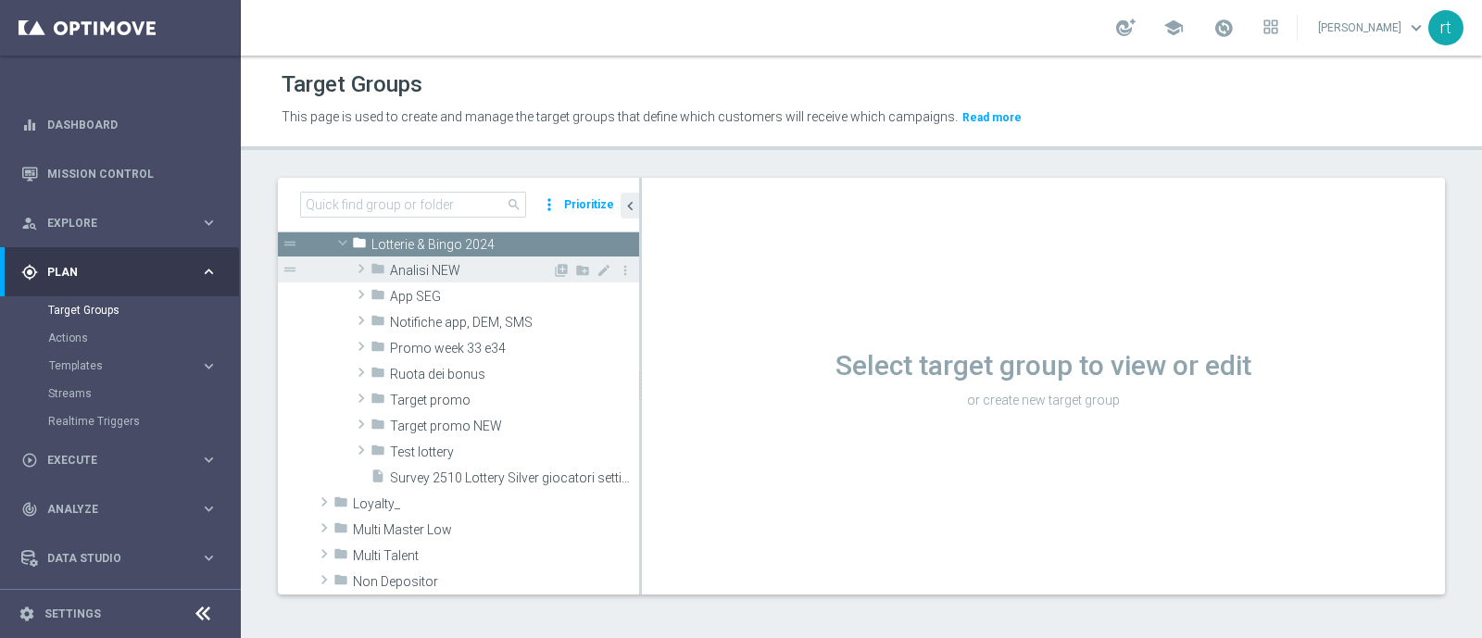
click at [435, 264] on span "Analisi NEW" at bounding box center [471, 271] width 162 height 16
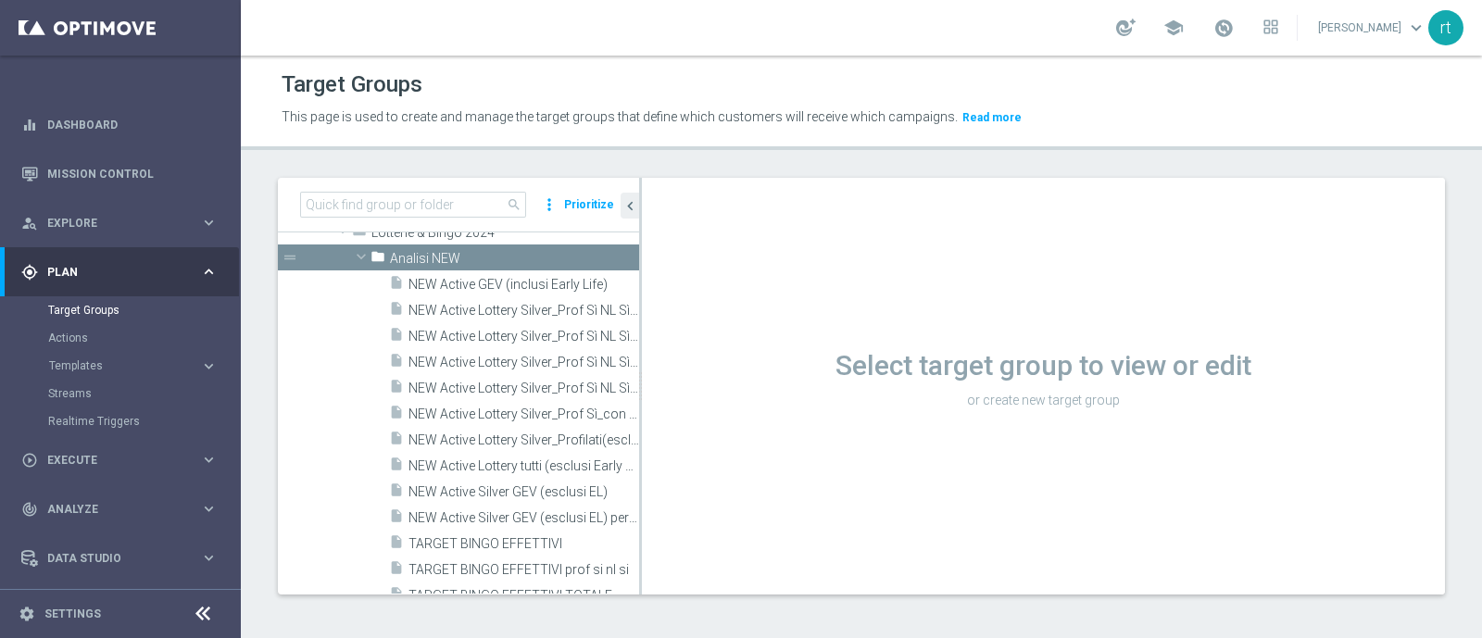
scroll to position [546, 0]
click at [448, 245] on div "folder Analisi NEW" at bounding box center [461, 257] width 182 height 26
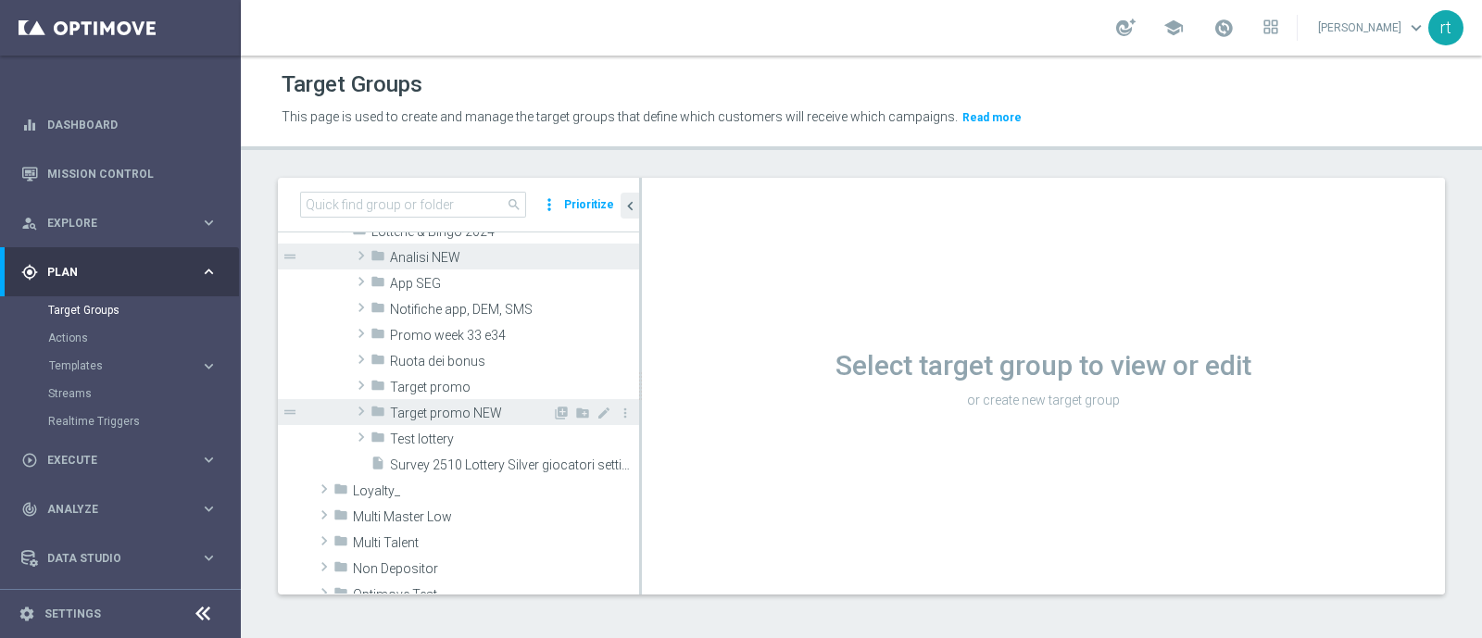
scroll to position [582, 0]
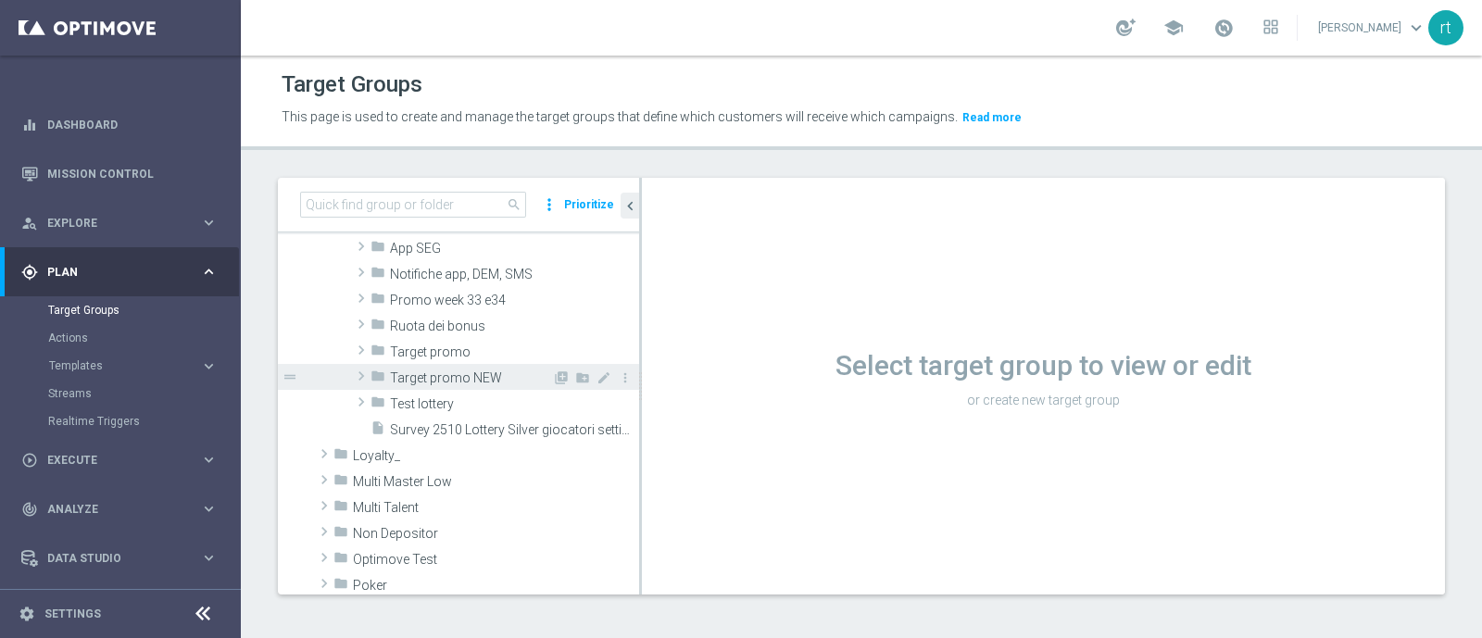
click at [433, 381] on span "Target promo NEW" at bounding box center [471, 378] width 162 height 16
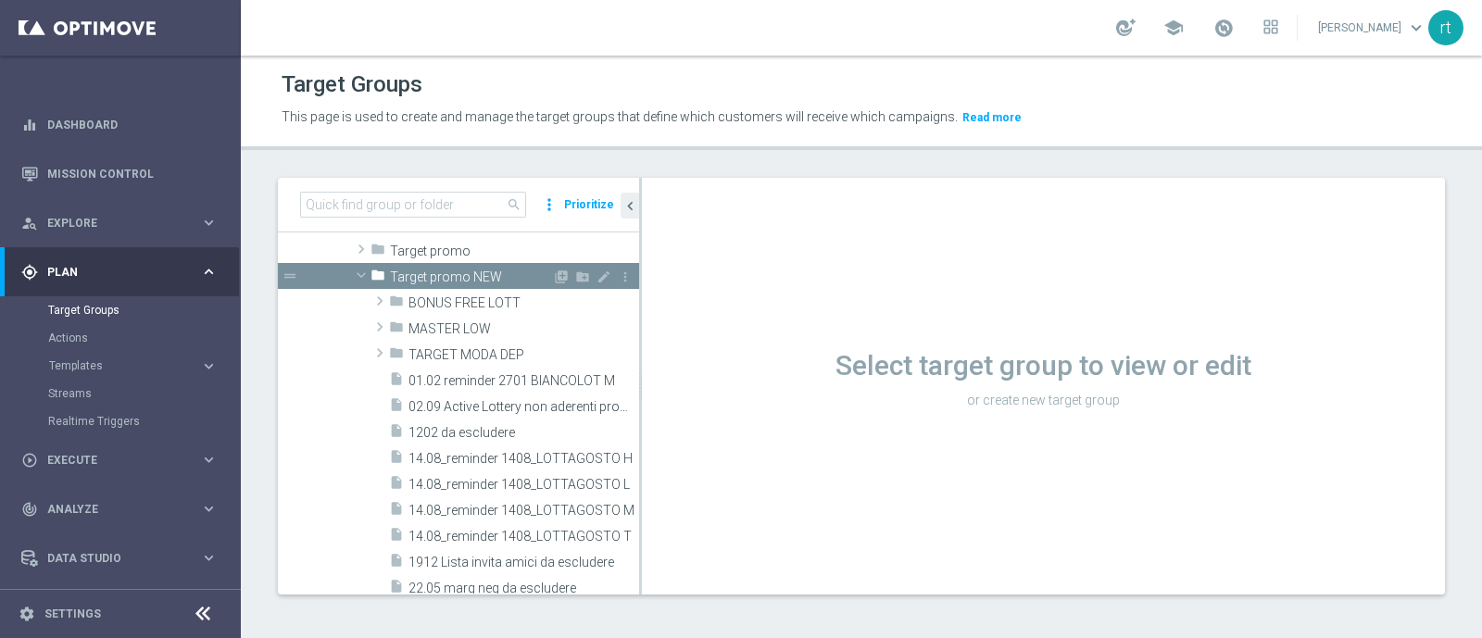
scroll to position [676, 0]
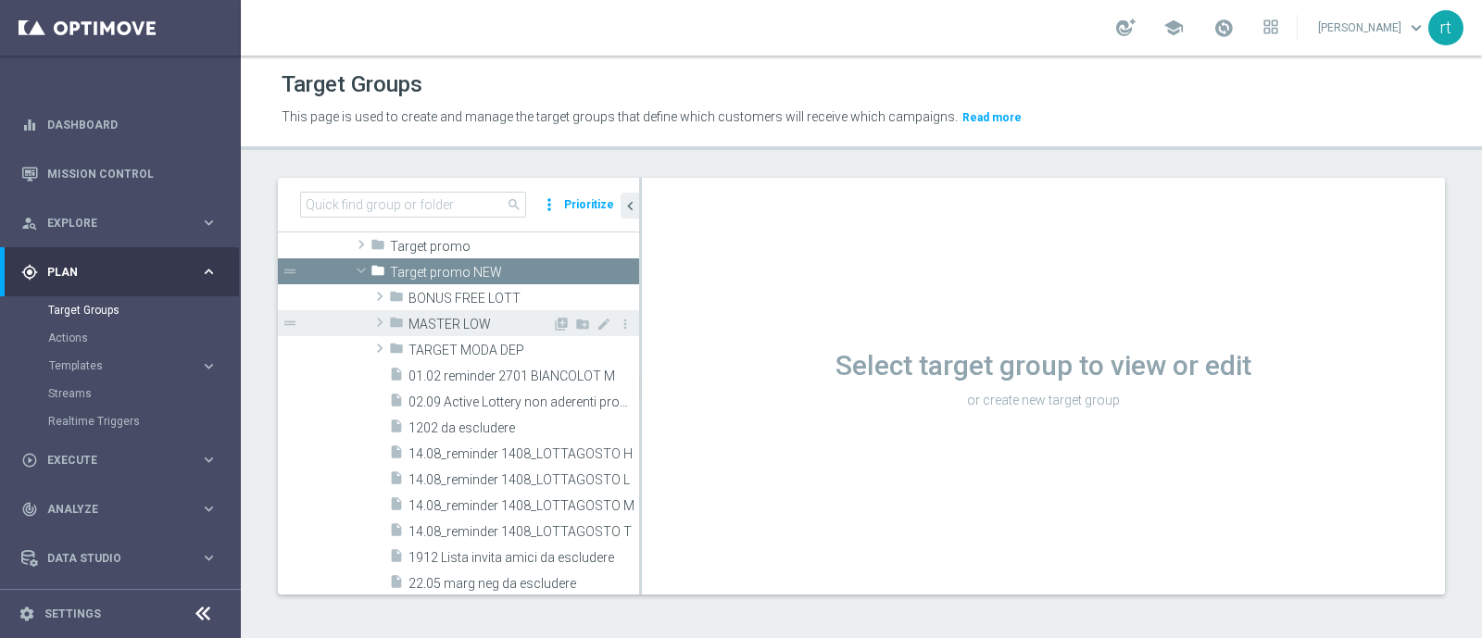
click at [458, 321] on span "MASTER LOW" at bounding box center [480, 325] width 144 height 16
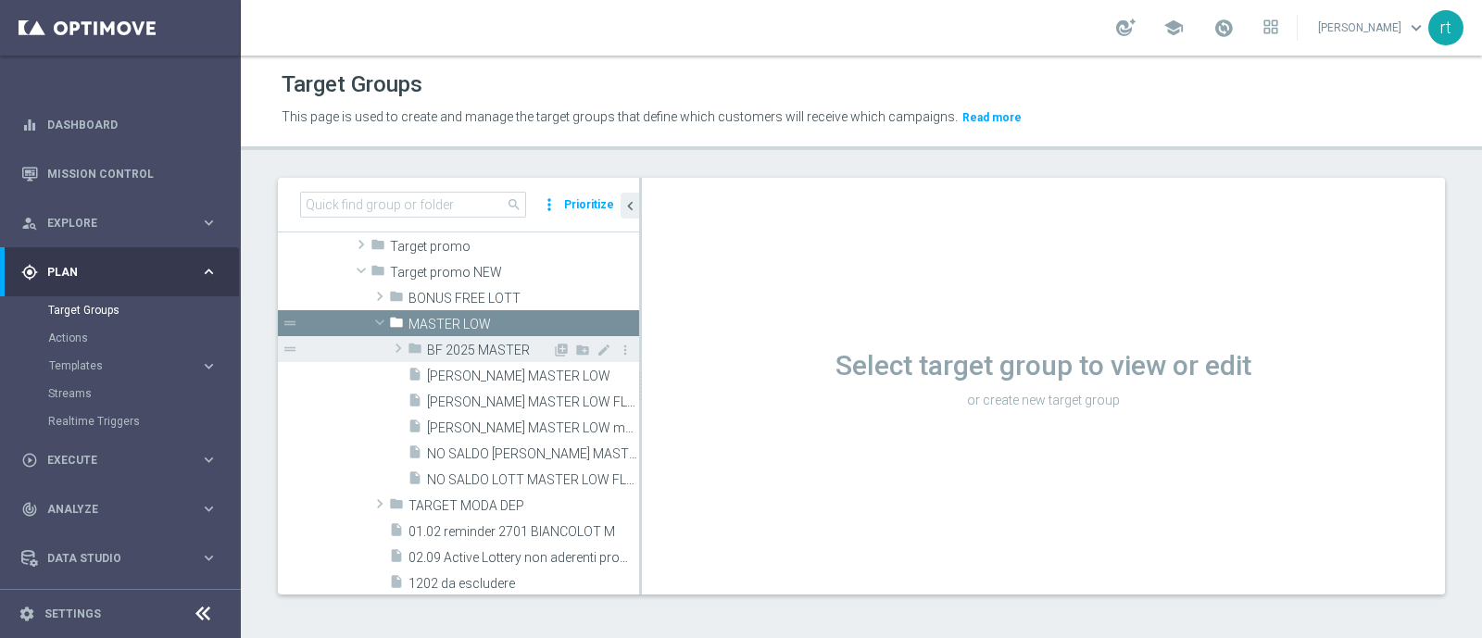
click at [491, 336] on div "folder BF 2025 MASTER" at bounding box center [480, 349] width 144 height 26
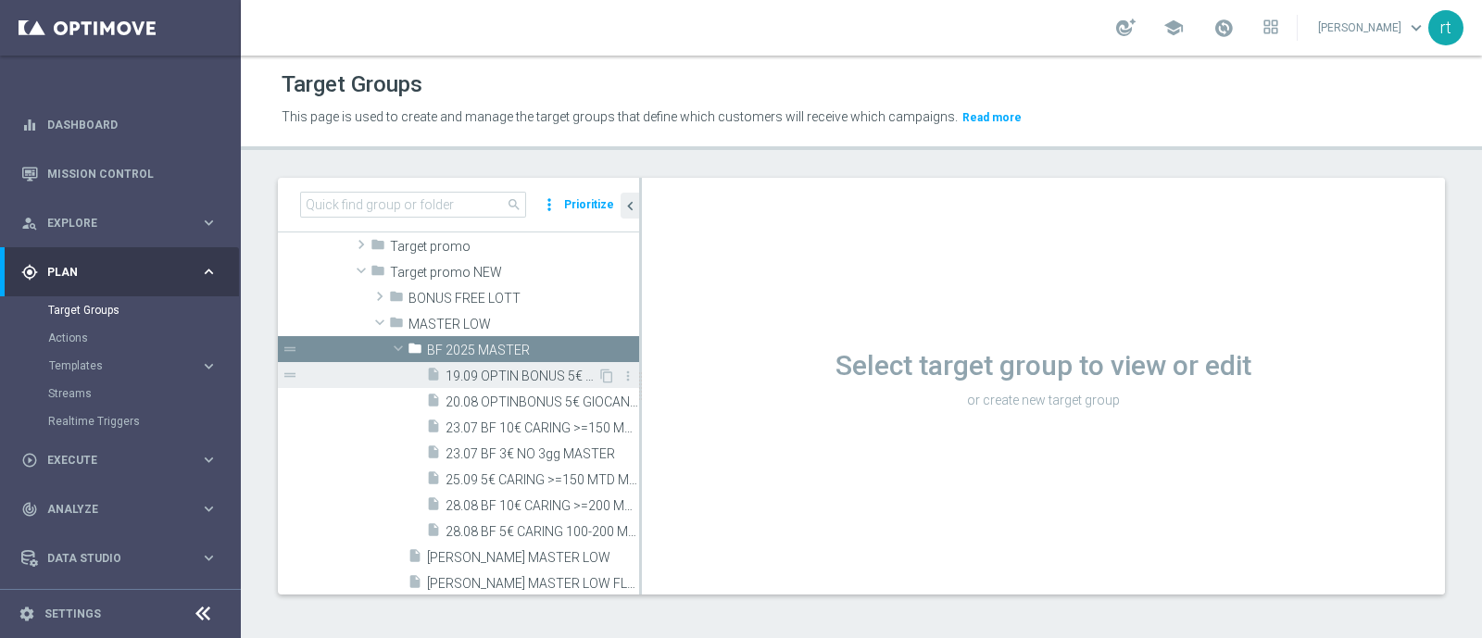
click at [508, 370] on span "19.09 OPTIN BONUS 5€ 0-5GG MTD LOW MASTER" at bounding box center [522, 377] width 152 height 16
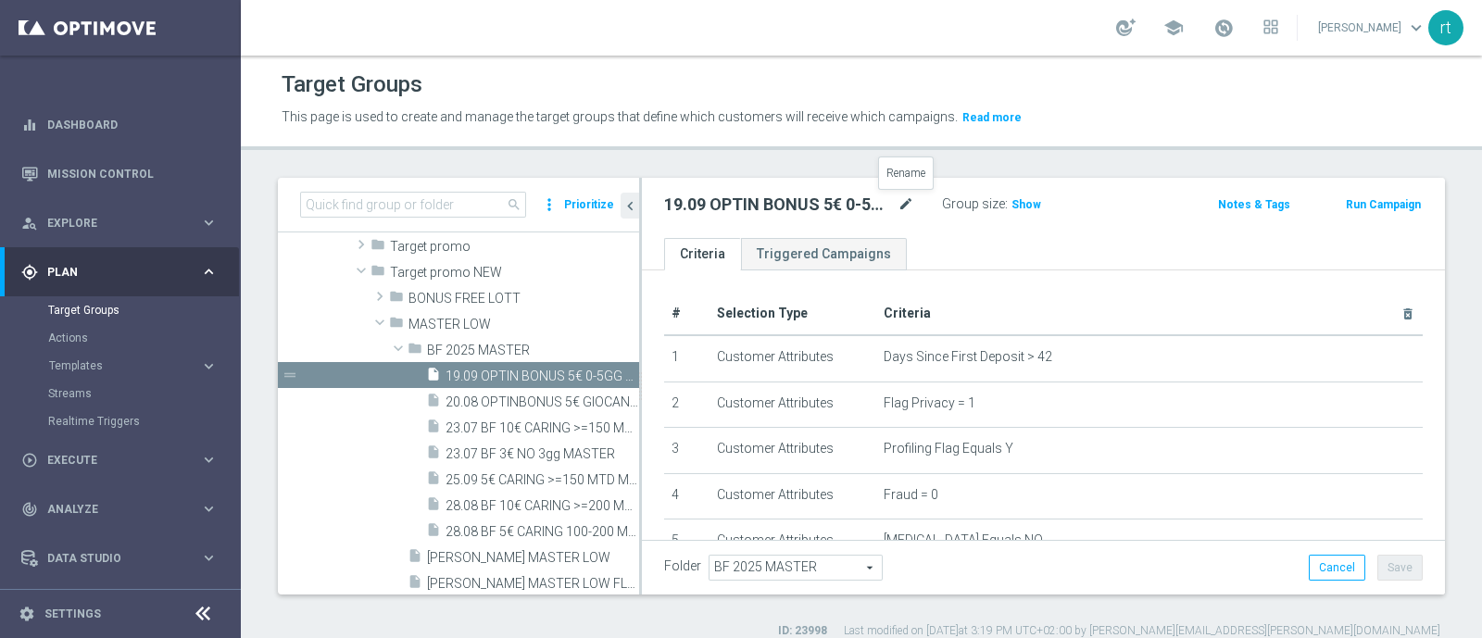
click at [910, 198] on icon "mode_edit" at bounding box center [905, 205] width 17 height 22
